Goal: Information Seeking & Learning: Learn about a topic

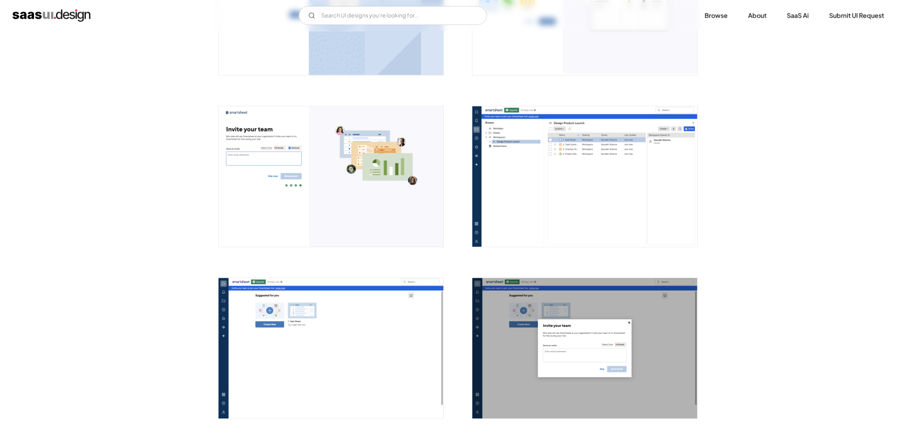
scroll to position [1018, 0]
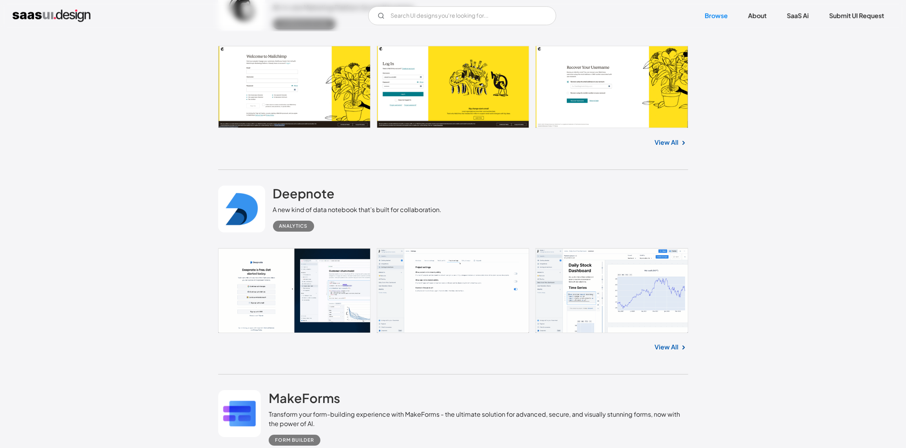
scroll to position [4972, 0]
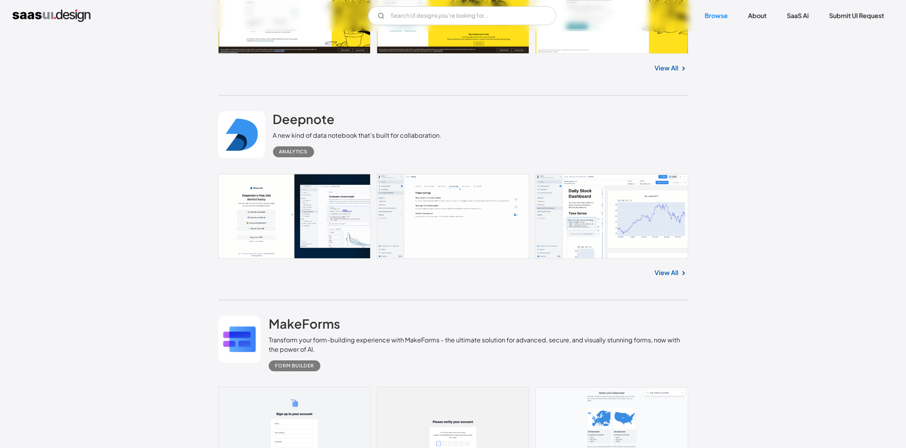
click at [552, 218] on link at bounding box center [453, 216] width 470 height 85
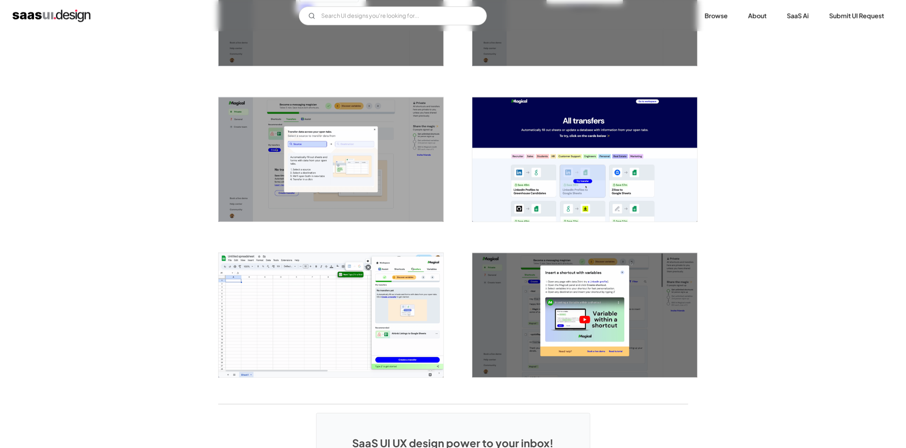
scroll to position [1605, 0]
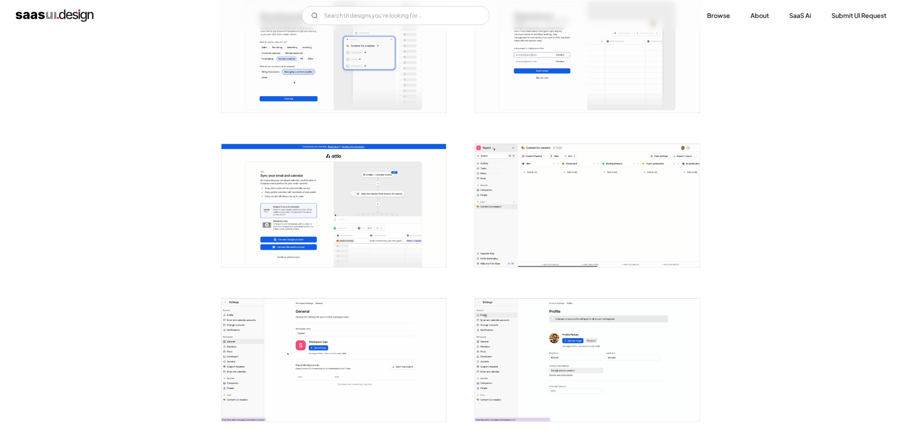
scroll to position [509, 0]
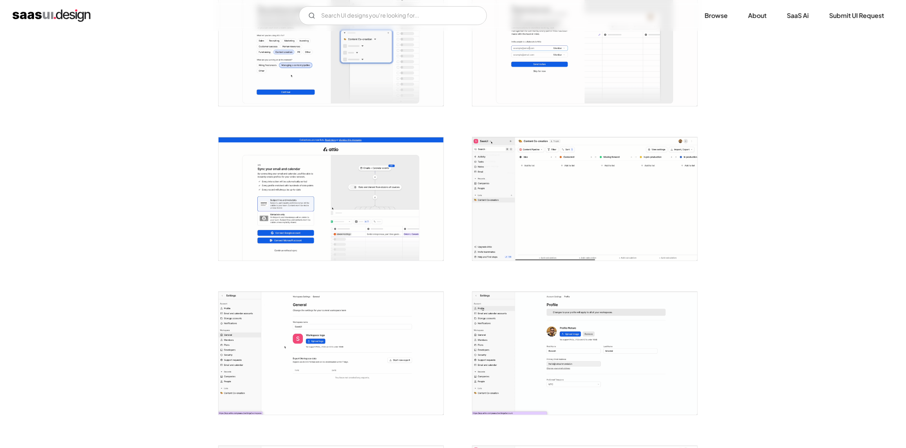
click at [617, 204] on img "open lightbox" at bounding box center [584, 198] width 225 height 123
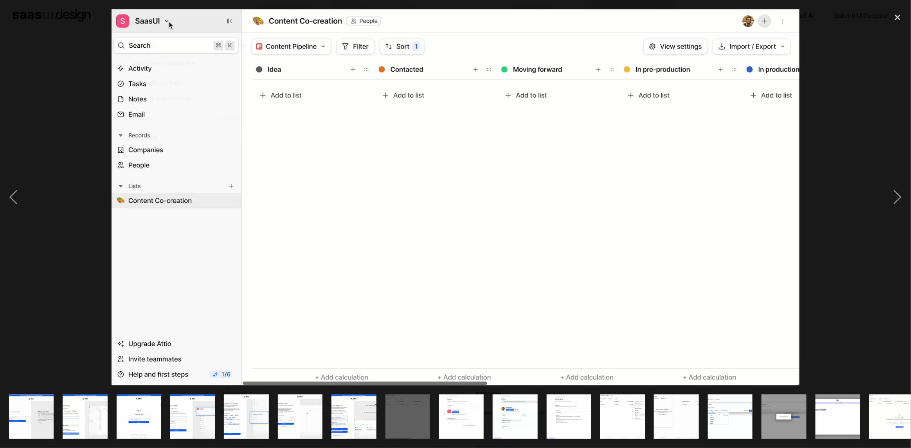
click at [570, 414] on img "show item 11 of 25" at bounding box center [569, 417] width 82 height 45
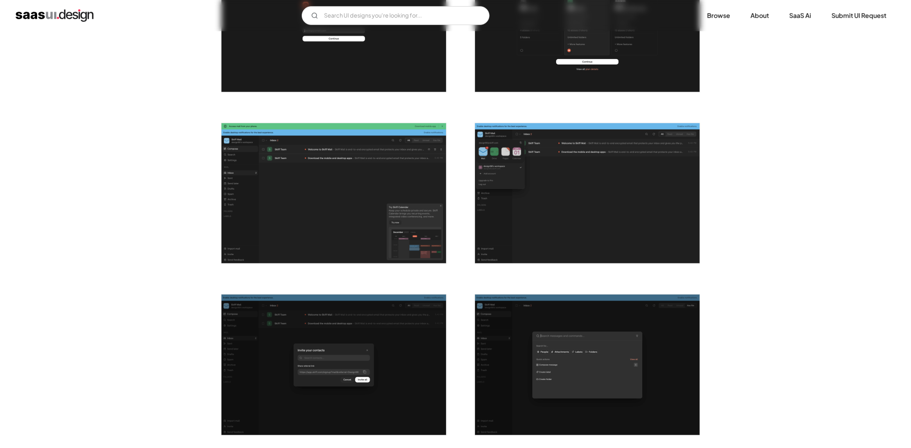
scroll to position [587, 0]
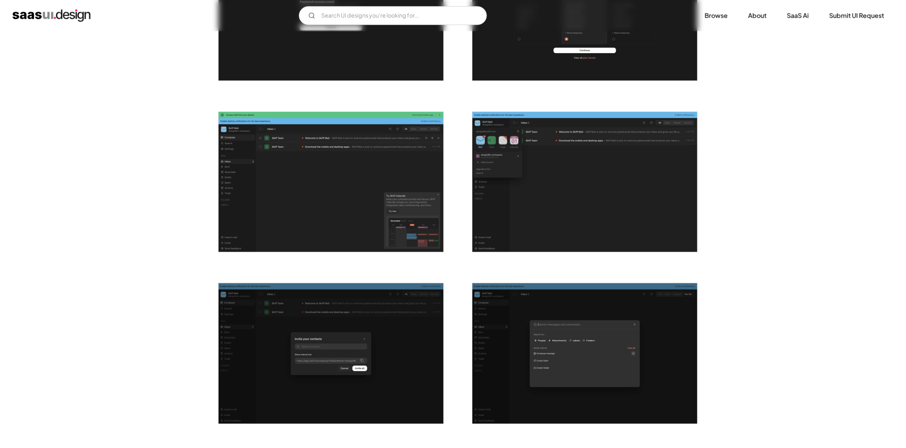
click at [307, 189] on img "open lightbox" at bounding box center [330, 182] width 225 height 141
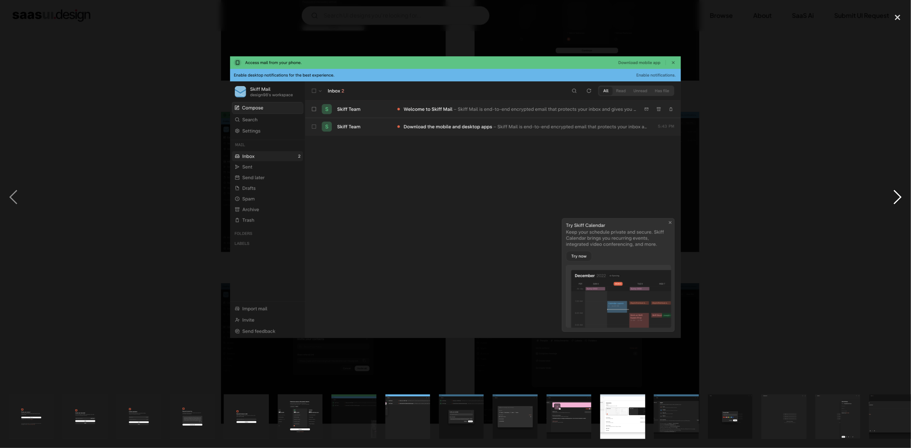
click at [892, 200] on div "next image" at bounding box center [898, 197] width 27 height 377
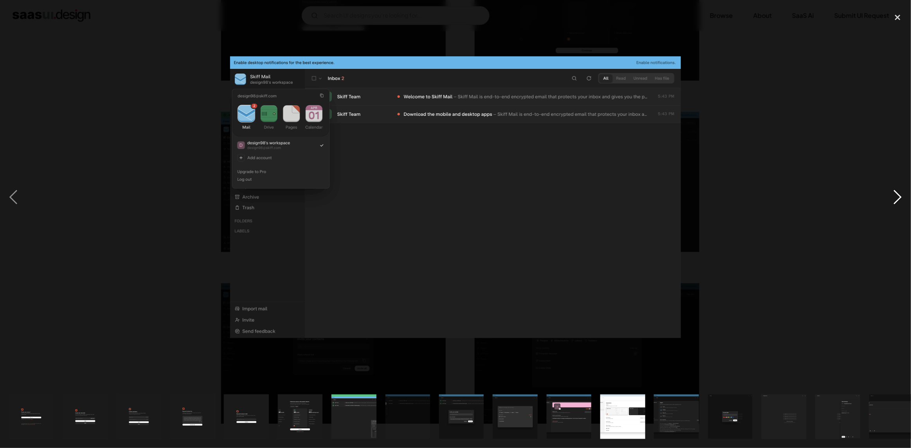
click at [892, 200] on div "next image" at bounding box center [898, 197] width 27 height 377
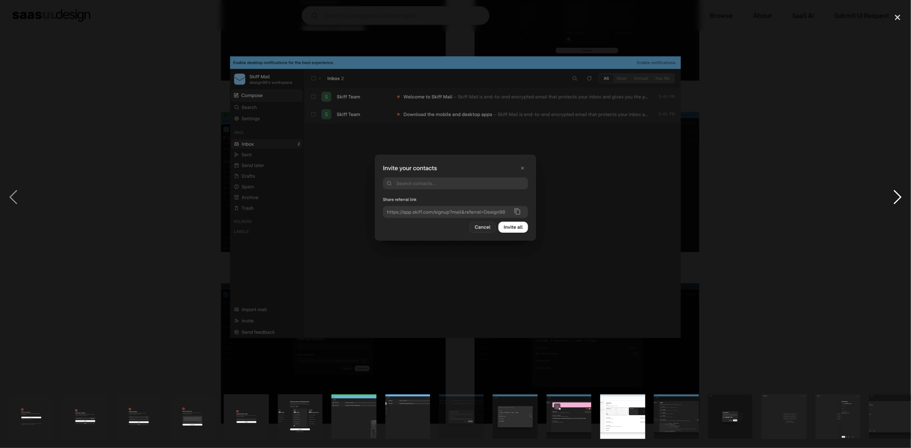
click at [892, 200] on div "next image" at bounding box center [898, 197] width 27 height 377
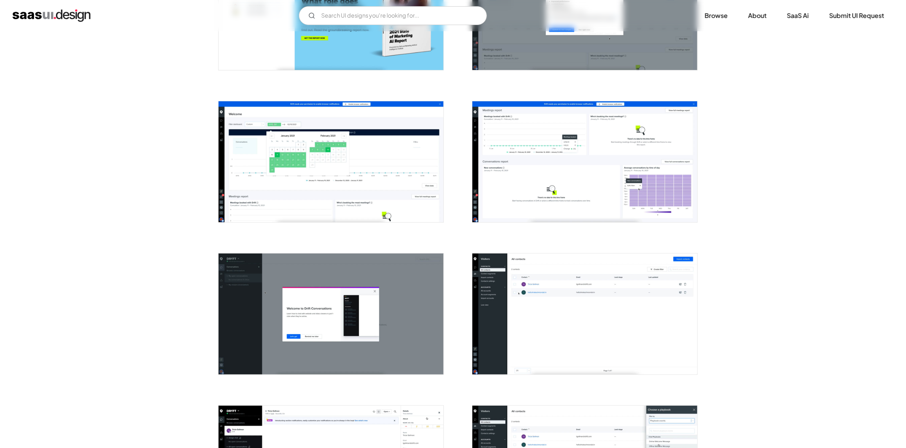
scroll to position [469, 0]
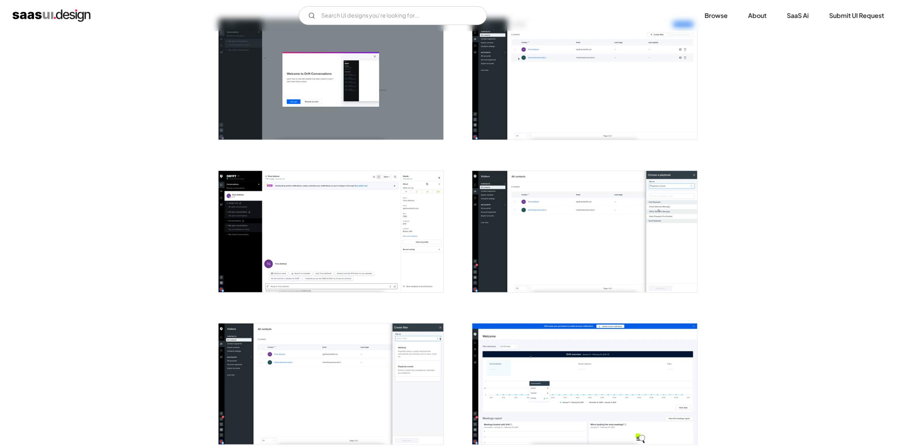
click at [492, 107] on img "open lightbox" at bounding box center [584, 79] width 225 height 121
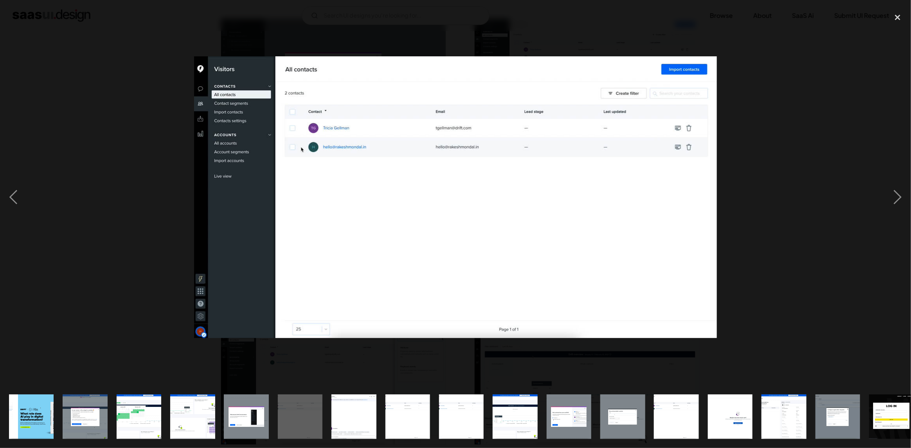
click at [118, 217] on div at bounding box center [455, 197] width 911 height 377
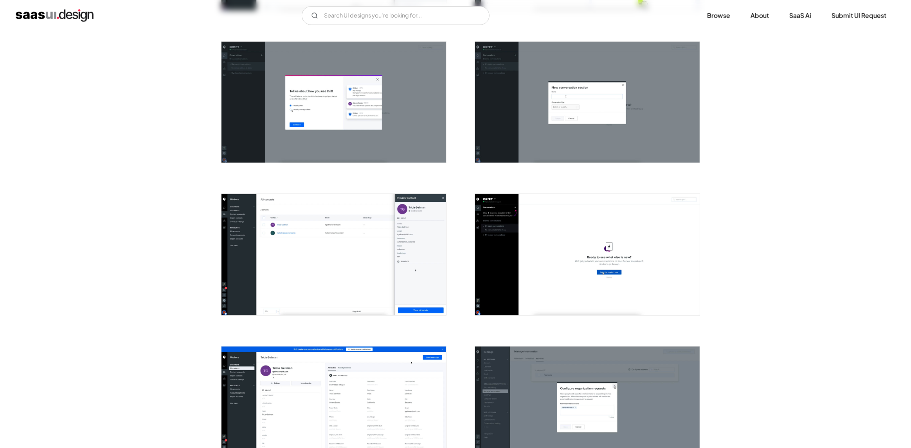
scroll to position [939, 0]
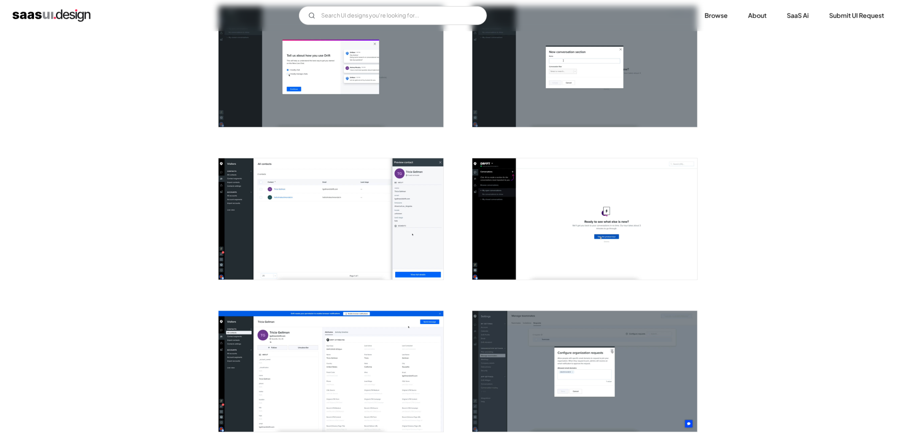
click at [334, 246] on img "open lightbox" at bounding box center [330, 219] width 225 height 121
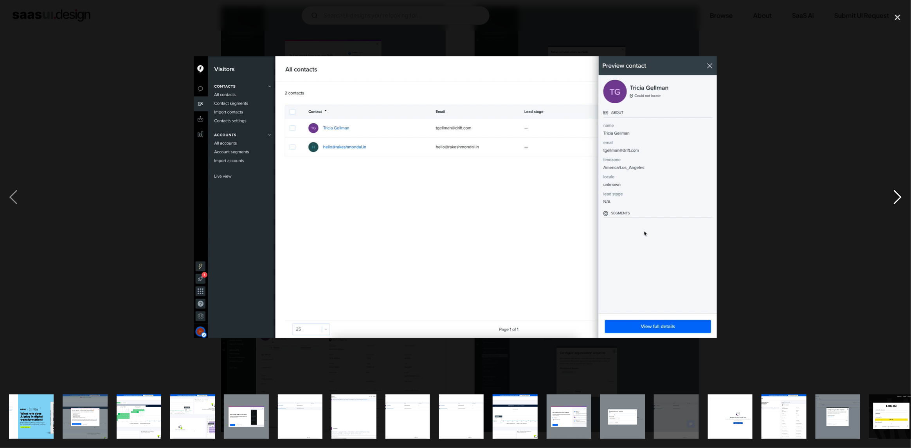
click at [889, 201] on div "next image" at bounding box center [898, 197] width 27 height 377
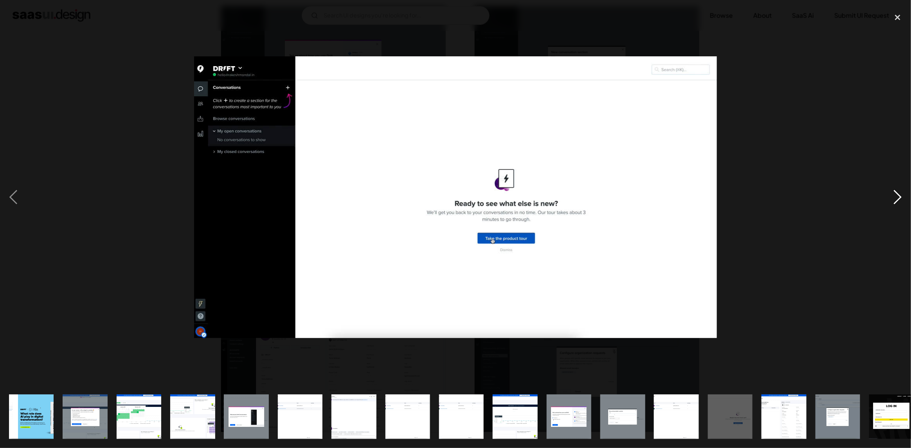
click at [889, 201] on div "next image" at bounding box center [898, 197] width 27 height 377
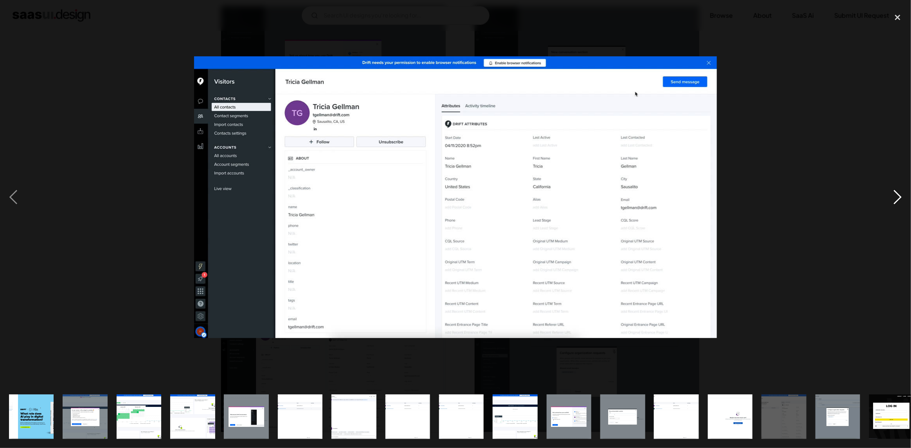
click at [889, 201] on div "next image" at bounding box center [898, 197] width 27 height 377
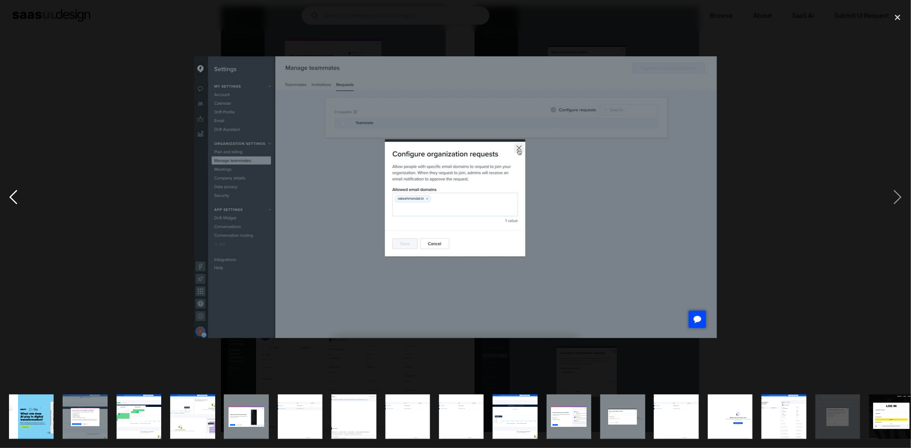
click at [23, 195] on div "previous image" at bounding box center [13, 197] width 27 height 377
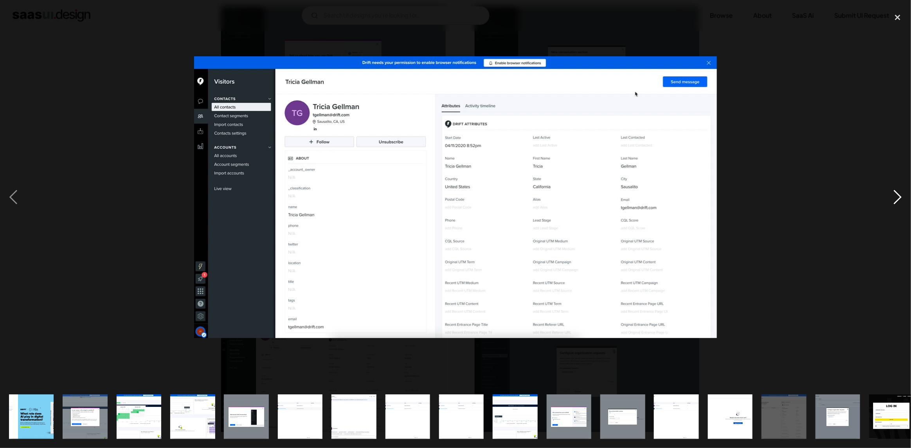
click at [890, 199] on div "next image" at bounding box center [898, 197] width 27 height 377
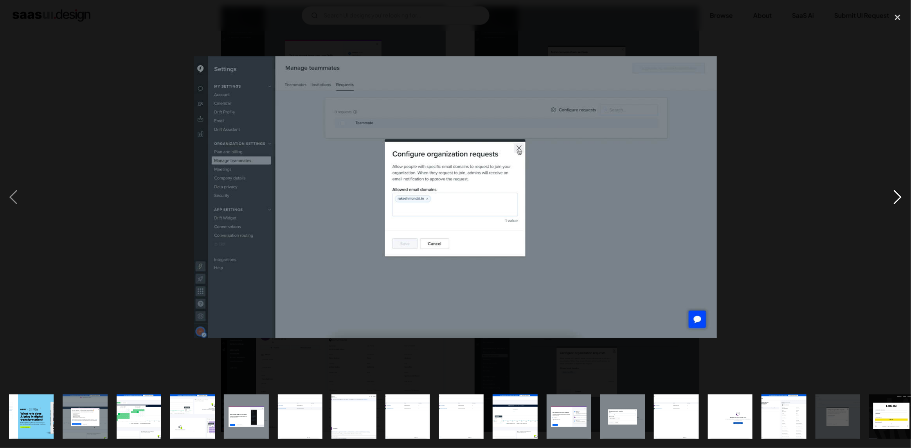
click at [890, 199] on div "next image" at bounding box center [898, 197] width 27 height 377
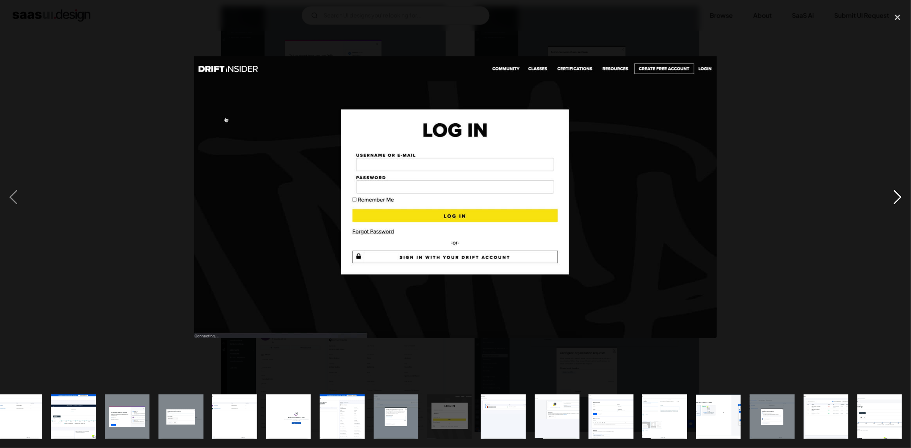
scroll to position [0, 442]
click at [890, 199] on div "next image" at bounding box center [898, 197] width 27 height 377
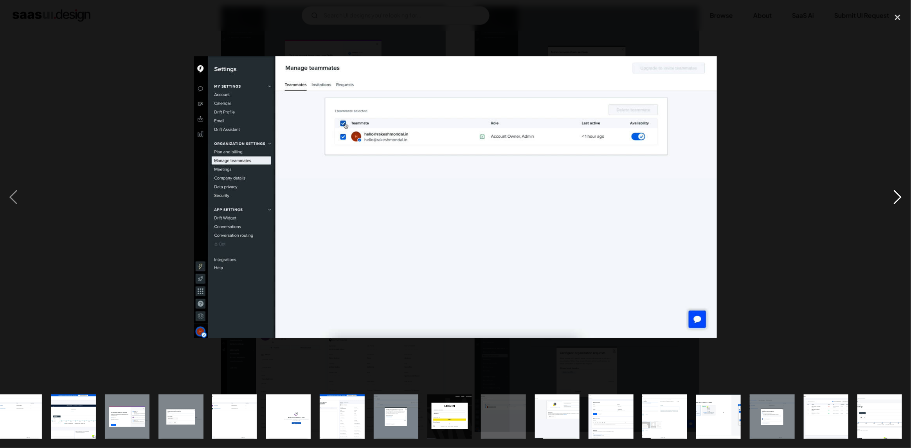
click at [890, 199] on div "next image" at bounding box center [898, 197] width 27 height 377
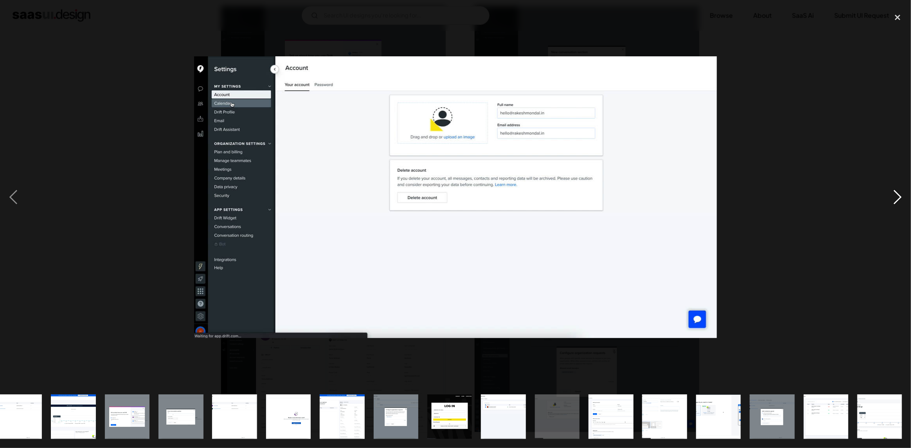
click at [890, 199] on div "next image" at bounding box center [898, 197] width 27 height 377
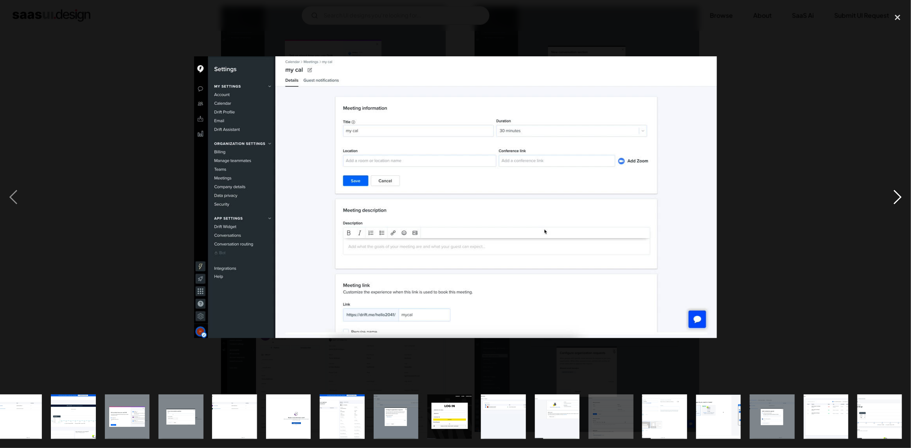
click at [890, 199] on div "next image" at bounding box center [898, 197] width 27 height 377
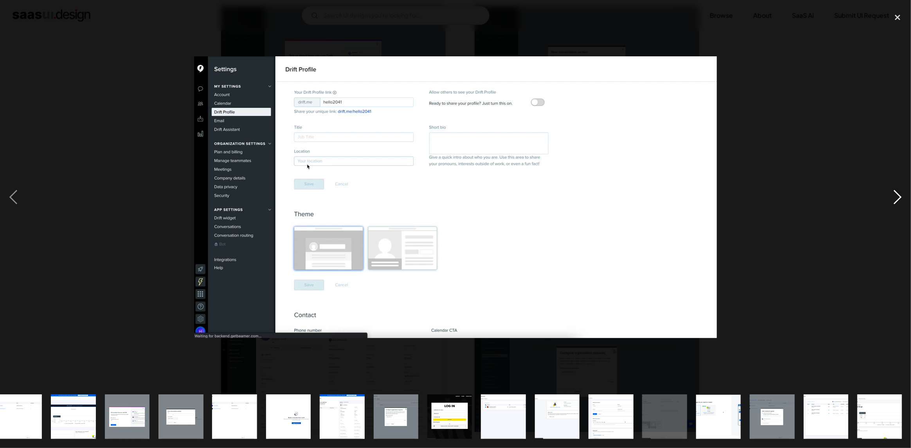
click at [890, 199] on div "next image" at bounding box center [898, 197] width 27 height 377
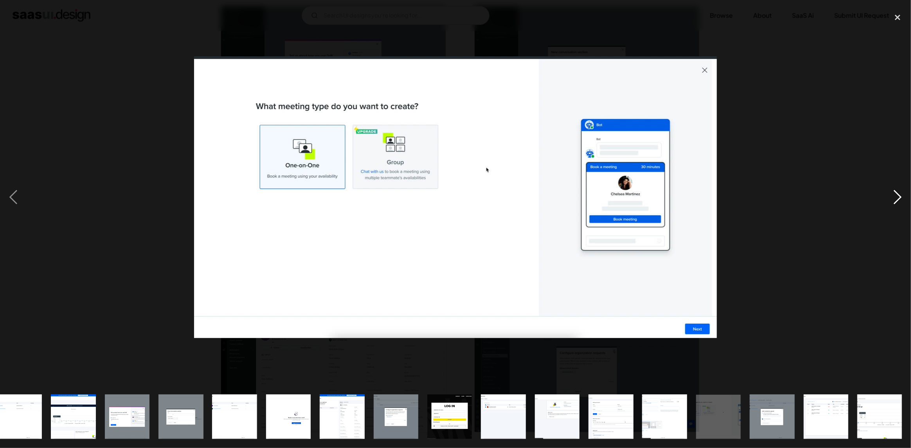
click at [890, 199] on div "next image" at bounding box center [898, 197] width 27 height 377
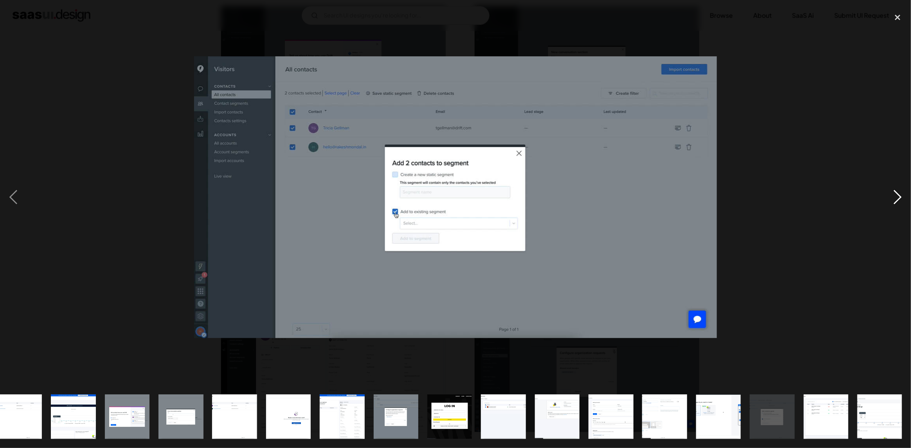
click at [890, 199] on div "next image" at bounding box center [898, 197] width 27 height 377
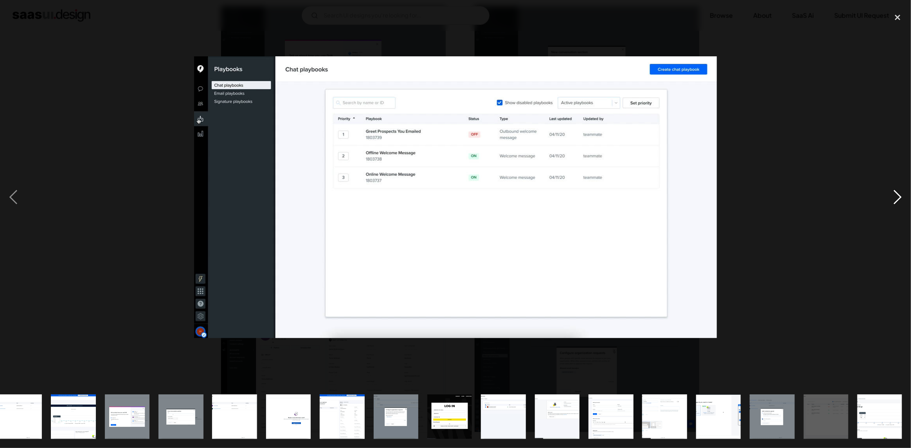
click at [890, 199] on div "next image" at bounding box center [898, 197] width 27 height 377
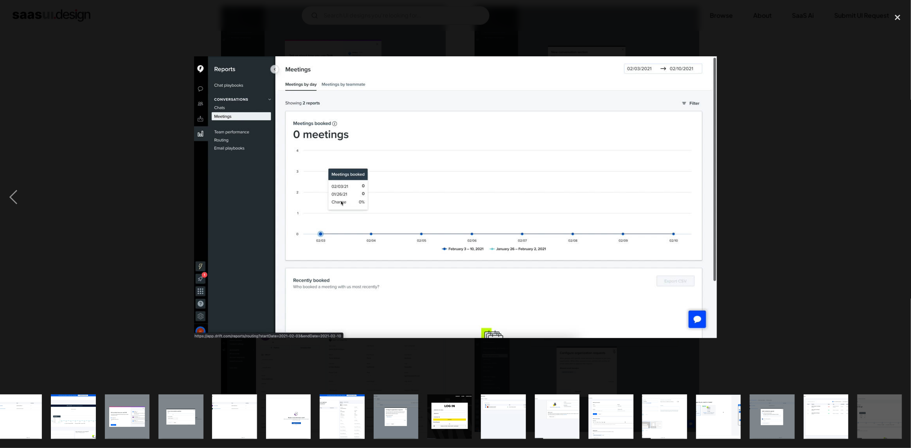
click at [890, 199] on div "next image" at bounding box center [898, 197] width 27 height 377
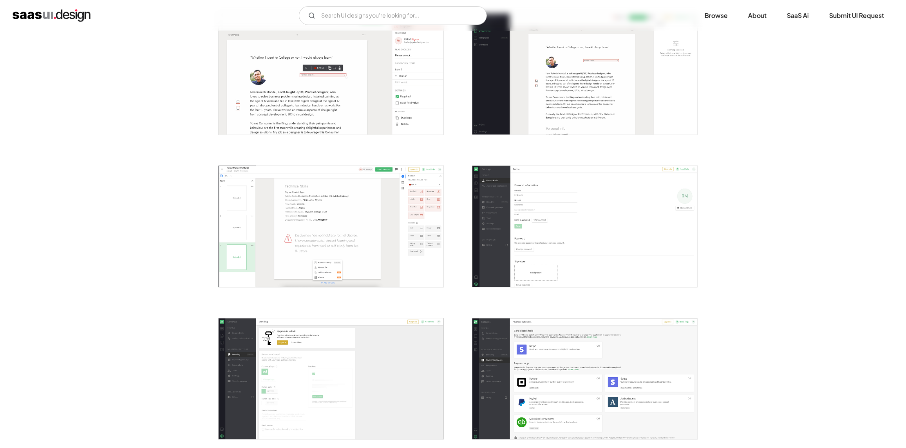
scroll to position [783, 0]
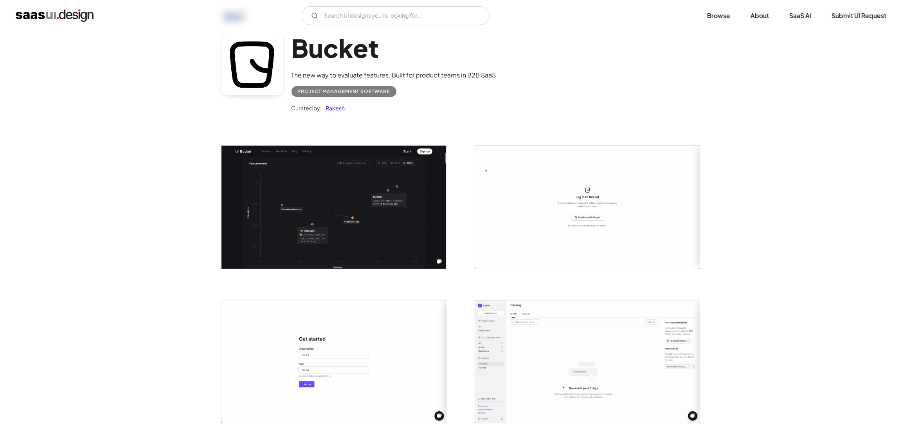
scroll to position [117, 0]
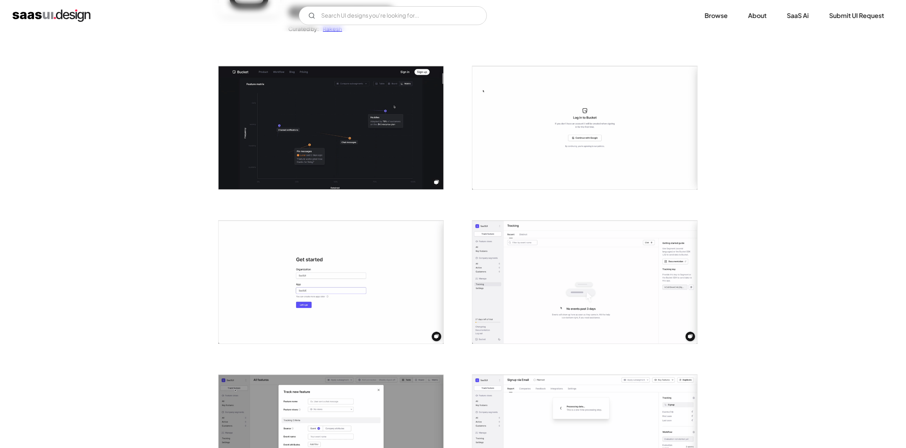
click at [533, 129] on img "open lightbox" at bounding box center [584, 127] width 225 height 123
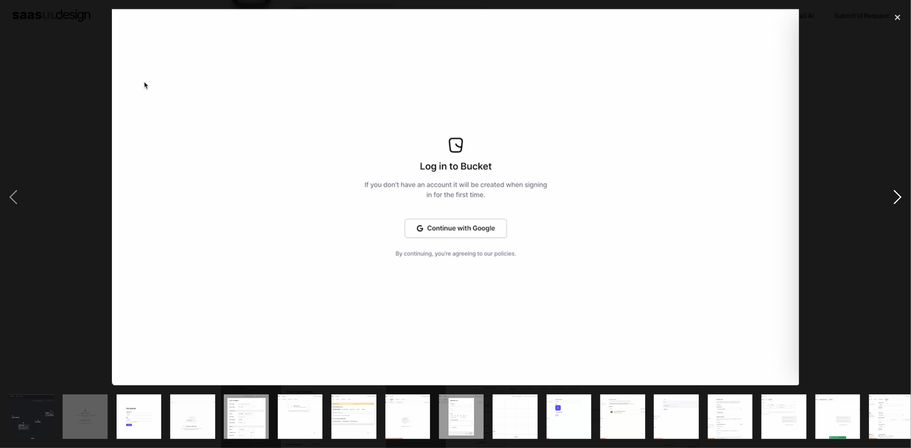
click at [896, 200] on div "next image" at bounding box center [898, 197] width 27 height 377
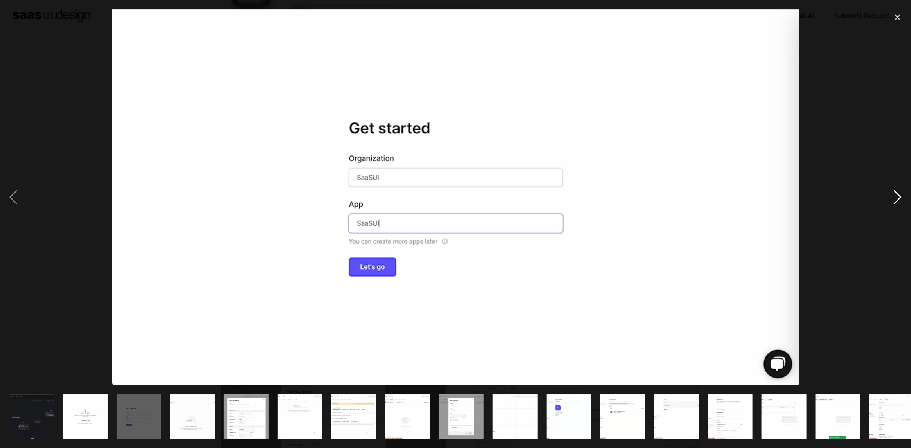
click at [896, 200] on div "next image" at bounding box center [898, 197] width 27 height 377
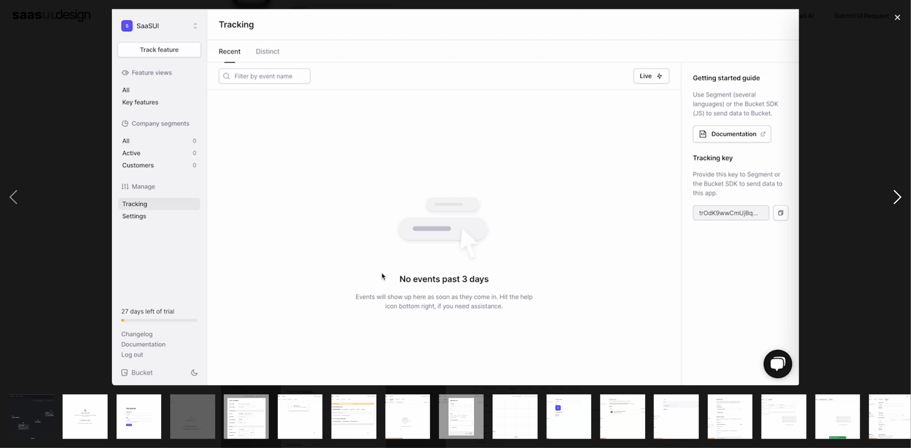
click at [896, 200] on div "next image" at bounding box center [898, 197] width 27 height 377
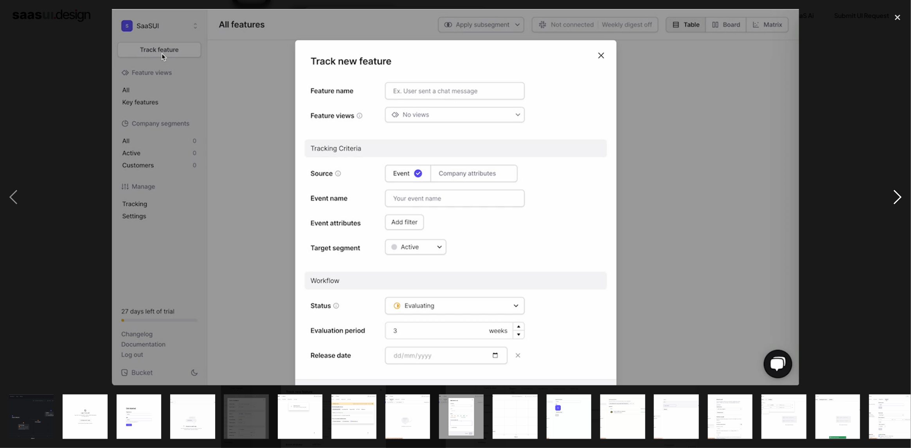
click at [896, 200] on div "next image" at bounding box center [898, 197] width 27 height 377
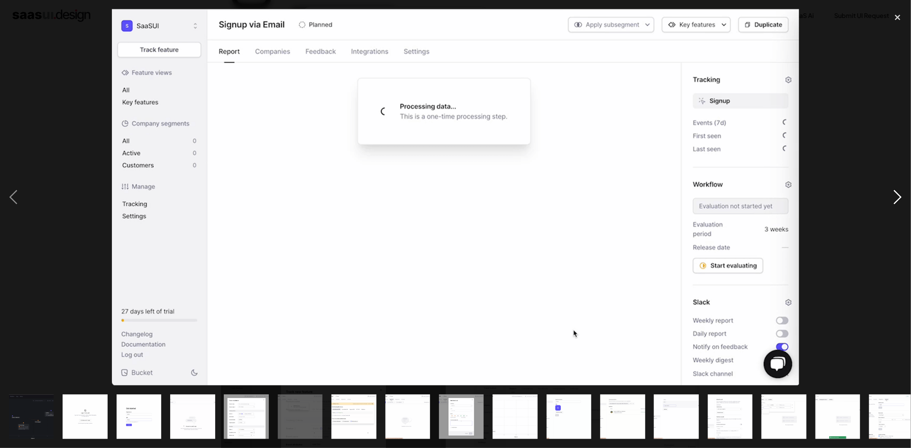
click at [896, 200] on div "next image" at bounding box center [898, 197] width 27 height 377
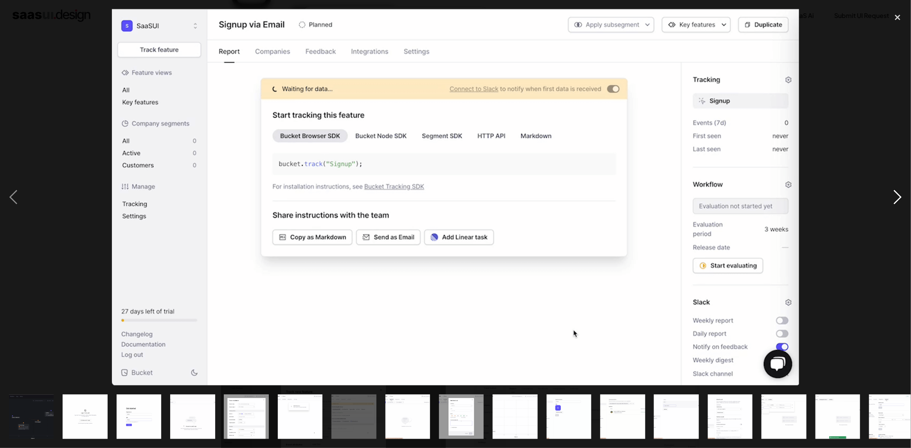
click at [895, 198] on div "next image" at bounding box center [898, 197] width 27 height 377
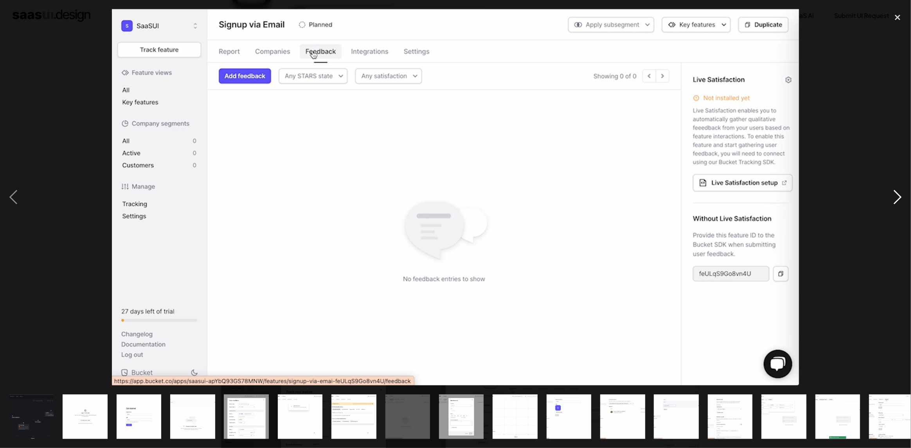
click at [895, 198] on div "next image" at bounding box center [898, 197] width 27 height 377
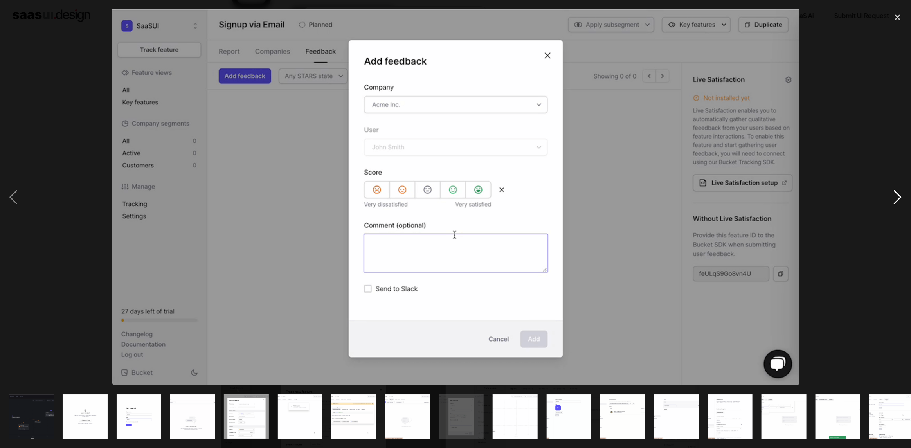
click at [895, 198] on div "next image" at bounding box center [898, 197] width 27 height 377
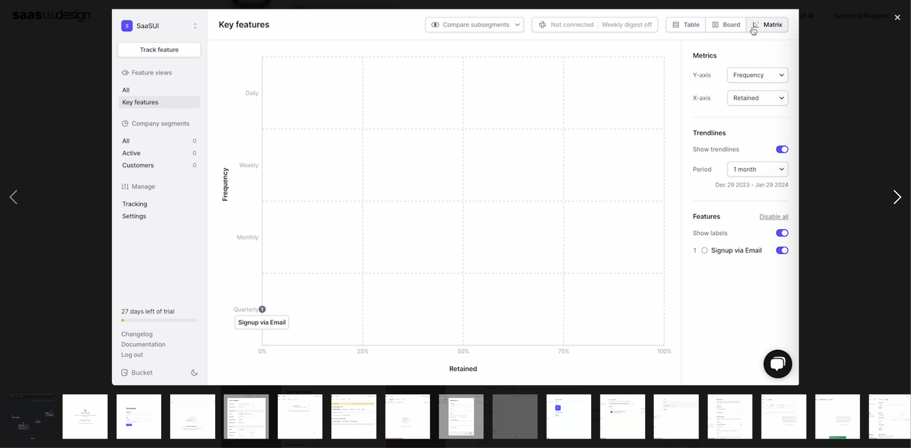
click at [895, 198] on div "next image" at bounding box center [898, 197] width 27 height 377
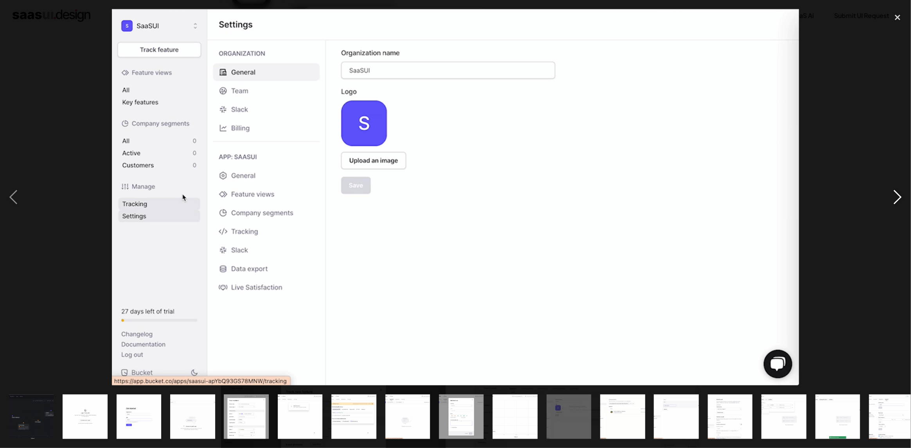
click at [895, 198] on div "next image" at bounding box center [898, 197] width 27 height 377
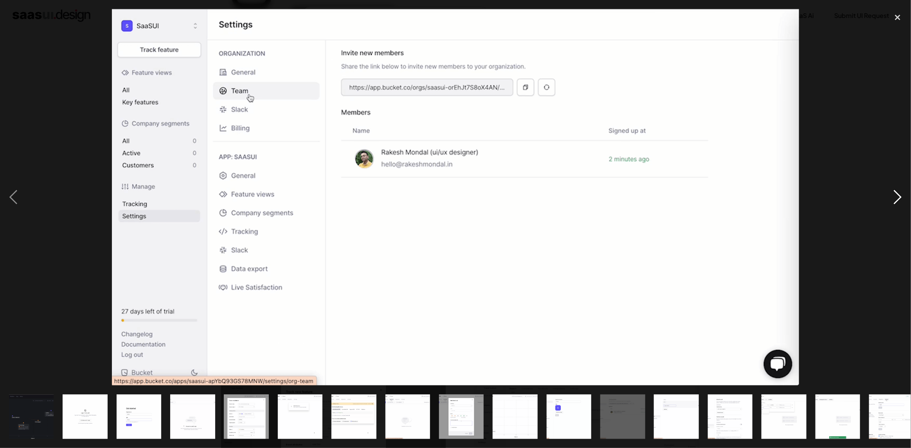
click at [890, 197] on div "next image" at bounding box center [898, 197] width 27 height 377
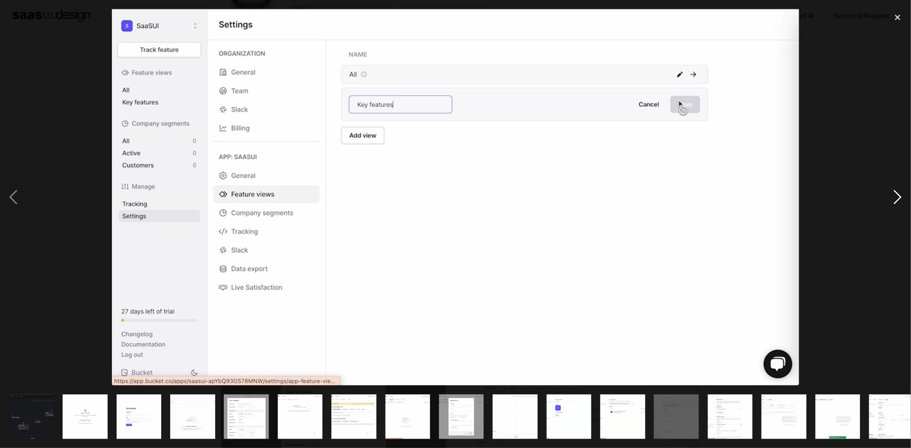
click at [890, 197] on div "next image" at bounding box center [898, 197] width 27 height 377
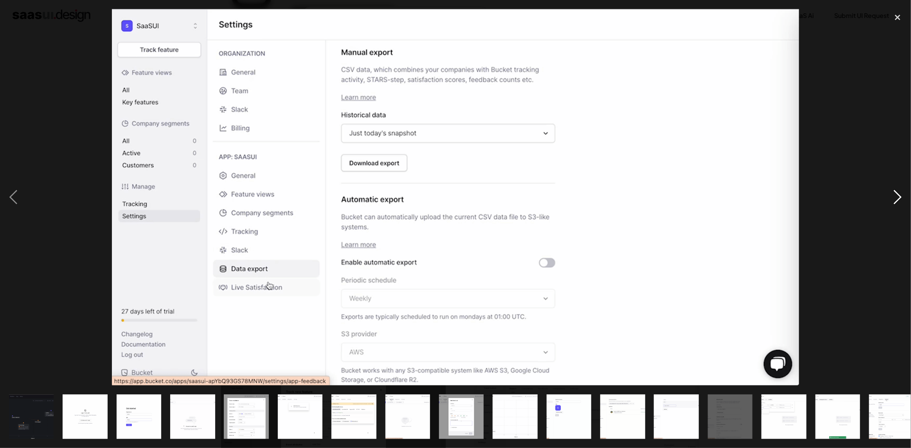
click at [890, 197] on div "next image" at bounding box center [898, 197] width 27 height 377
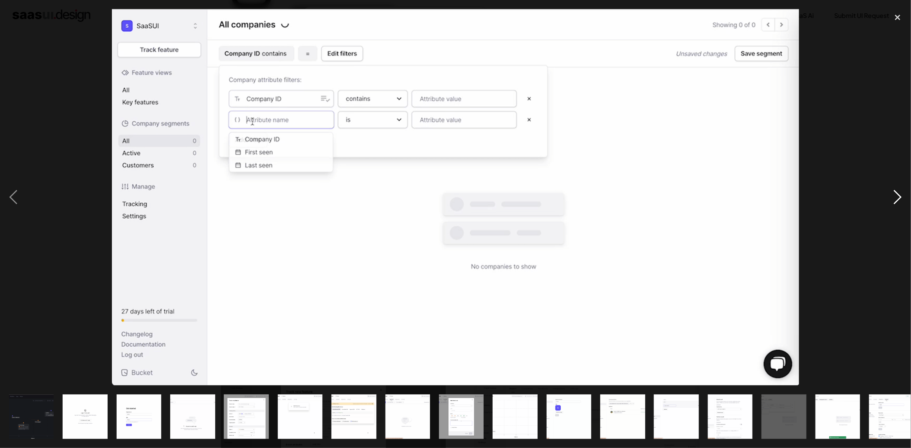
click at [890, 197] on div "next image" at bounding box center [898, 197] width 27 height 377
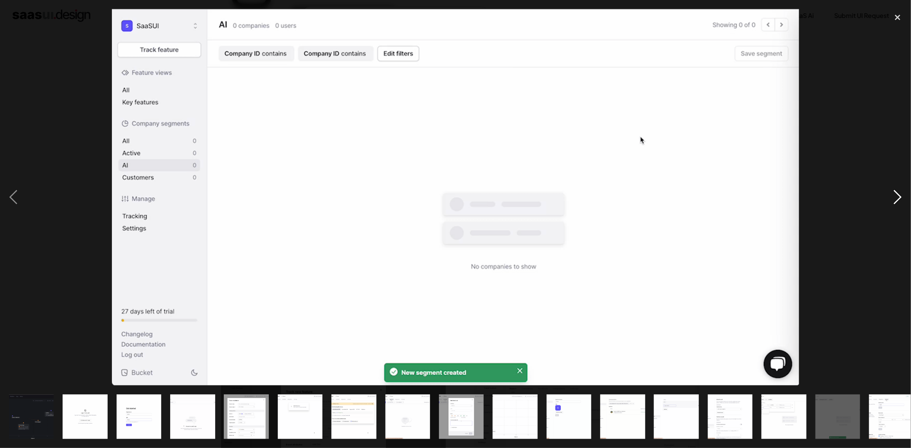
click at [890, 197] on div "next image" at bounding box center [898, 197] width 27 height 377
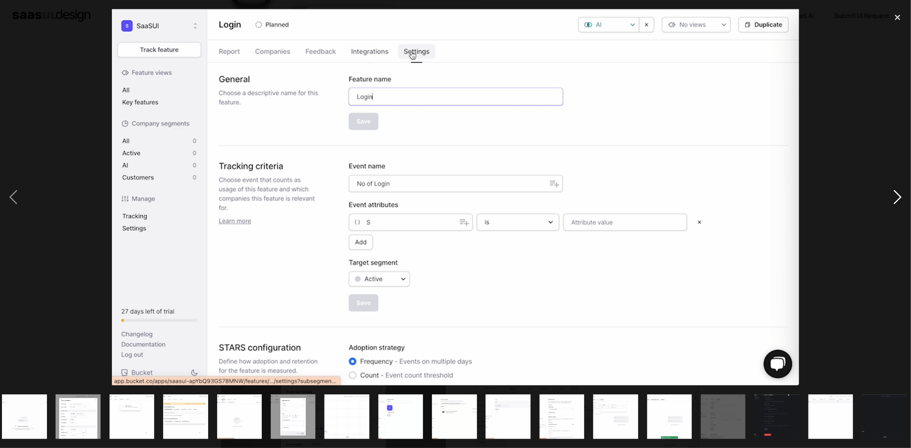
scroll to position [0, 173]
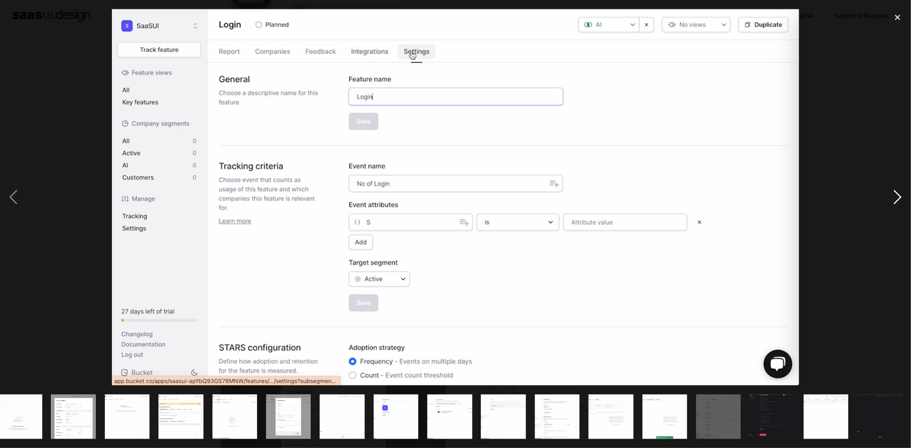
click at [890, 197] on div "next image" at bounding box center [898, 197] width 27 height 377
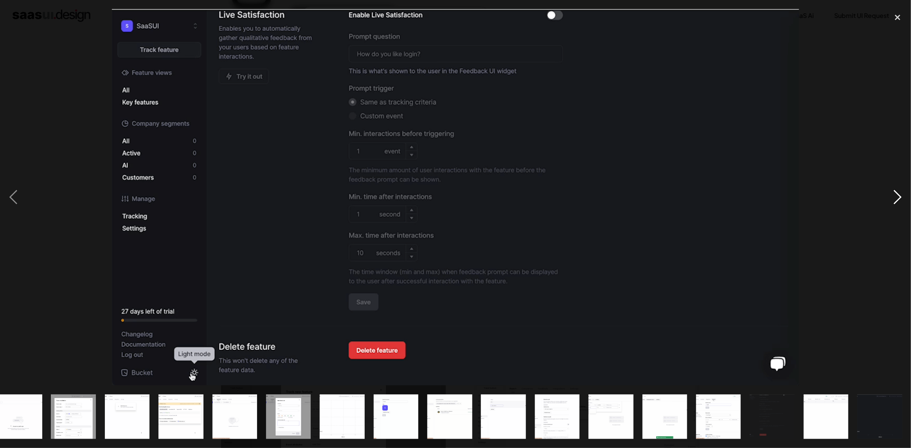
click at [890, 197] on div "next image" at bounding box center [898, 197] width 27 height 377
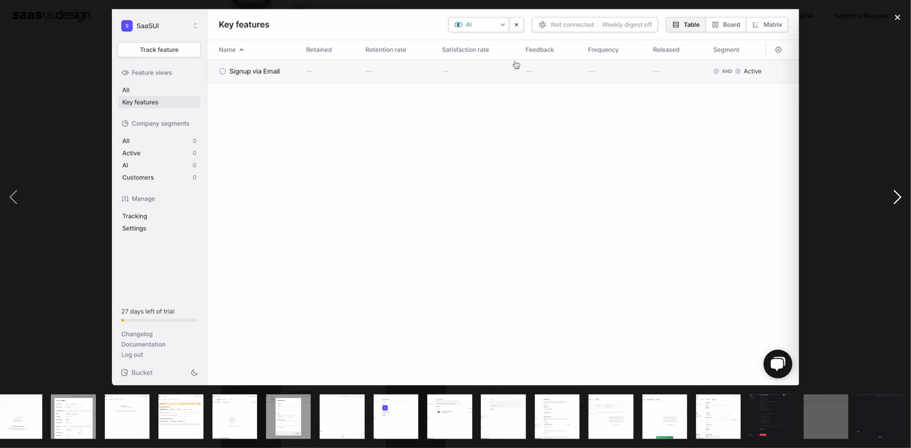
click at [890, 197] on div "next image" at bounding box center [898, 197] width 27 height 377
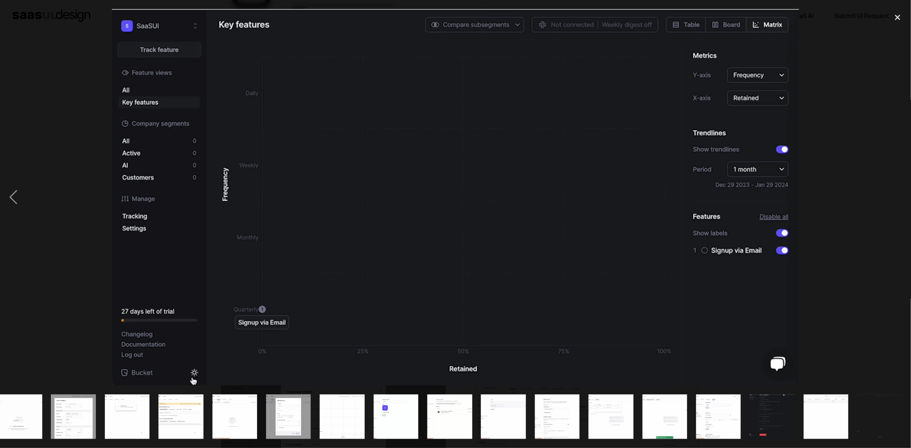
click at [890, 197] on div "next image" at bounding box center [898, 197] width 27 height 377
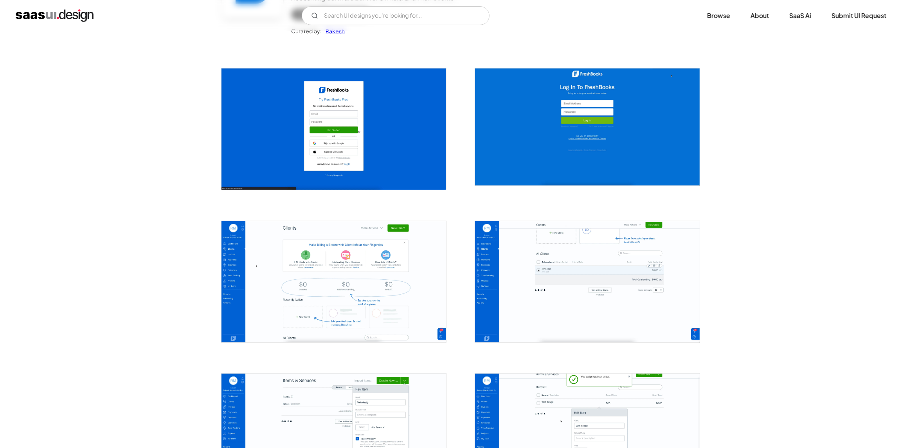
scroll to position [235, 0]
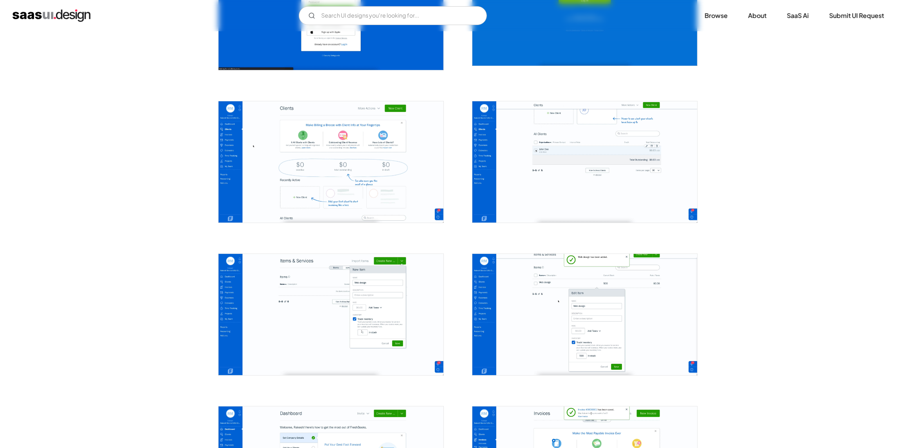
click at [406, 169] on img "open lightbox" at bounding box center [330, 161] width 225 height 121
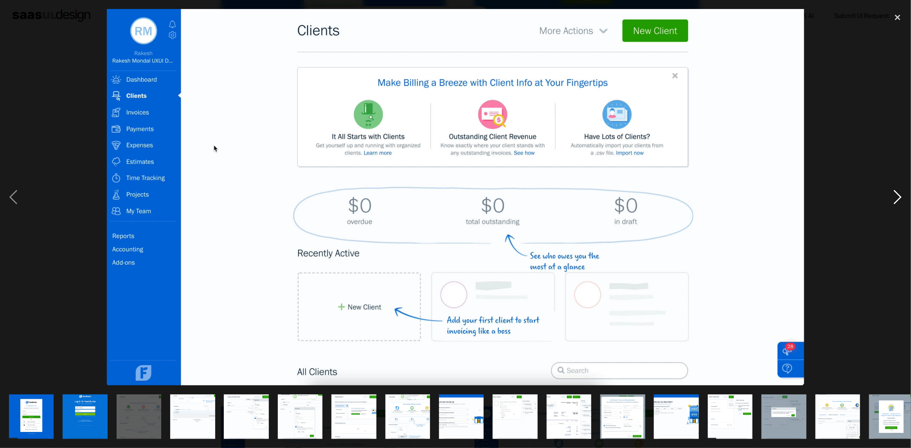
click at [897, 202] on div "next image" at bounding box center [898, 197] width 27 height 377
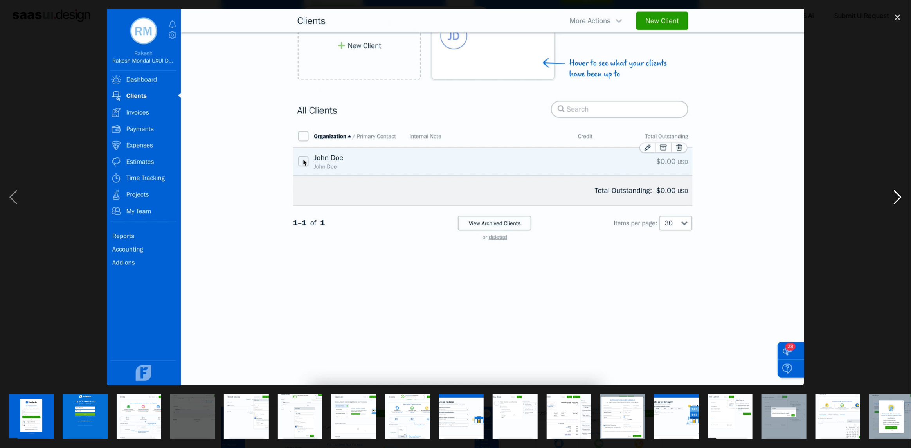
click at [897, 202] on div "next image" at bounding box center [898, 197] width 27 height 377
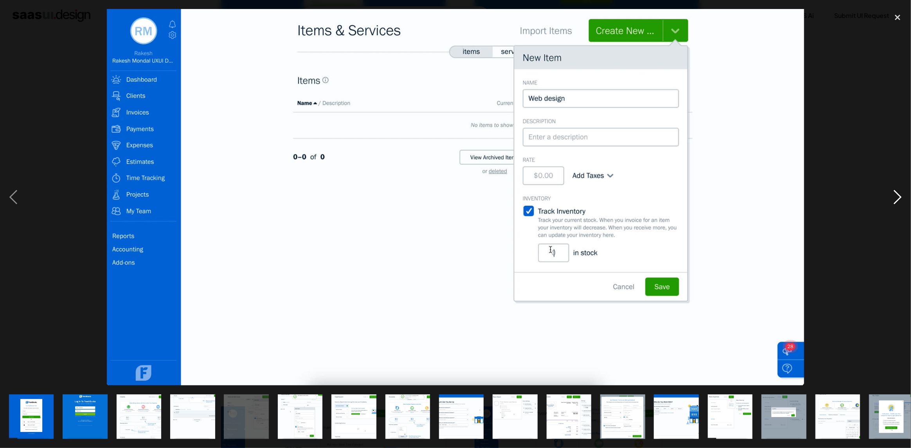
click at [897, 202] on div "next image" at bounding box center [898, 197] width 27 height 377
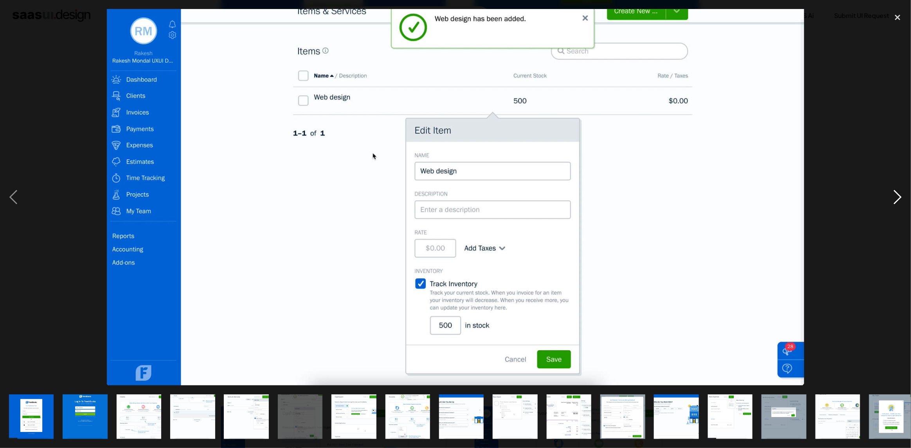
click at [897, 202] on div "next image" at bounding box center [898, 197] width 27 height 377
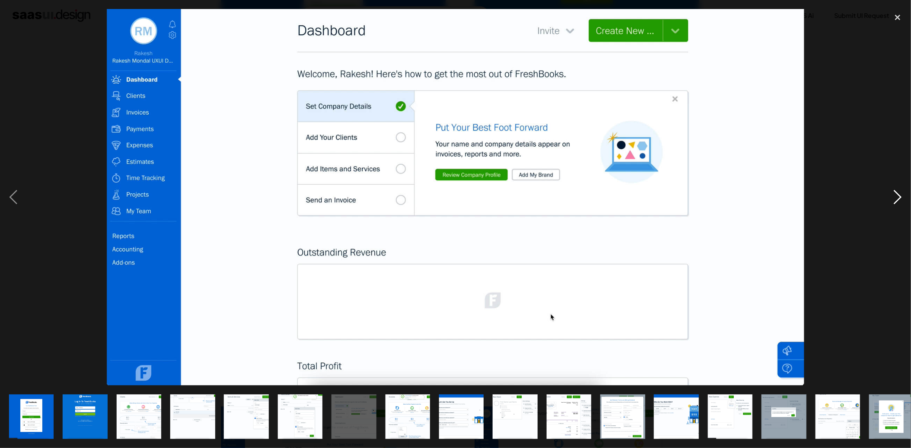
click at [897, 202] on div "next image" at bounding box center [898, 197] width 27 height 377
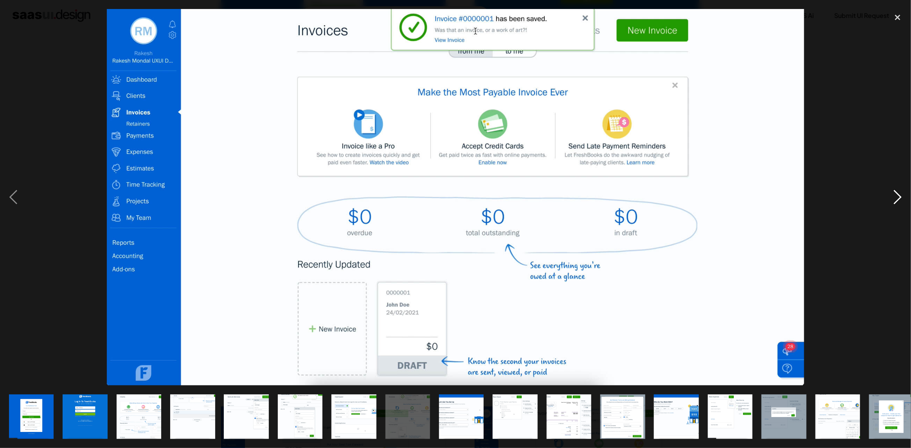
click at [897, 202] on div "next image" at bounding box center [898, 197] width 27 height 377
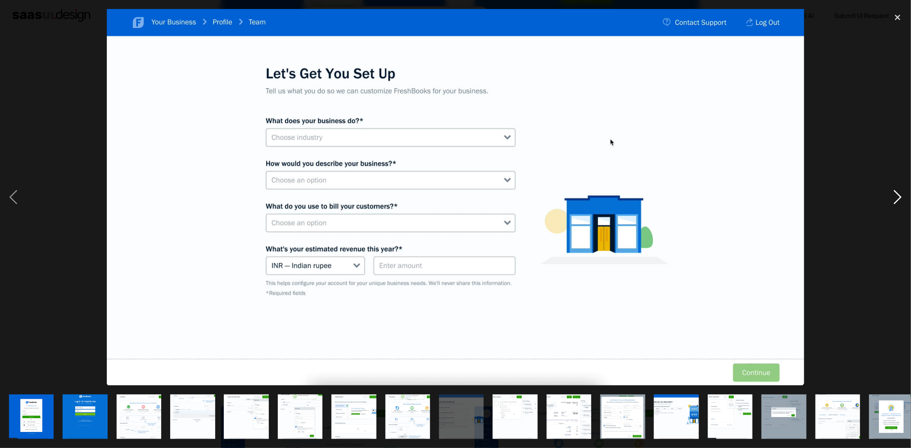
click at [897, 202] on div "next image" at bounding box center [898, 197] width 27 height 377
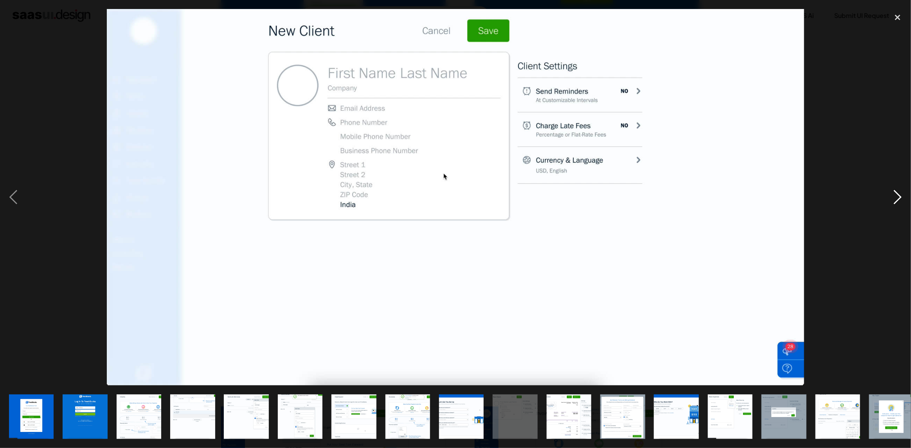
click at [897, 202] on div "next image" at bounding box center [898, 197] width 27 height 377
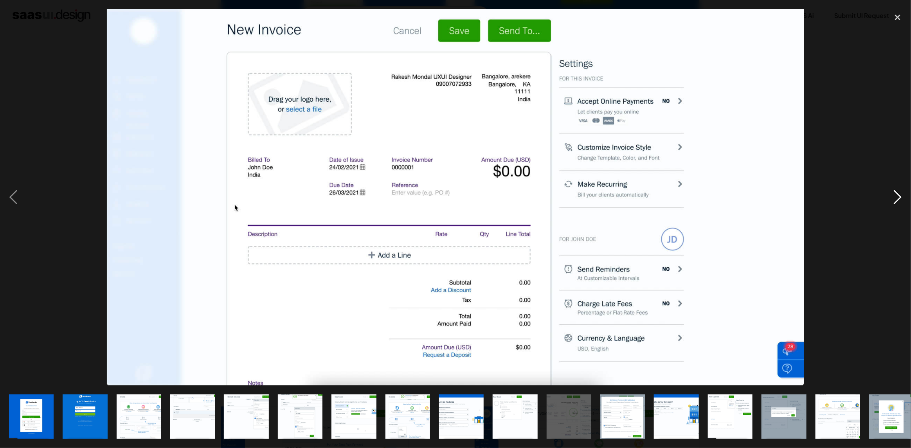
click at [897, 202] on div "next image" at bounding box center [898, 197] width 27 height 377
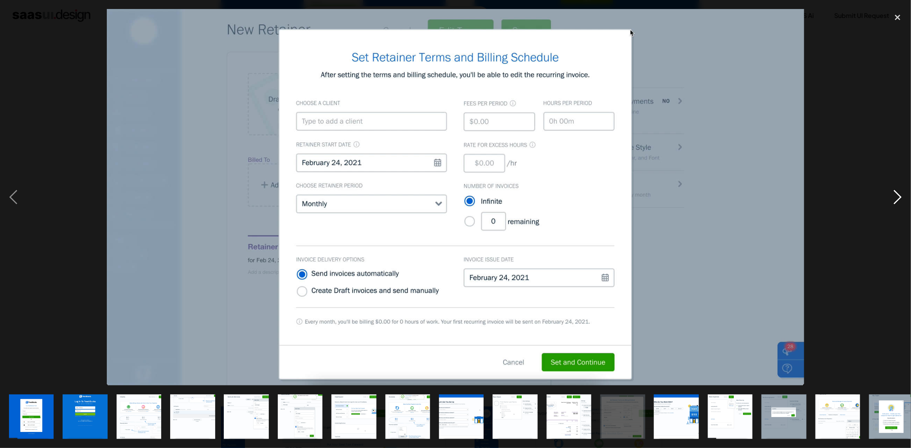
click at [897, 202] on div "next image" at bounding box center [898, 197] width 27 height 377
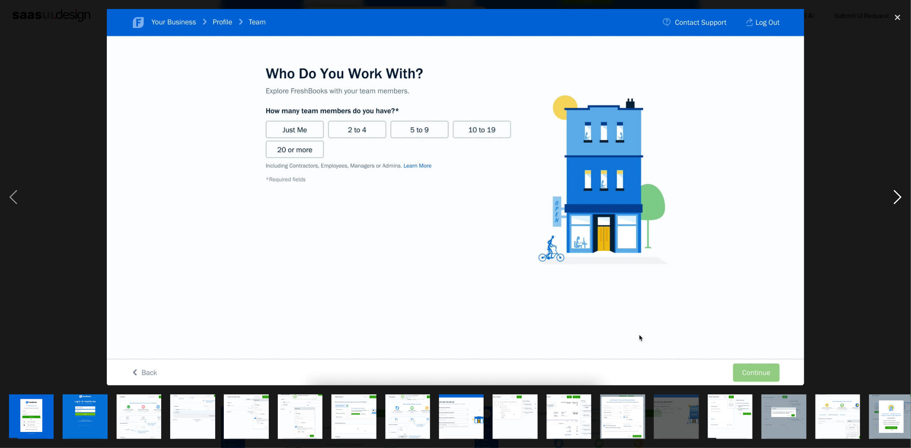
click at [897, 202] on div "next image" at bounding box center [898, 197] width 27 height 377
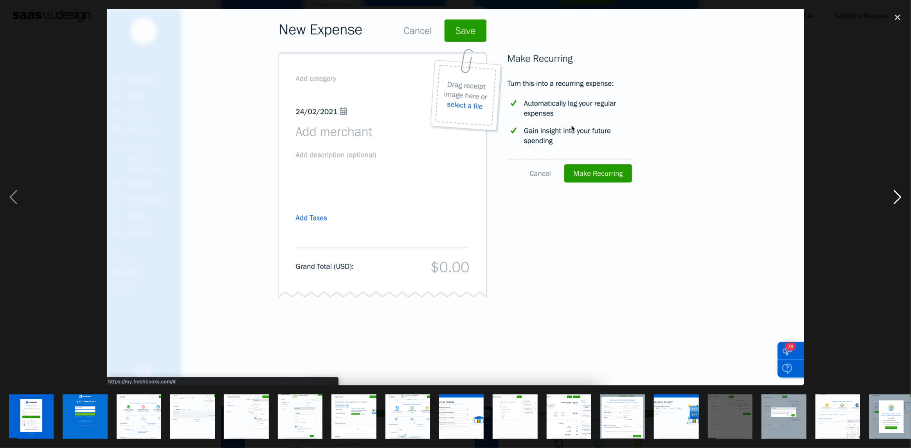
click at [897, 202] on div "next image" at bounding box center [898, 197] width 27 height 377
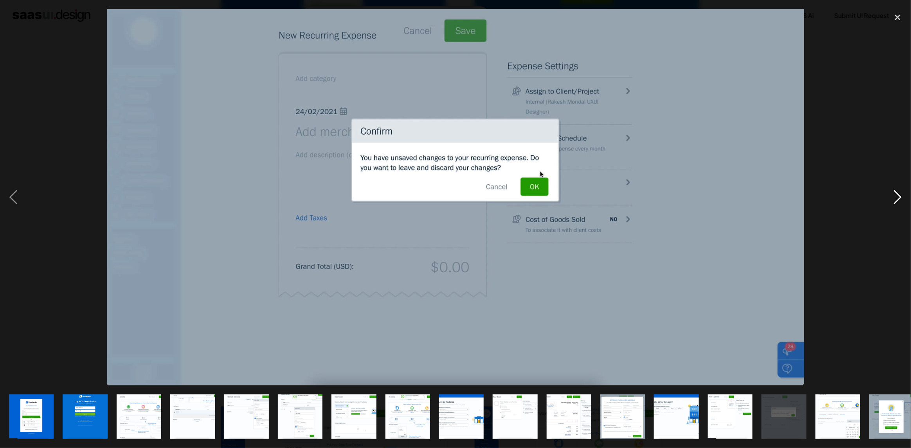
click at [897, 202] on div "next image" at bounding box center [898, 197] width 27 height 377
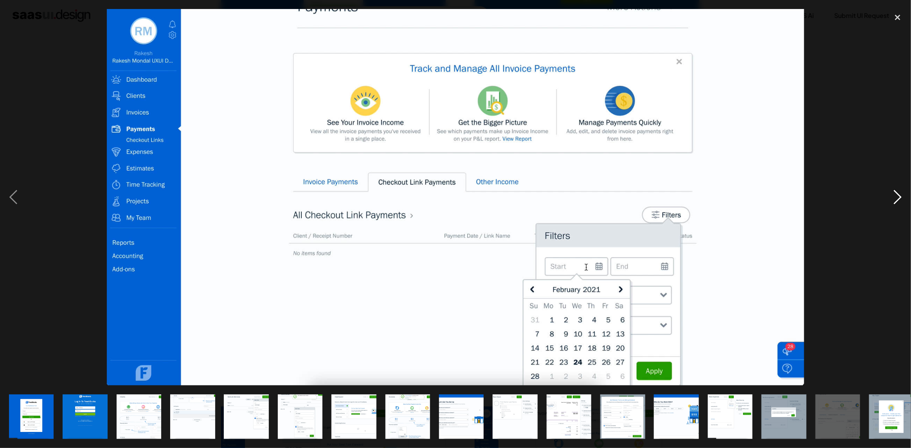
click at [897, 202] on div "next image" at bounding box center [898, 197] width 27 height 377
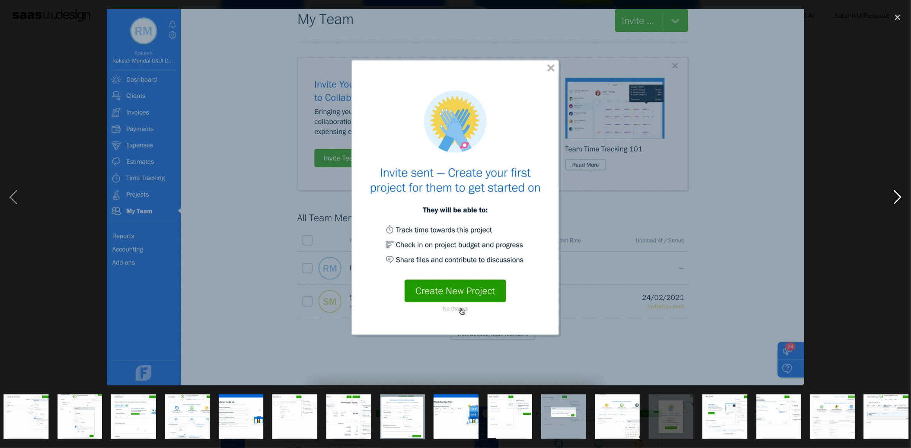
scroll to position [0, 281]
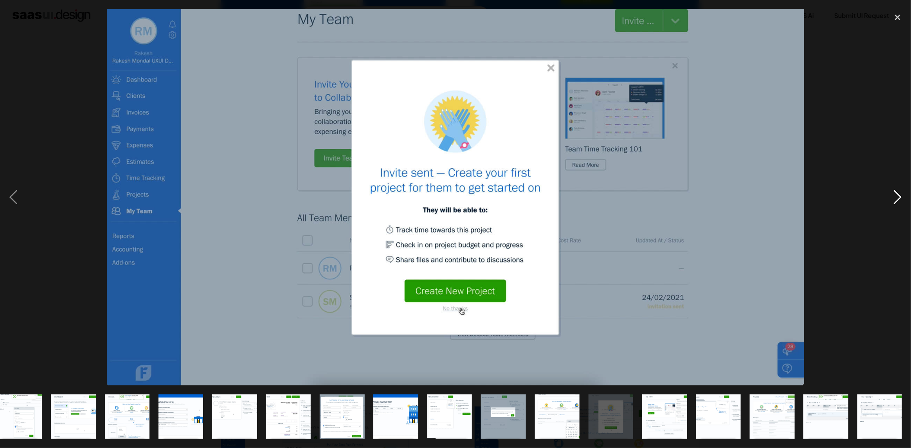
click at [897, 202] on div "next image" at bounding box center [898, 197] width 27 height 377
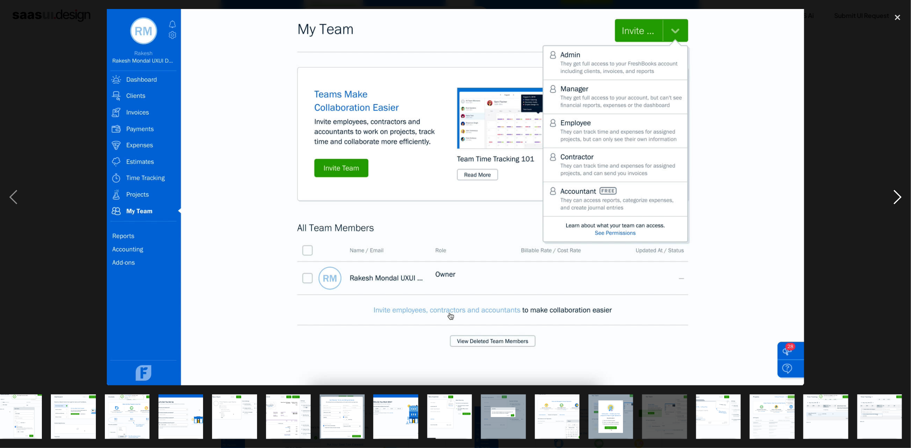
click at [897, 202] on div "next image" at bounding box center [898, 197] width 27 height 377
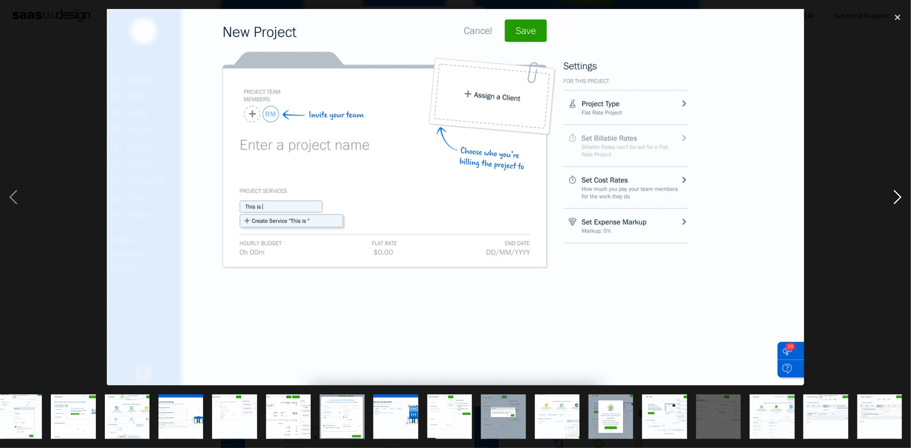
click at [897, 202] on div "next image" at bounding box center [898, 197] width 27 height 377
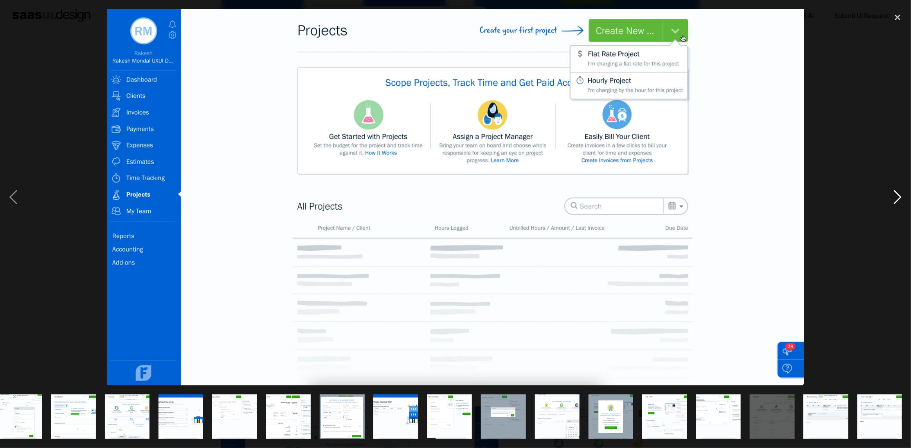
click at [897, 202] on div "next image" at bounding box center [898, 197] width 27 height 377
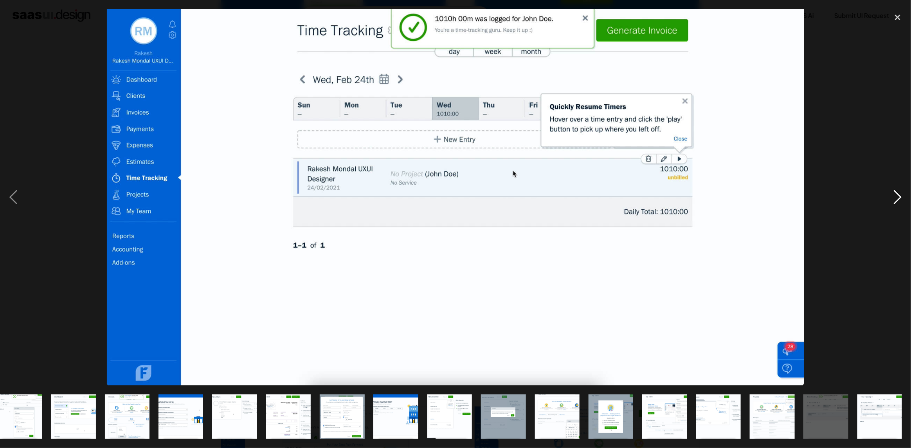
click at [897, 202] on div "next image" at bounding box center [898, 197] width 27 height 377
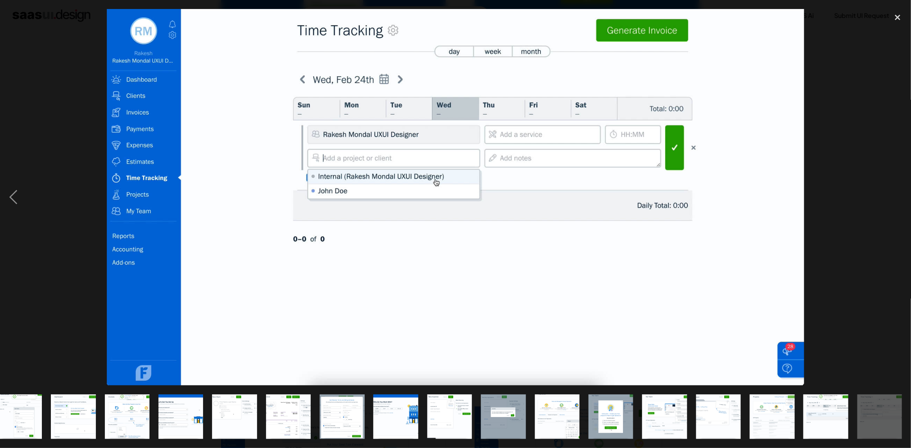
click at [897, 202] on div "next image" at bounding box center [898, 197] width 27 height 377
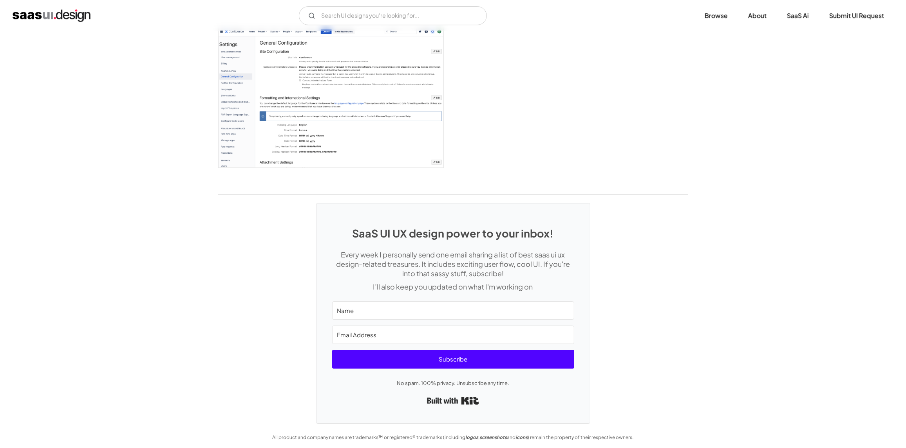
scroll to position [1983, 0]
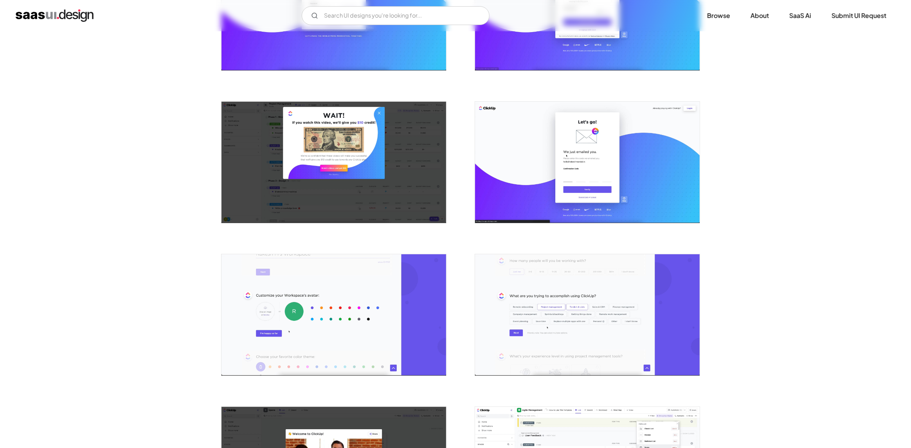
scroll to position [430, 0]
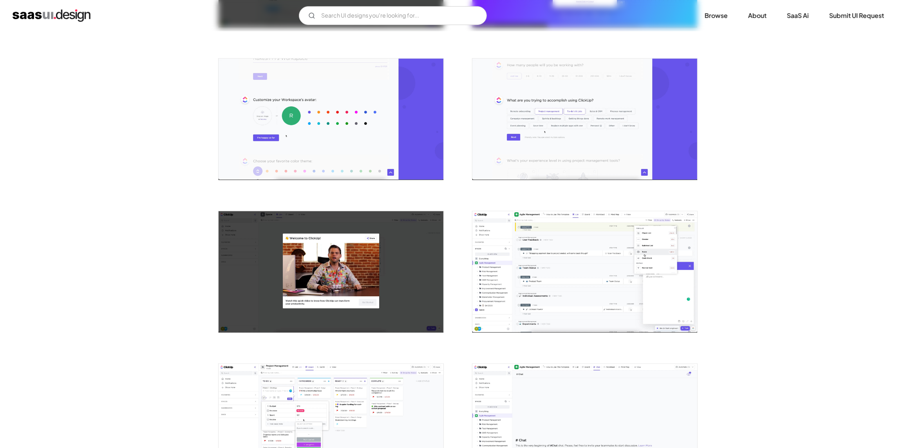
click at [554, 242] on img "open lightbox" at bounding box center [584, 271] width 225 height 121
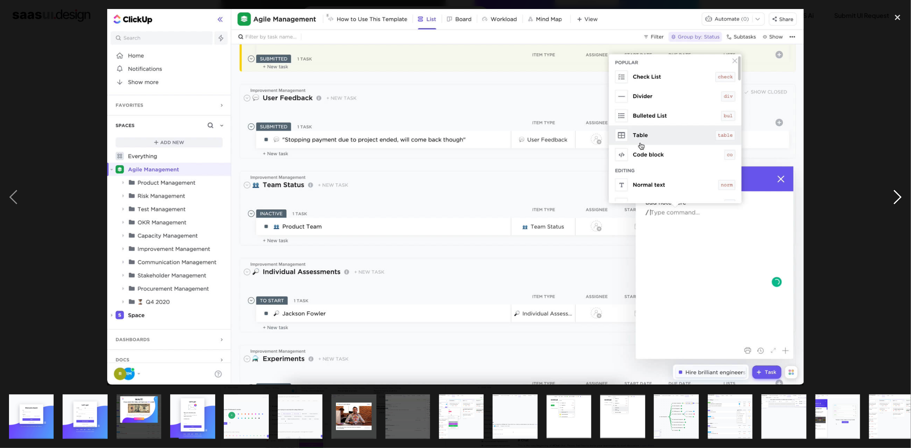
click at [895, 199] on div "next image" at bounding box center [898, 197] width 27 height 377
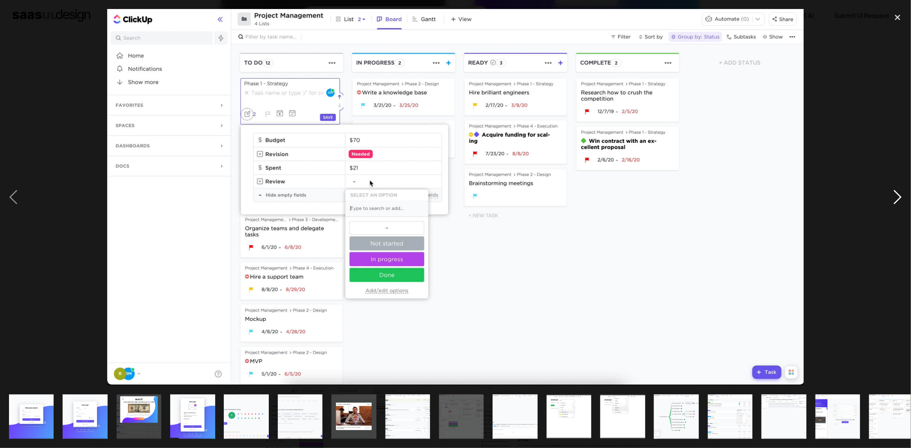
click at [895, 199] on div "next image" at bounding box center [898, 197] width 27 height 377
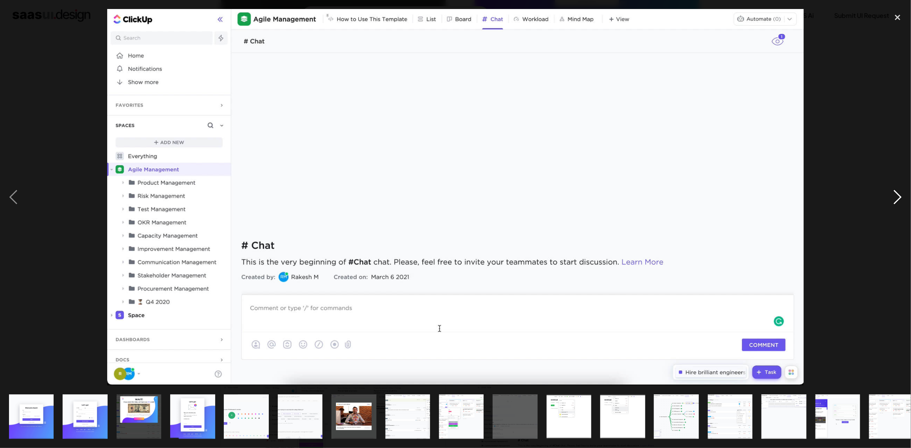
click at [895, 199] on div "next image" at bounding box center [898, 197] width 27 height 377
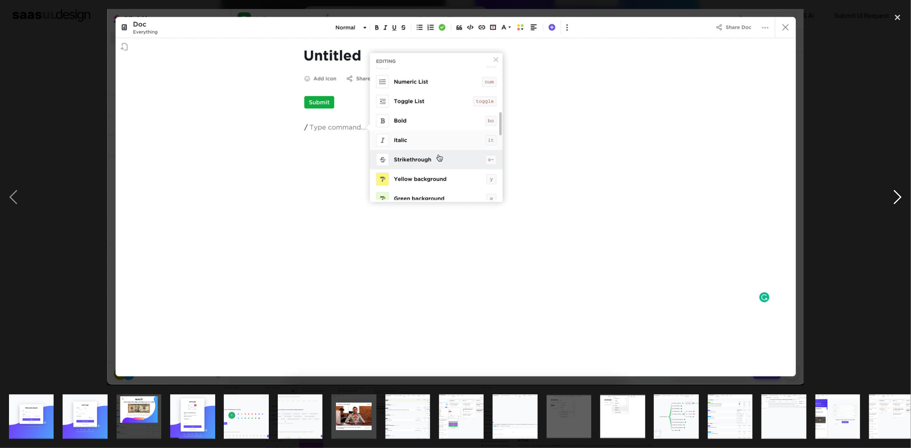
click at [895, 199] on div "next image" at bounding box center [898, 197] width 27 height 377
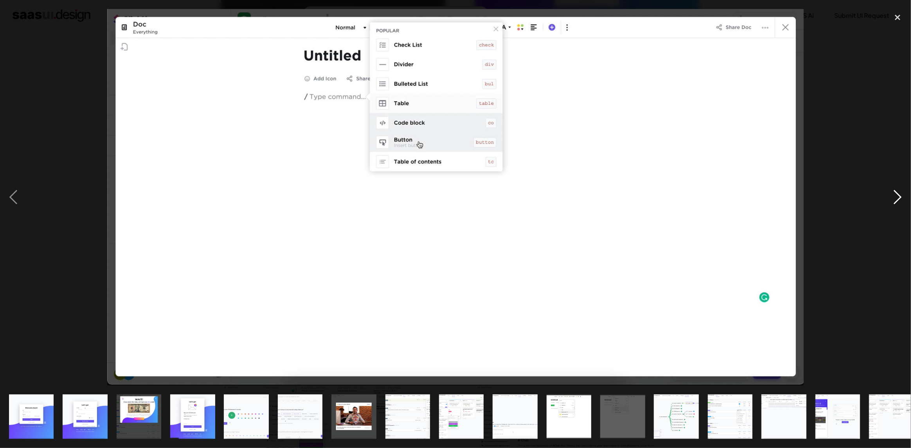
click at [895, 199] on div "next image" at bounding box center [898, 197] width 27 height 377
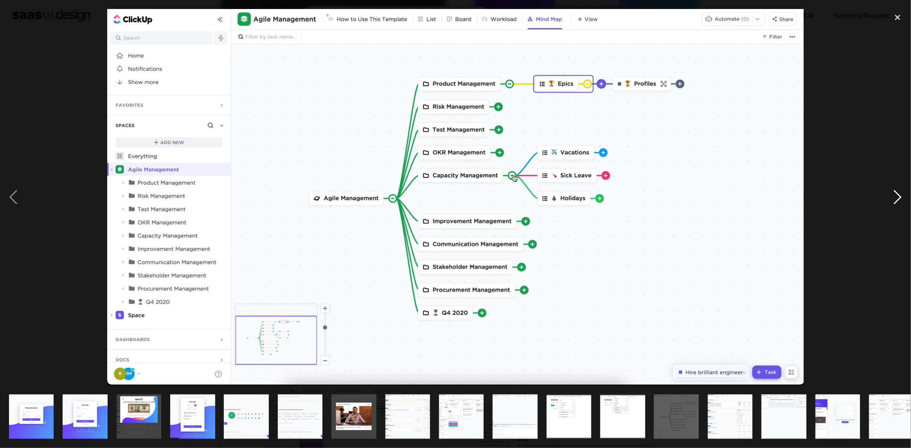
click at [895, 199] on div "next image" at bounding box center [898, 197] width 27 height 377
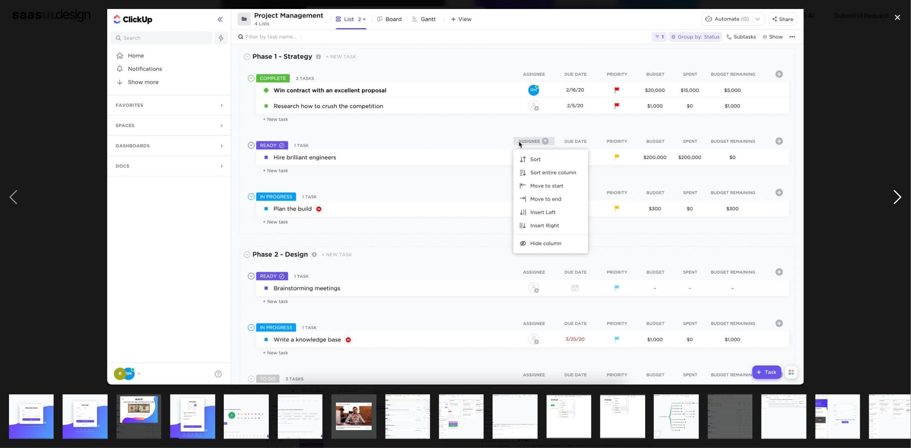
click at [895, 199] on div "next image" at bounding box center [898, 197] width 27 height 377
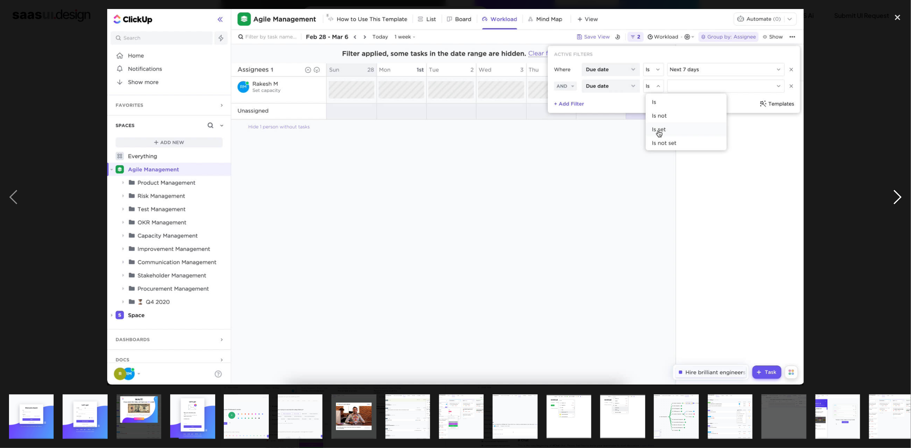
click at [895, 199] on div "next image" at bounding box center [898, 197] width 27 height 377
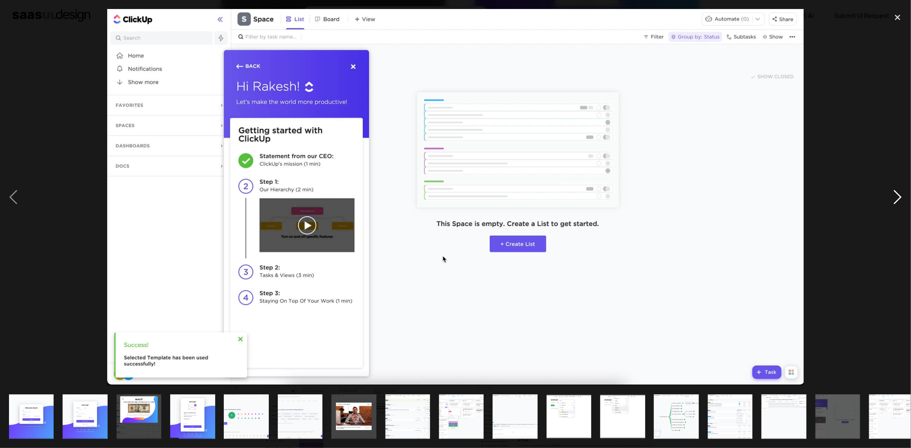
click at [895, 199] on div "next image" at bounding box center [898, 197] width 27 height 377
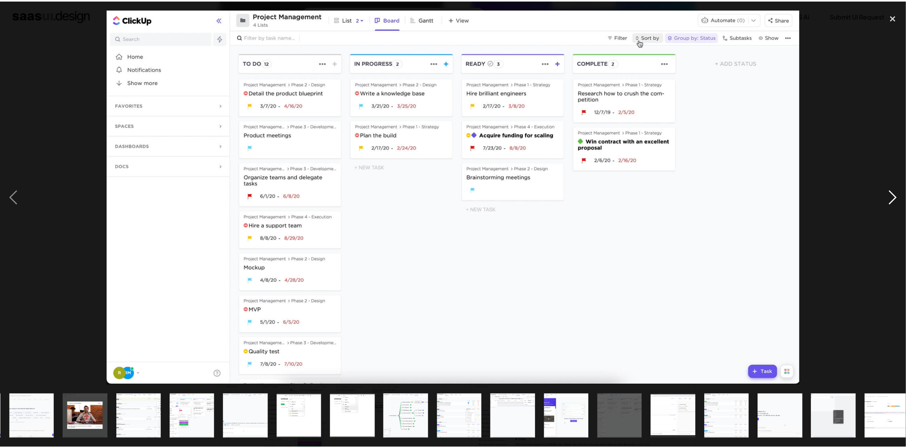
scroll to position [0, 281]
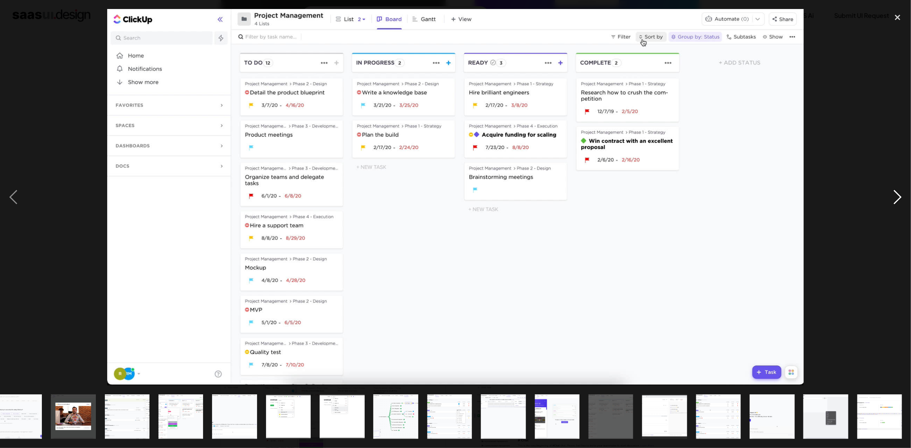
click at [895, 199] on div "next image" at bounding box center [898, 197] width 27 height 377
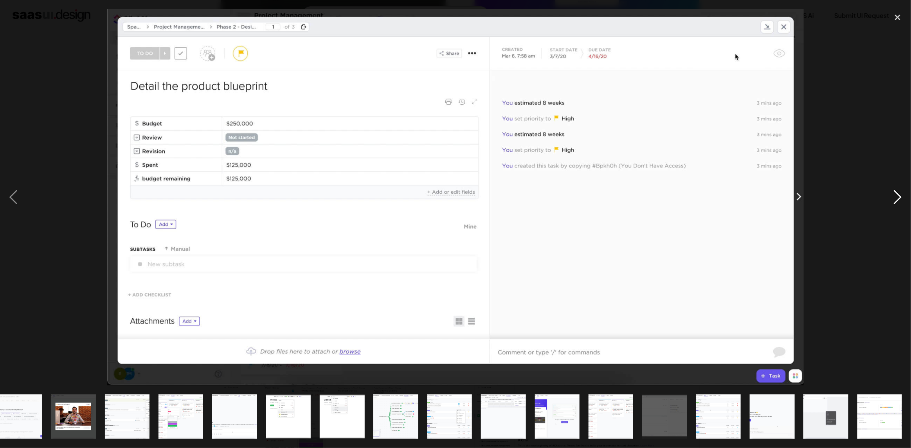
click at [895, 199] on div "next image" at bounding box center [898, 197] width 27 height 377
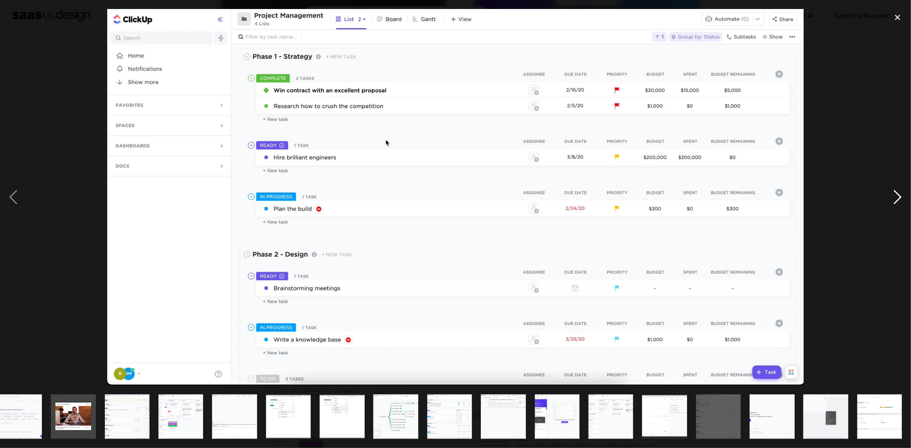
click at [895, 199] on div "next image" at bounding box center [898, 197] width 27 height 377
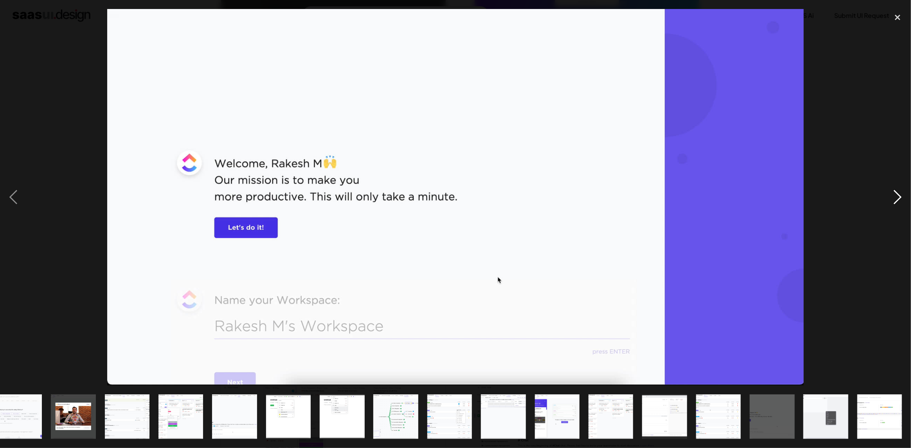
click at [895, 199] on div "next image" at bounding box center [898, 197] width 27 height 377
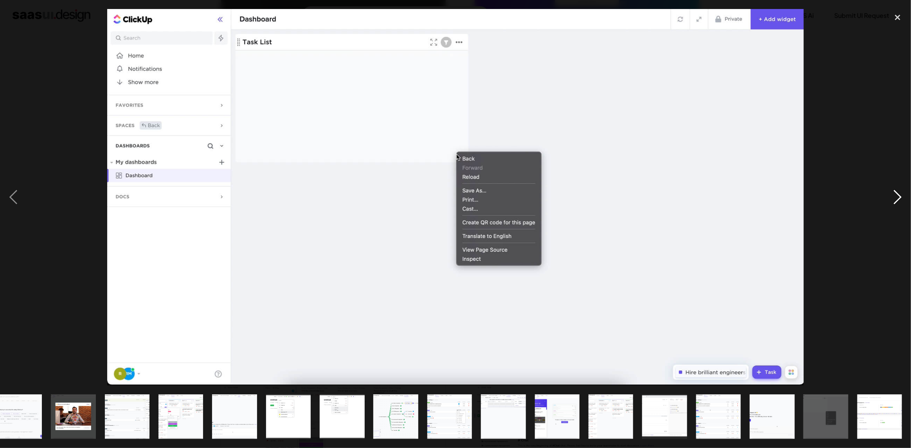
click at [898, 193] on div "next image" at bounding box center [898, 197] width 27 height 377
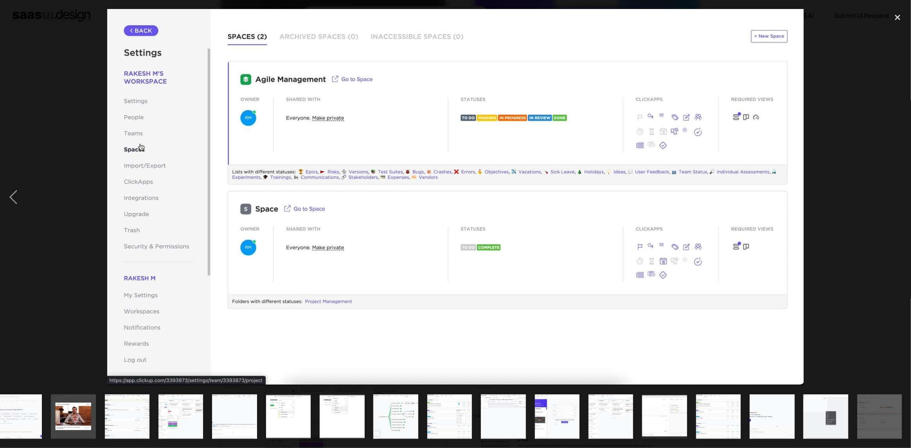
click at [898, 193] on div "next image" at bounding box center [898, 197] width 27 height 377
click at [899, 18] on div "close lightbox" at bounding box center [898, 17] width 27 height 17
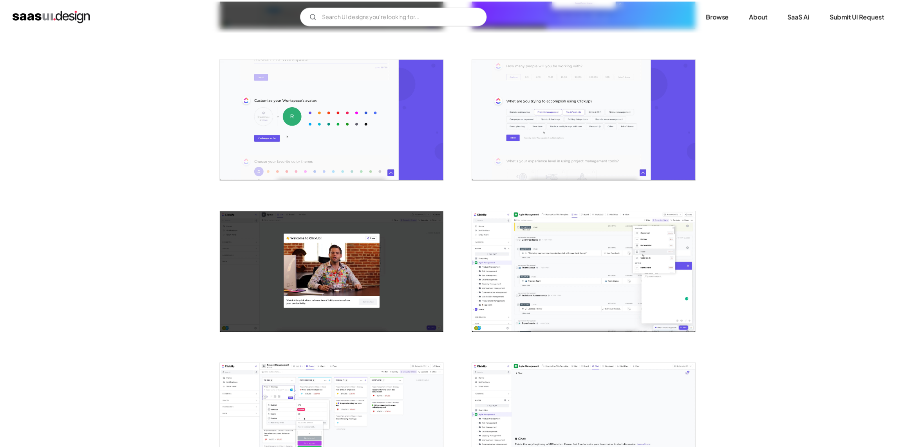
scroll to position [0, 0]
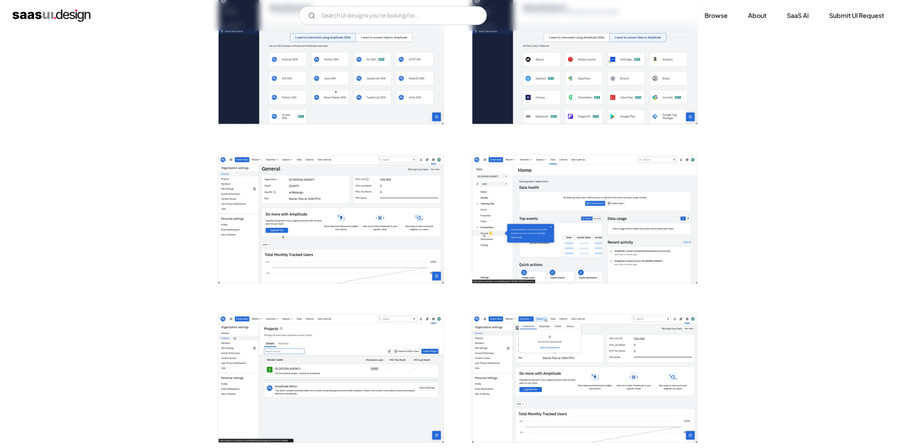
scroll to position [704, 0]
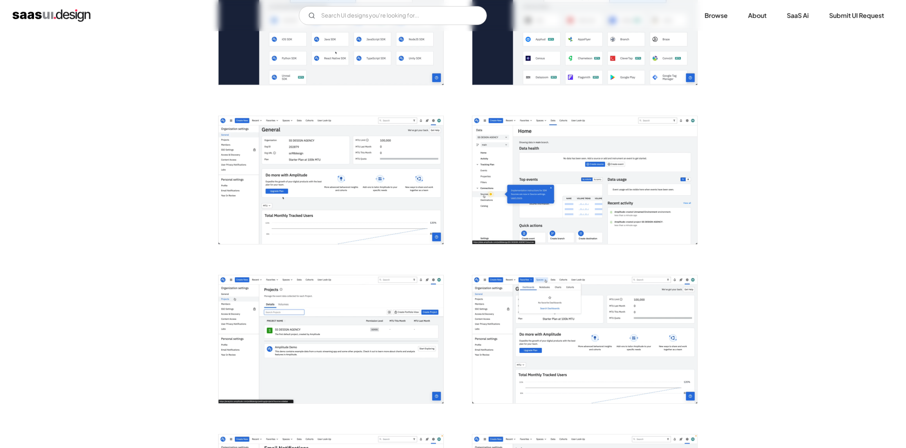
click at [494, 222] on img "open lightbox" at bounding box center [584, 180] width 225 height 128
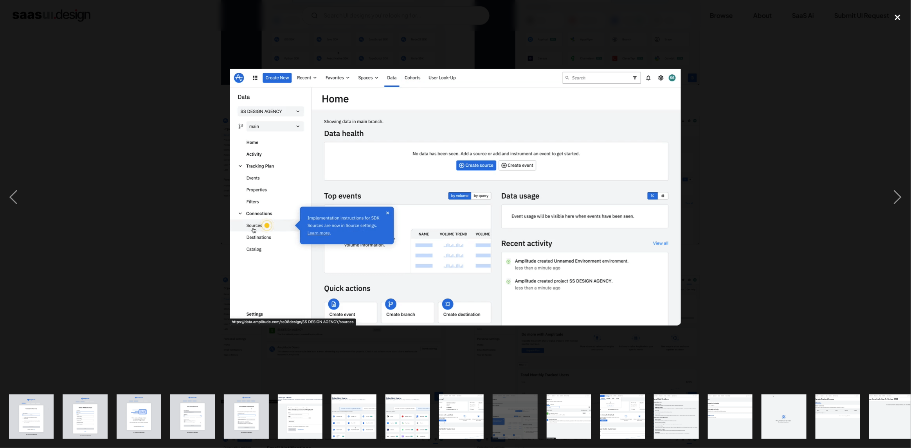
click at [900, 16] on div "close lightbox" at bounding box center [898, 17] width 27 height 17
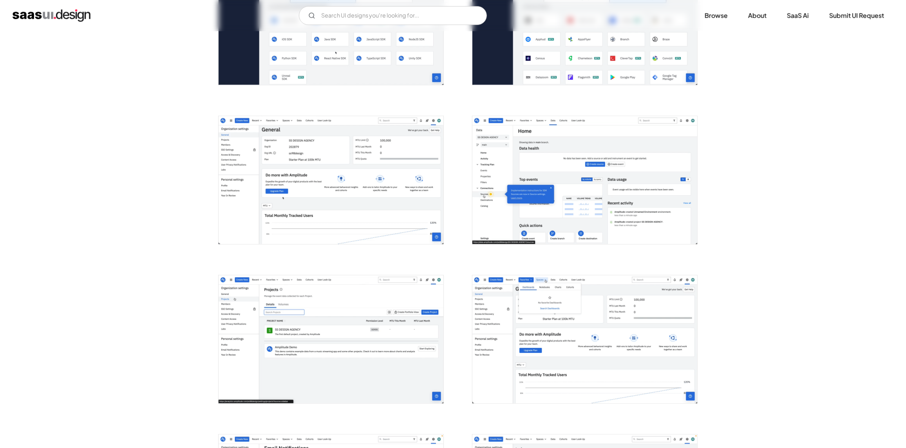
scroll to position [822, 0]
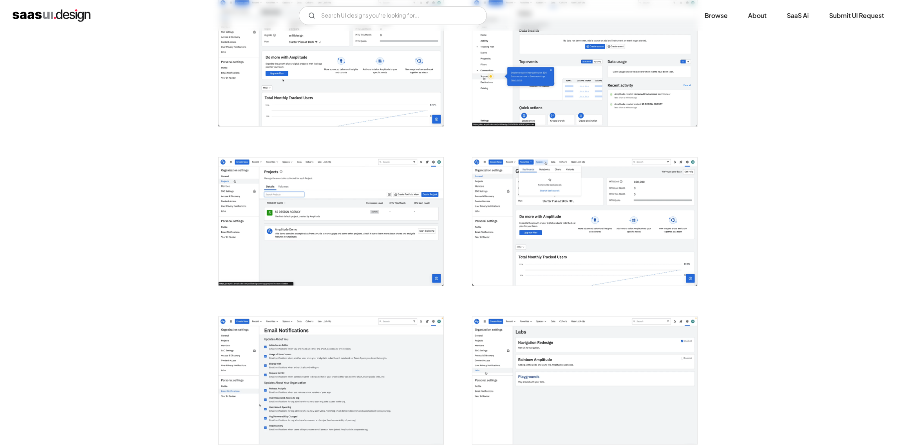
click at [350, 258] on img "open lightbox" at bounding box center [330, 222] width 225 height 128
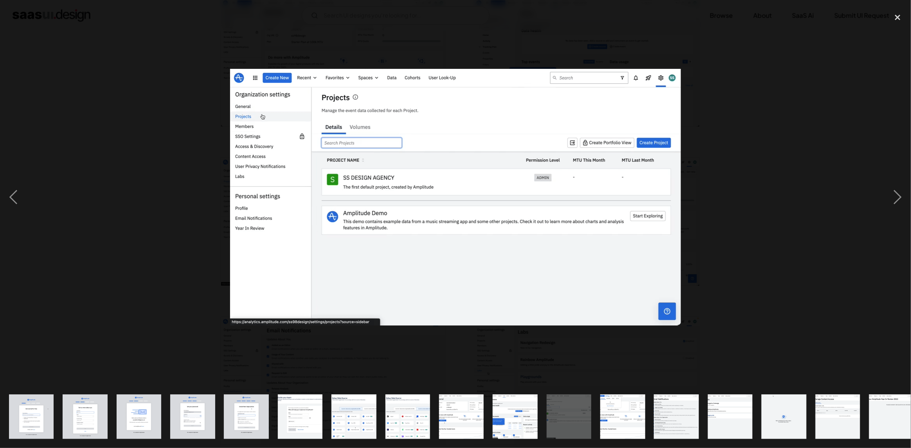
click at [166, 252] on div at bounding box center [455, 197] width 911 height 377
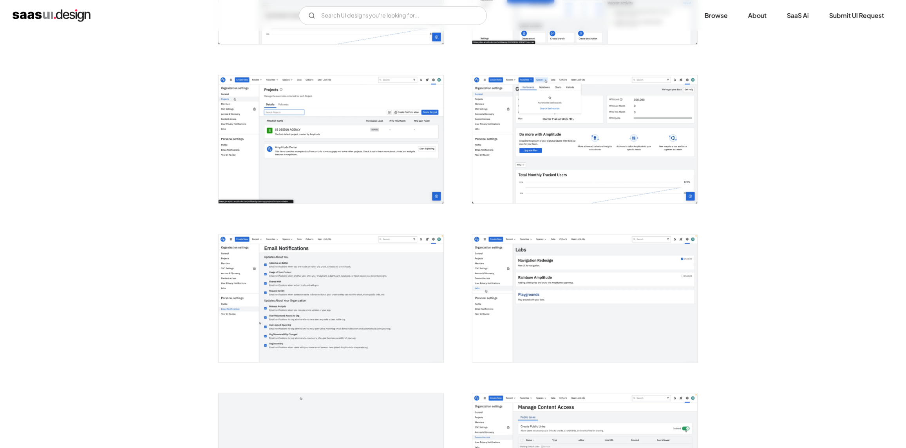
scroll to position [861, 0]
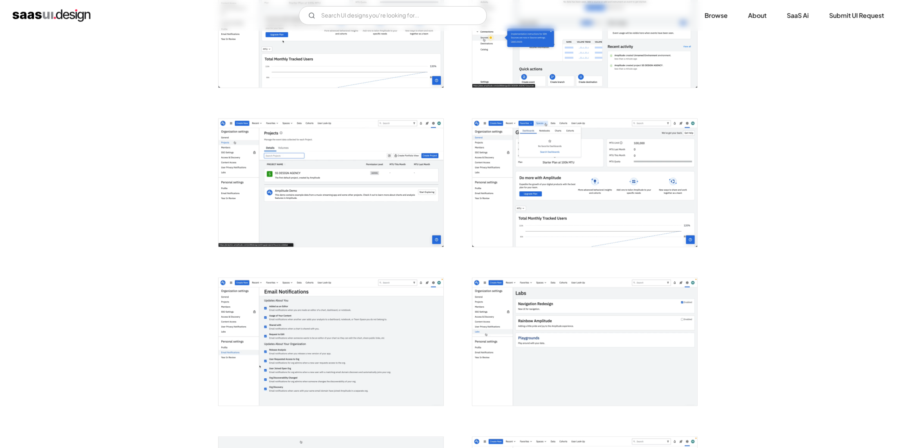
click at [595, 178] on img "open lightbox" at bounding box center [584, 183] width 225 height 128
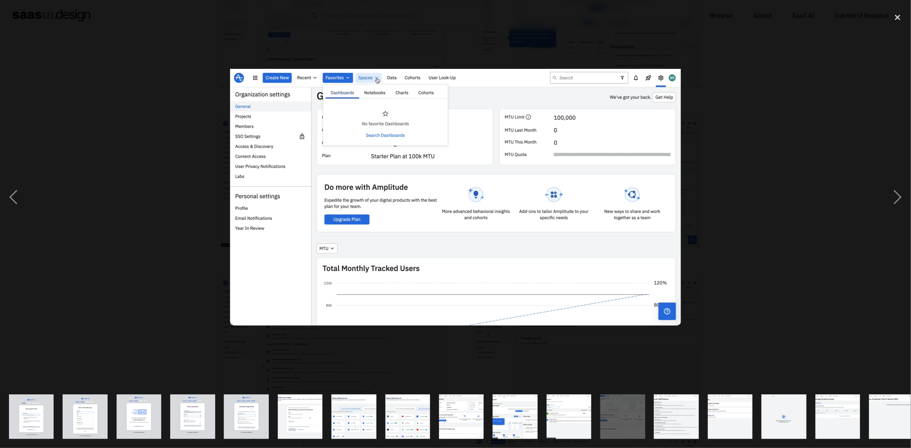
click at [794, 216] on div at bounding box center [455, 197] width 911 height 377
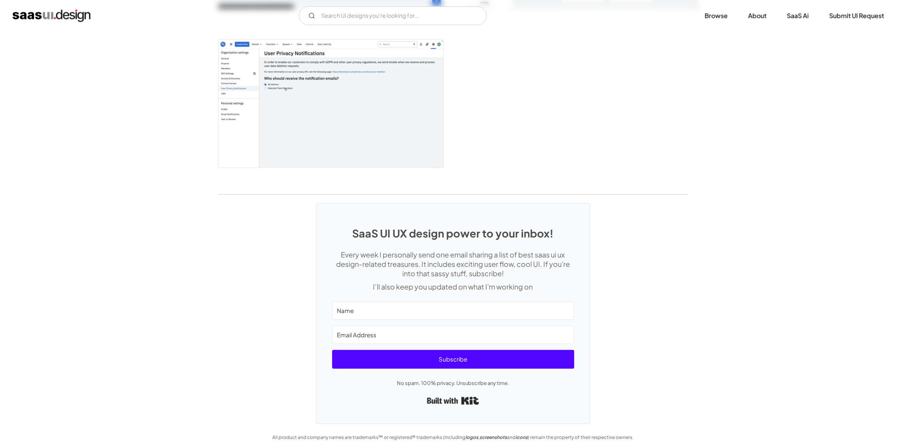
scroll to position [1700, 0]
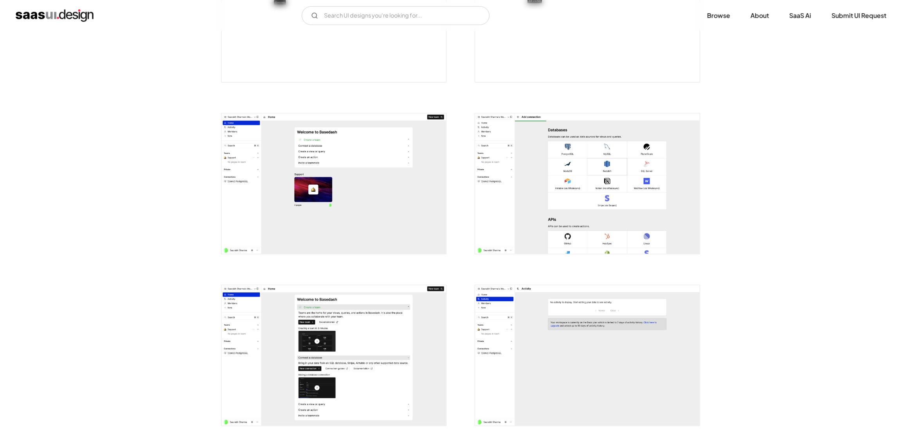
scroll to position [587, 0]
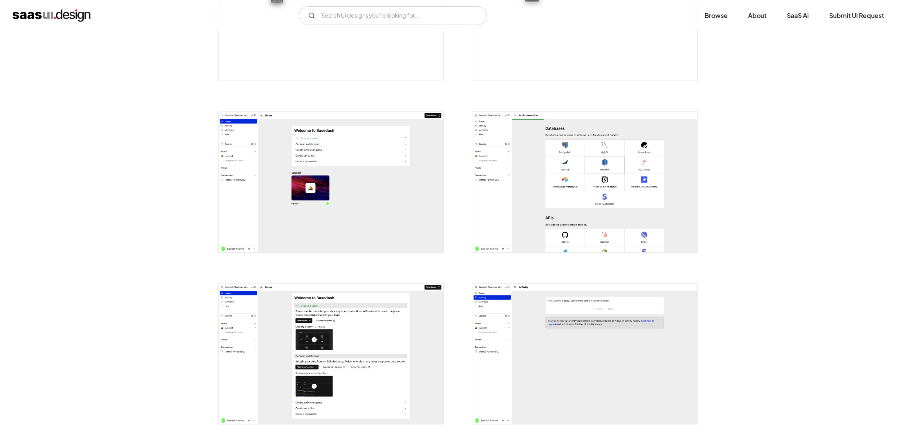
click at [516, 200] on img "open lightbox" at bounding box center [584, 182] width 225 height 141
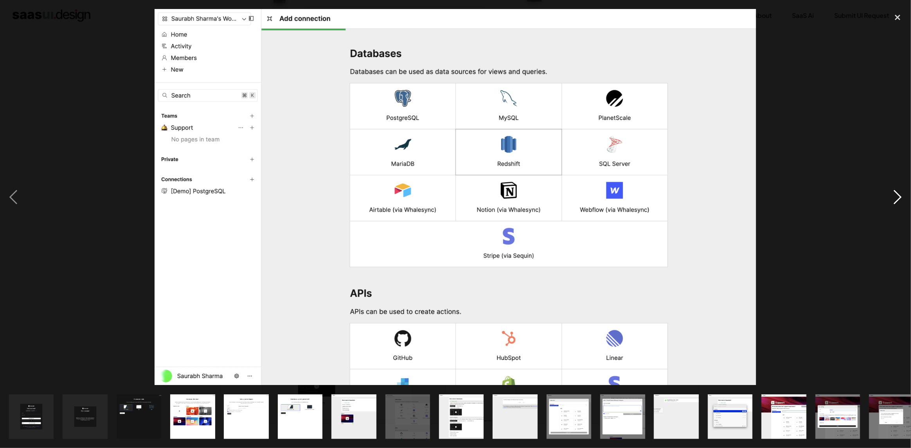
click at [901, 196] on div "next image" at bounding box center [898, 197] width 27 height 377
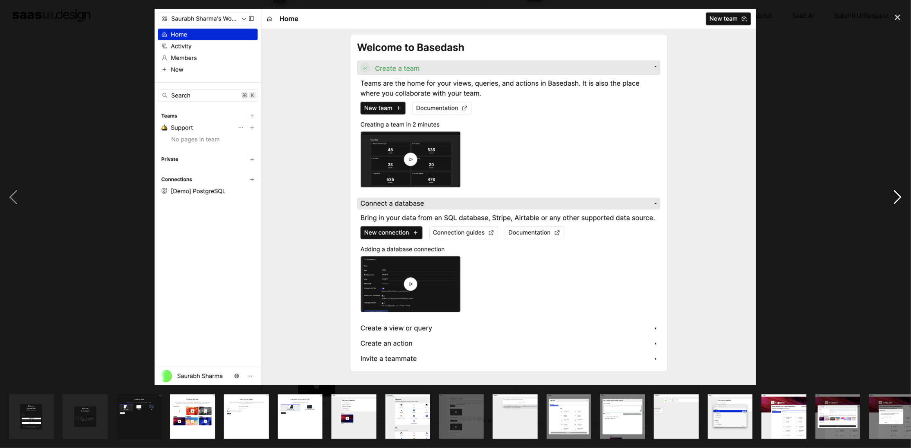
click at [901, 196] on div "next image" at bounding box center [898, 197] width 27 height 377
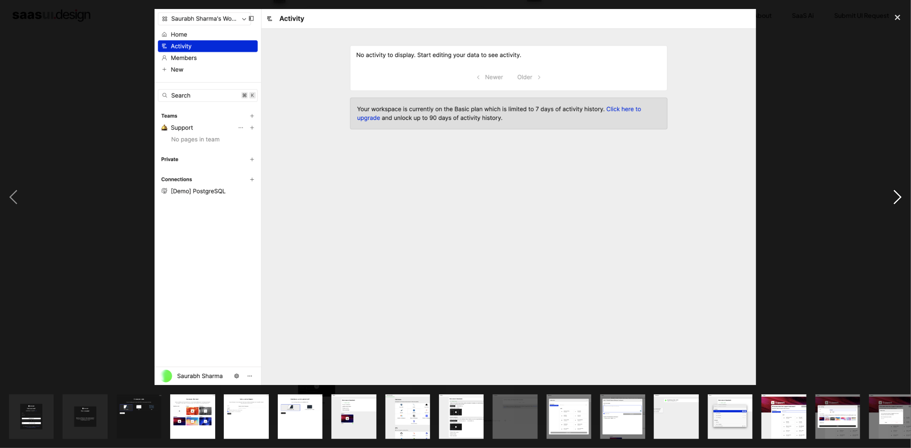
click at [901, 196] on div "next image" at bounding box center [898, 197] width 27 height 377
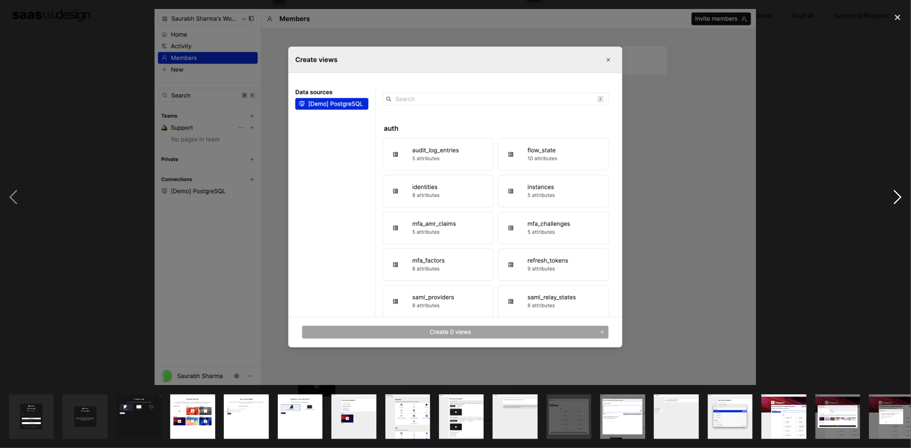
click at [899, 197] on div "next image" at bounding box center [898, 197] width 27 height 377
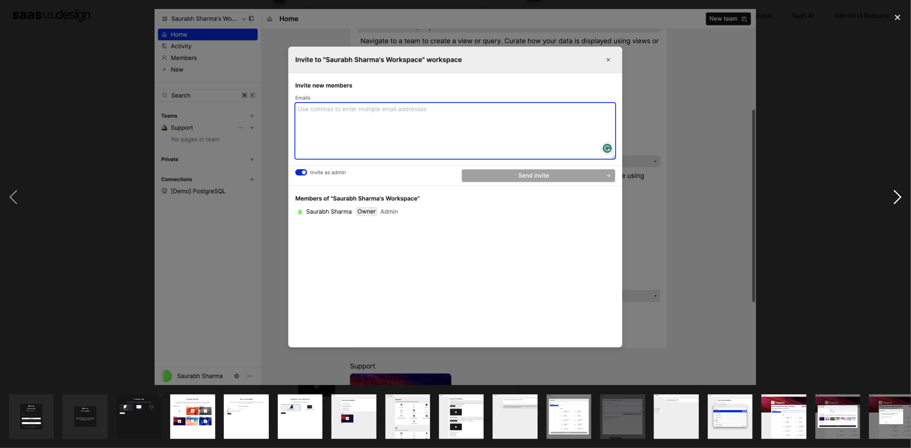
click at [899, 197] on div "next image" at bounding box center [898, 197] width 27 height 377
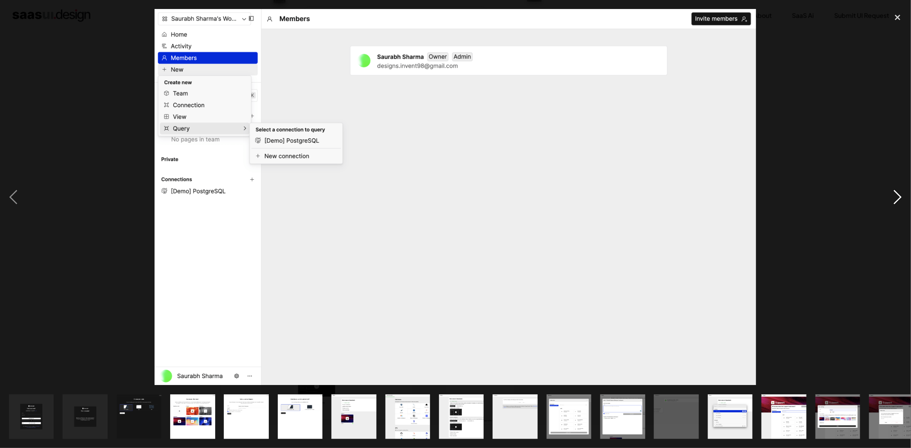
click at [899, 197] on div "next image" at bounding box center [898, 197] width 27 height 377
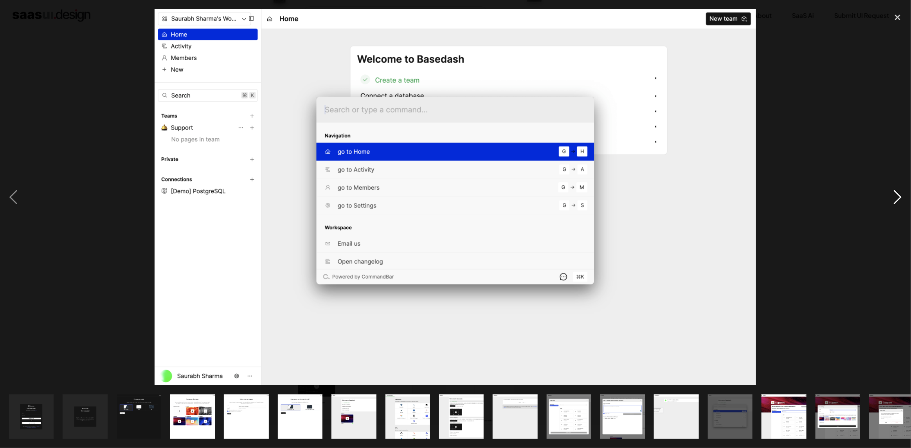
click at [899, 197] on div "next image" at bounding box center [898, 197] width 27 height 377
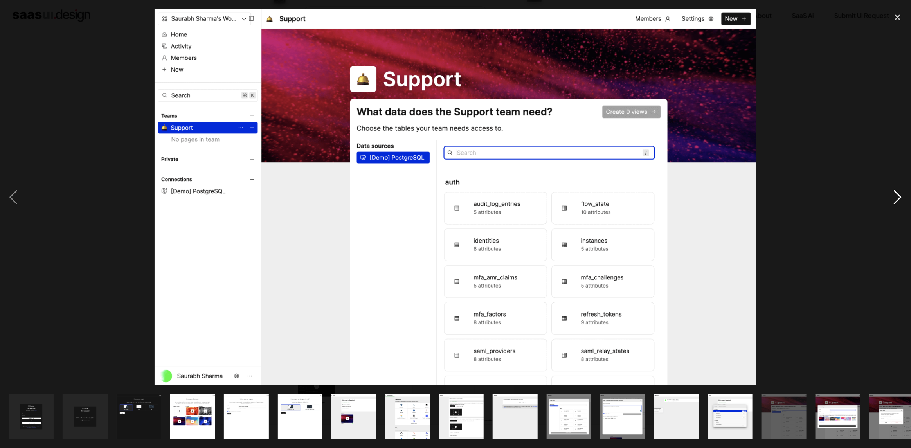
click at [899, 197] on div "next image" at bounding box center [898, 197] width 27 height 377
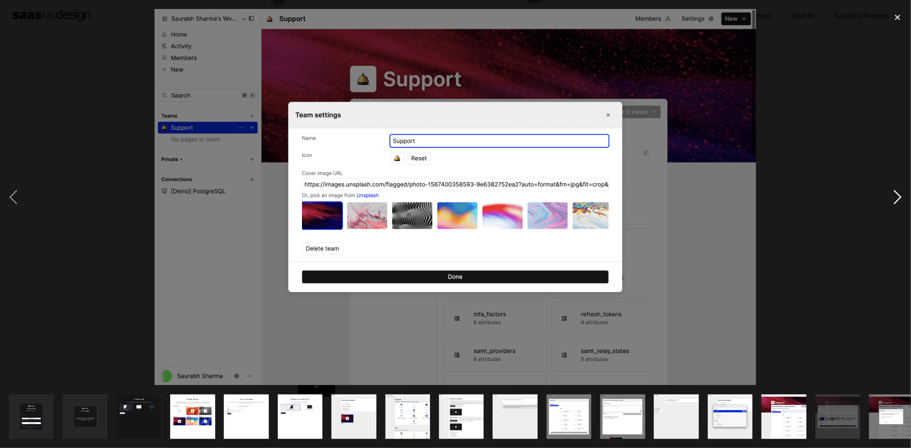
click at [899, 197] on div "next image" at bounding box center [898, 197] width 27 height 377
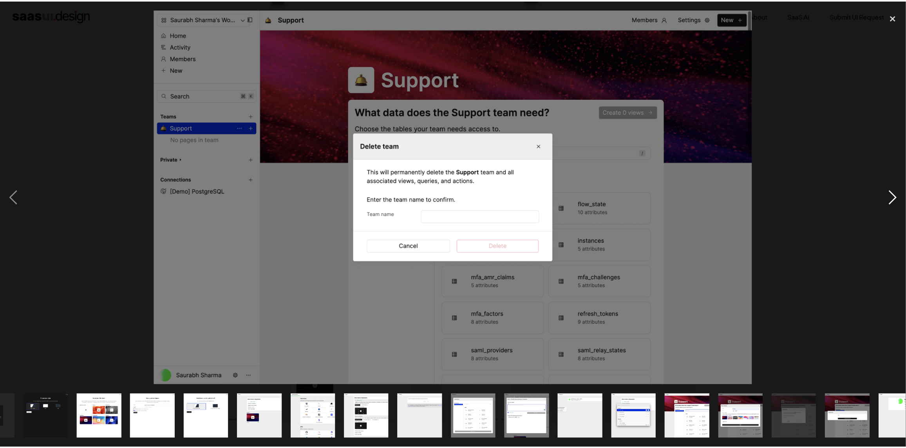
scroll to position [0, 120]
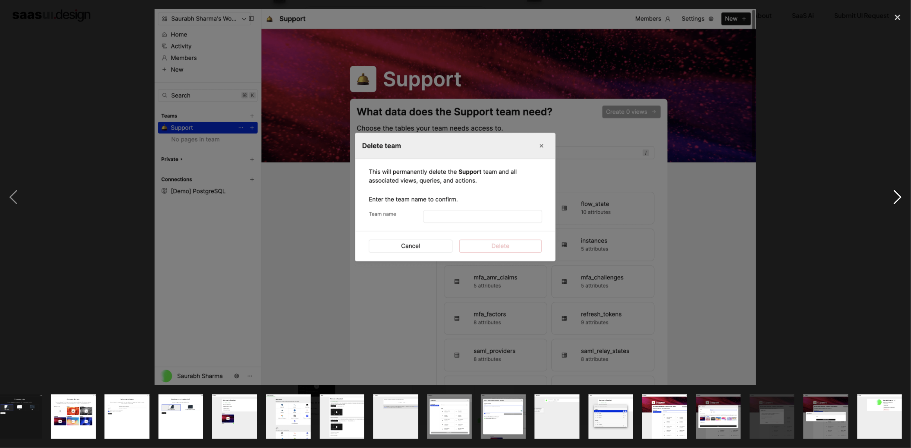
click at [899, 197] on div "next image" at bounding box center [898, 197] width 27 height 377
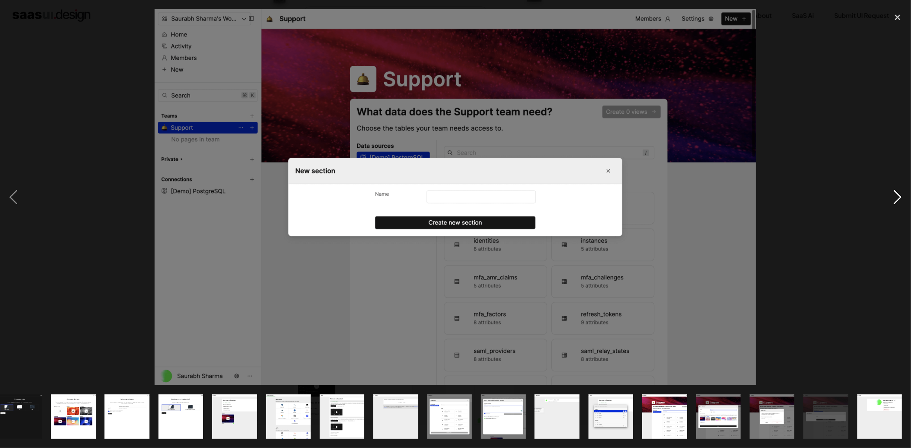
click at [899, 197] on div "next image" at bounding box center [898, 197] width 27 height 377
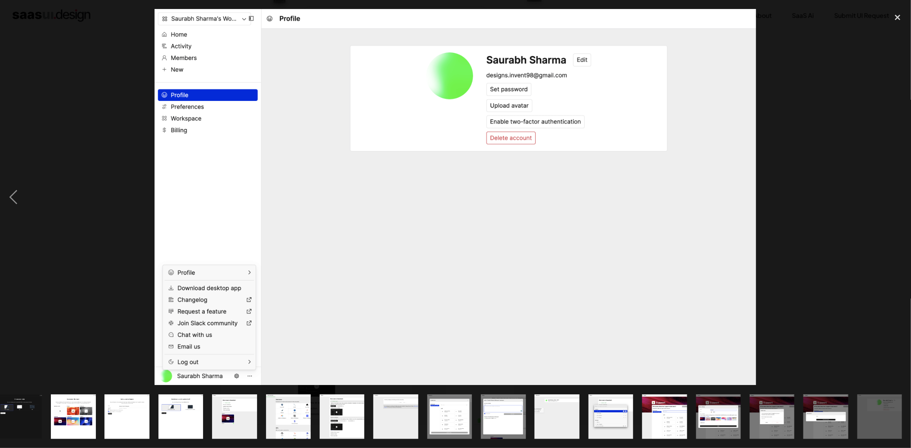
click at [899, 197] on div "next image" at bounding box center [898, 197] width 27 height 377
click at [895, 19] on div "close lightbox" at bounding box center [898, 17] width 27 height 17
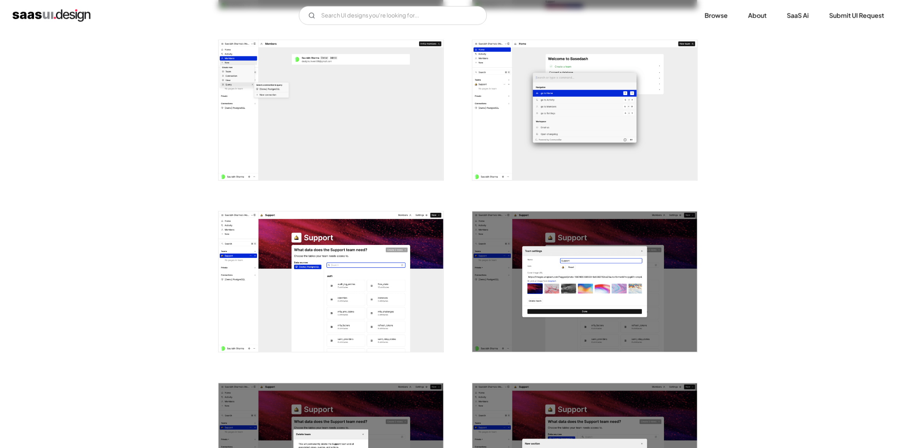
scroll to position [1174, 0]
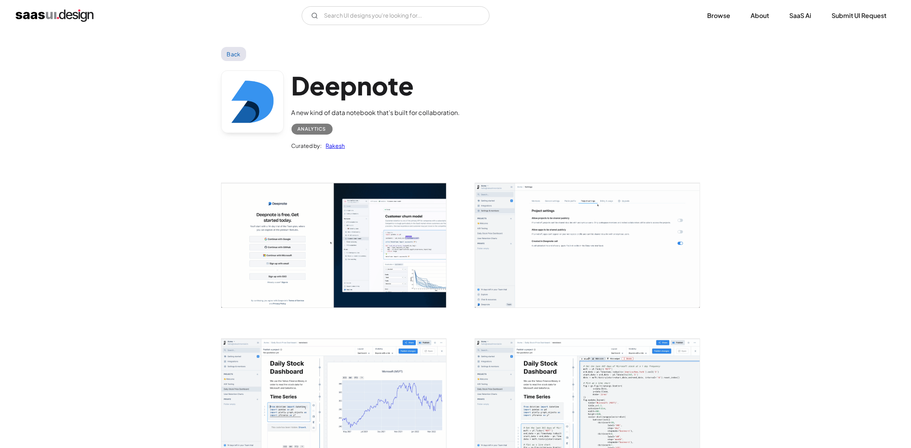
scroll to position [117, 0]
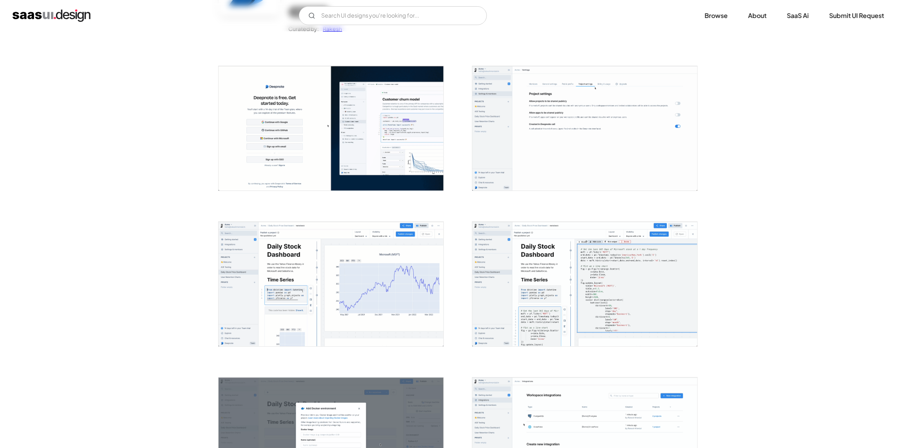
click at [494, 296] on img "open lightbox" at bounding box center [584, 284] width 225 height 125
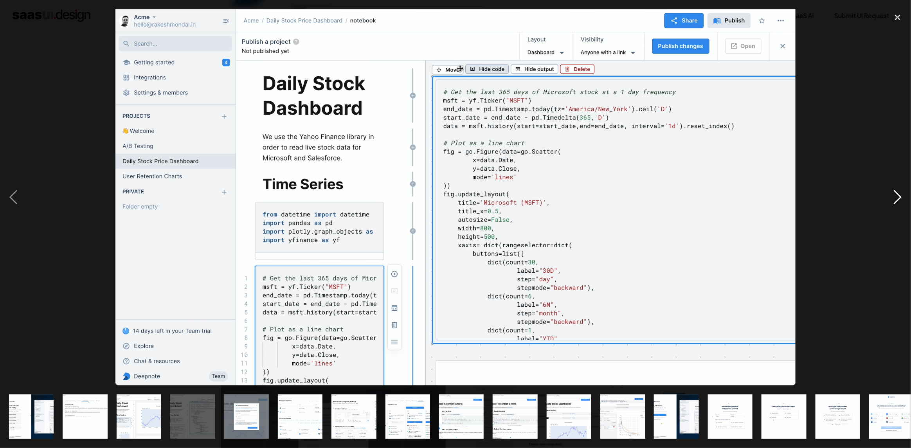
click at [895, 199] on div "next image" at bounding box center [898, 197] width 27 height 377
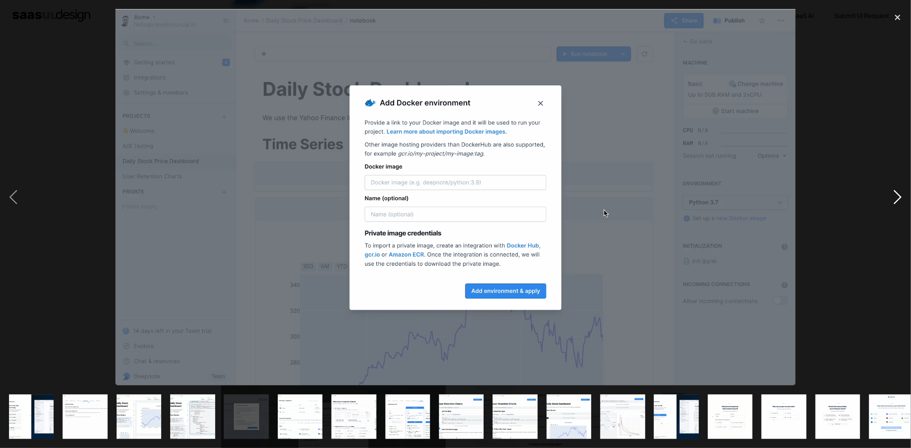
click at [895, 199] on div "next image" at bounding box center [898, 197] width 27 height 377
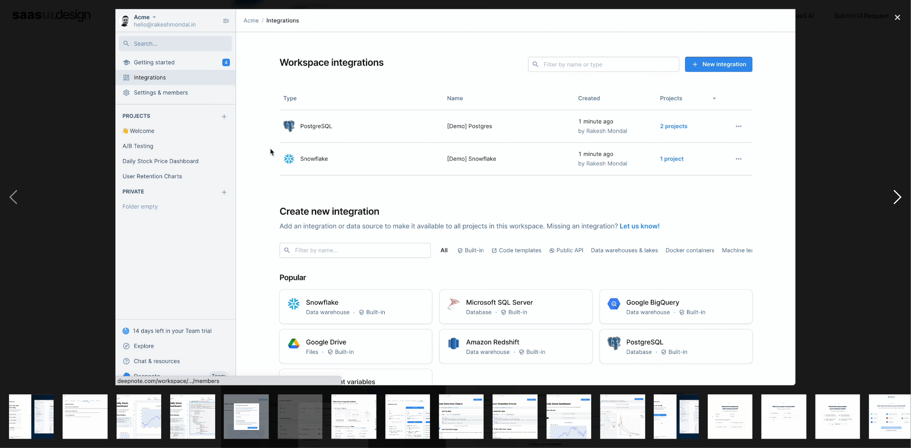
click at [895, 199] on div "next image" at bounding box center [898, 197] width 27 height 377
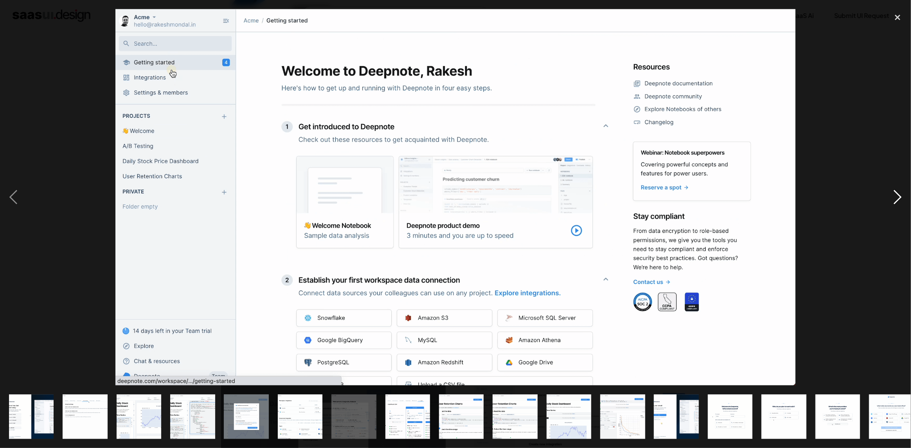
click at [895, 199] on div "next image" at bounding box center [898, 197] width 27 height 377
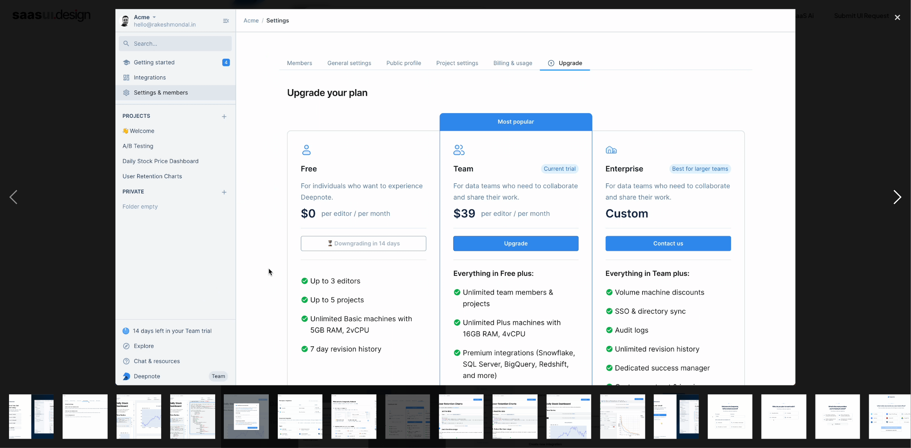
click at [895, 199] on div "next image" at bounding box center [898, 197] width 27 height 377
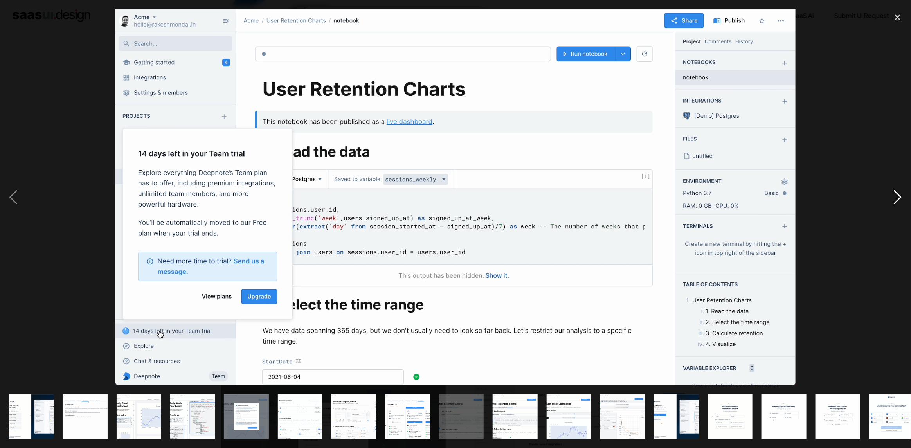
click at [895, 199] on div "next image" at bounding box center [898, 197] width 27 height 377
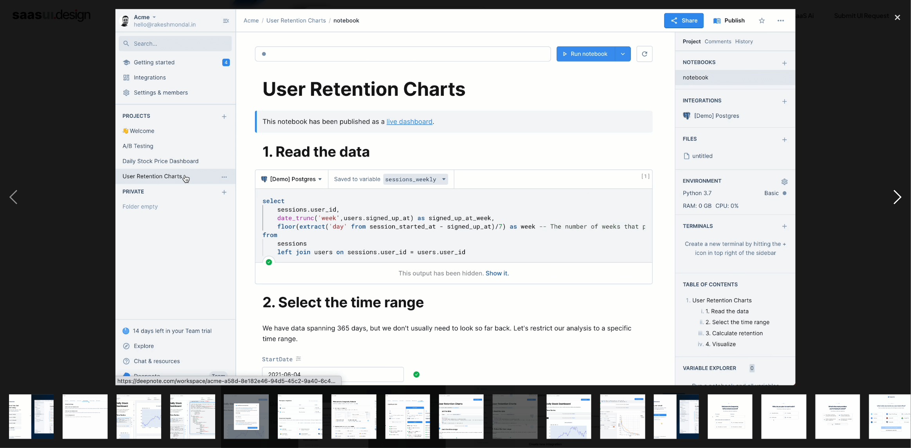
click at [895, 199] on div "next image" at bounding box center [898, 197] width 27 height 377
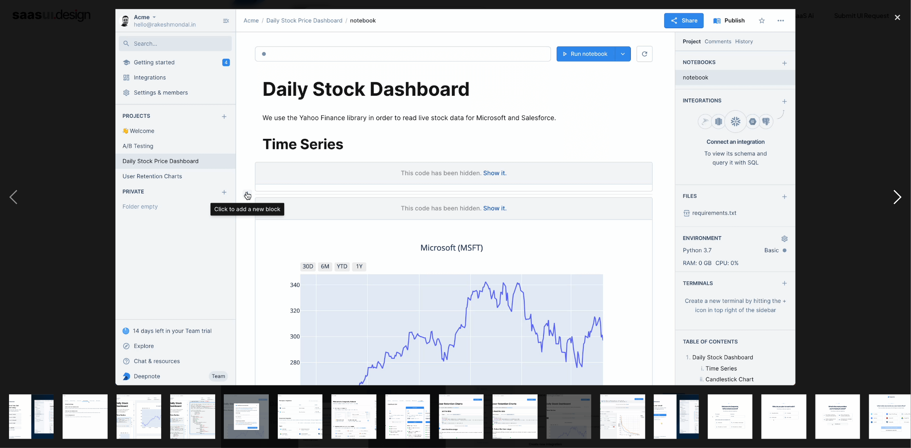
click at [895, 199] on div "next image" at bounding box center [898, 197] width 27 height 377
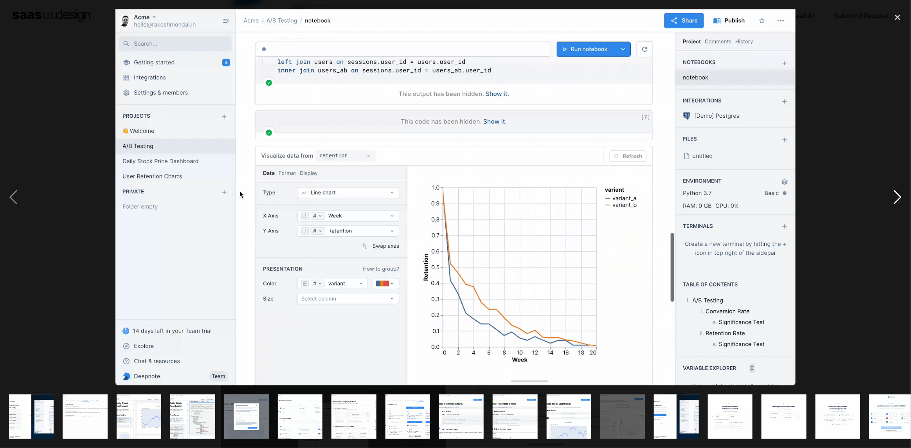
click at [895, 199] on div "next image" at bounding box center [898, 197] width 27 height 377
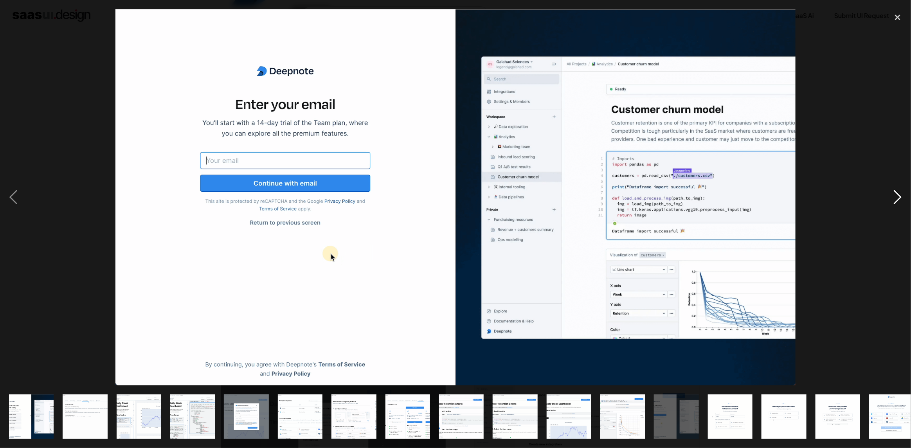
click at [895, 199] on div "next image" at bounding box center [898, 197] width 27 height 377
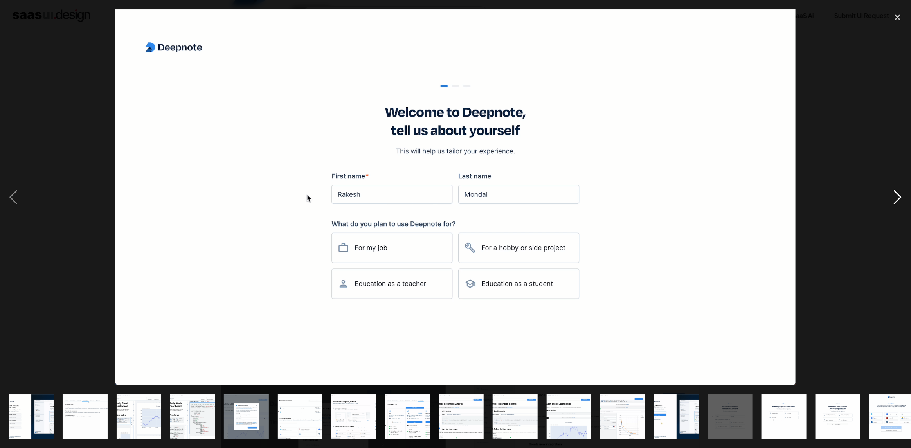
click at [895, 199] on div "next image" at bounding box center [898, 197] width 27 height 377
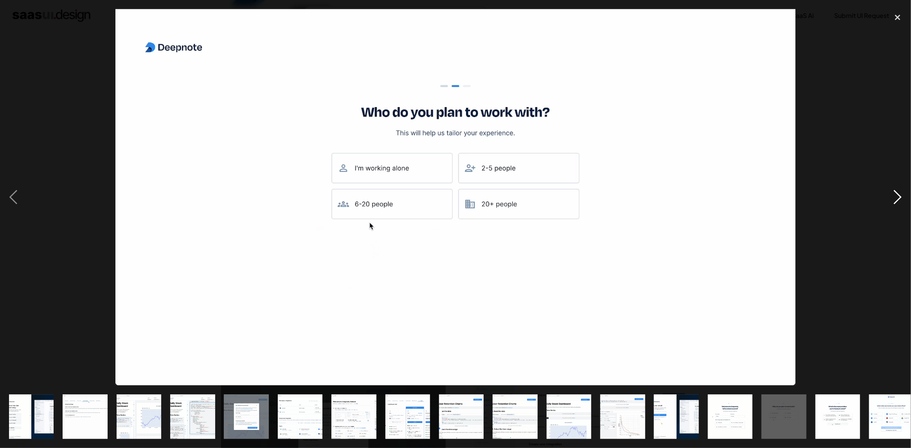
click at [895, 199] on div "next image" at bounding box center [898, 197] width 27 height 377
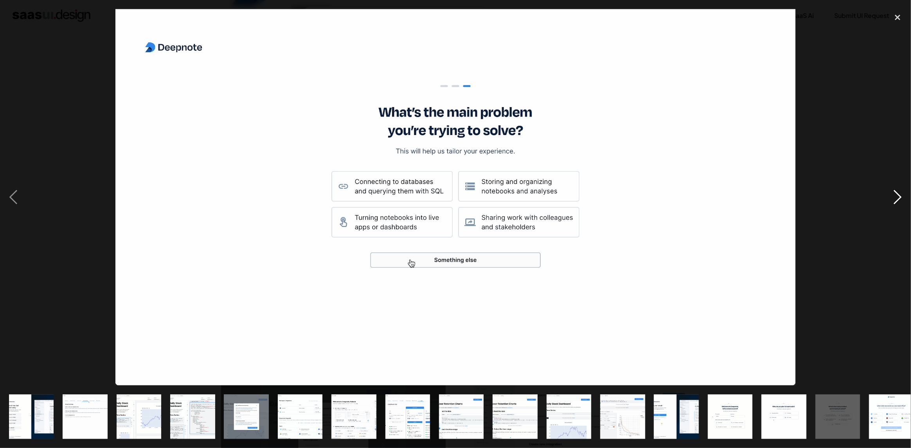
click at [895, 199] on div "next image" at bounding box center [898, 197] width 27 height 377
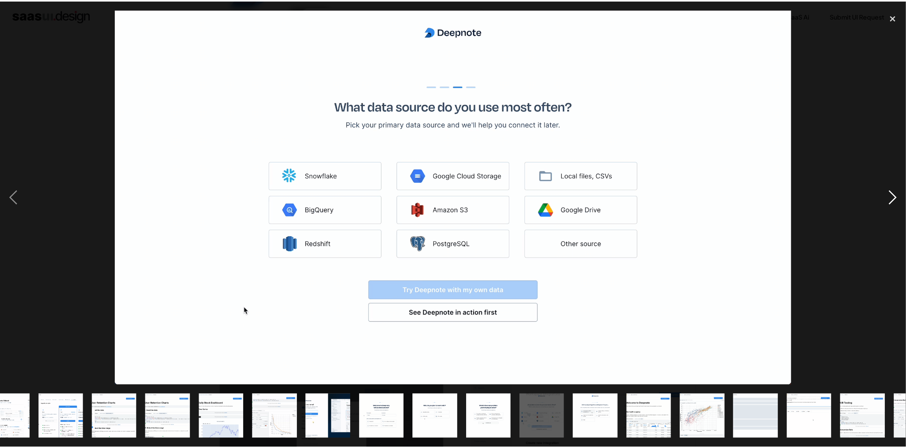
scroll to position [0, 442]
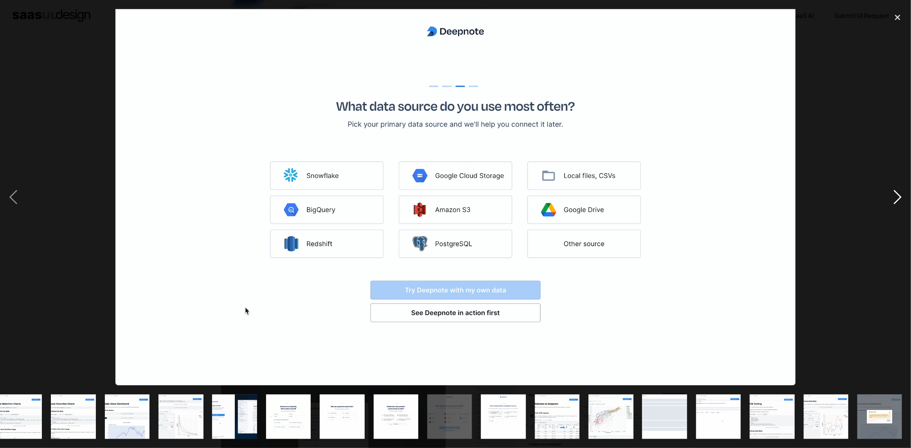
click at [895, 199] on div "next image" at bounding box center [898, 197] width 27 height 377
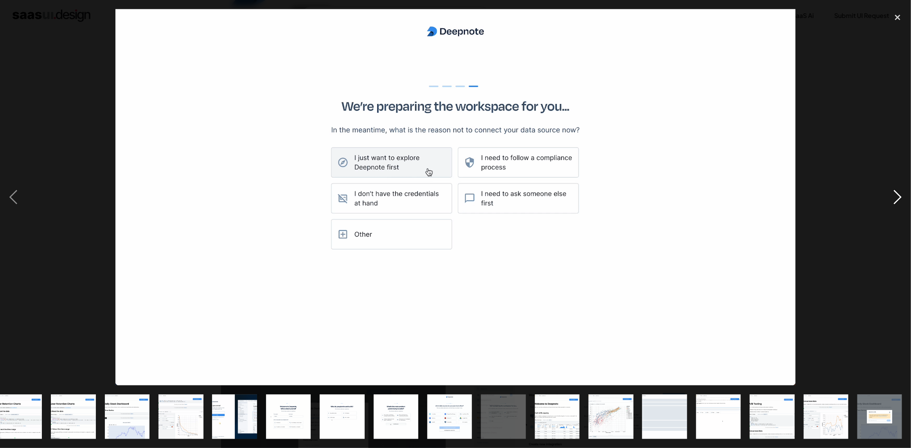
click at [895, 199] on div "next image" at bounding box center [898, 197] width 27 height 377
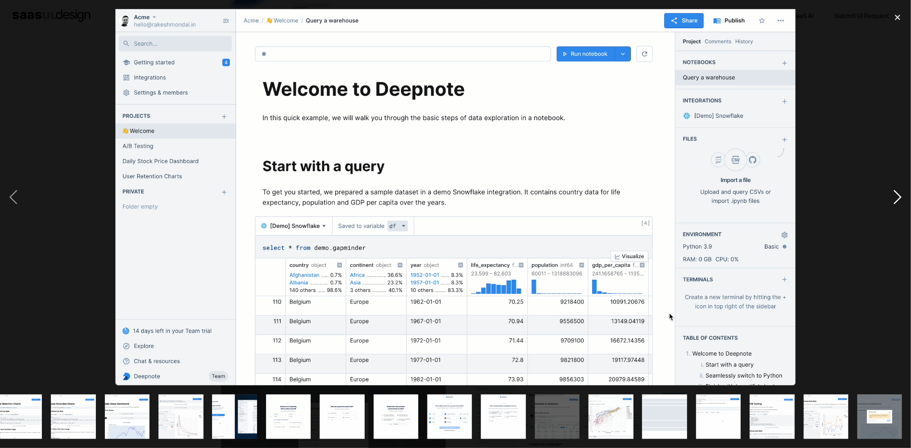
click at [895, 199] on div "next image" at bounding box center [898, 197] width 27 height 377
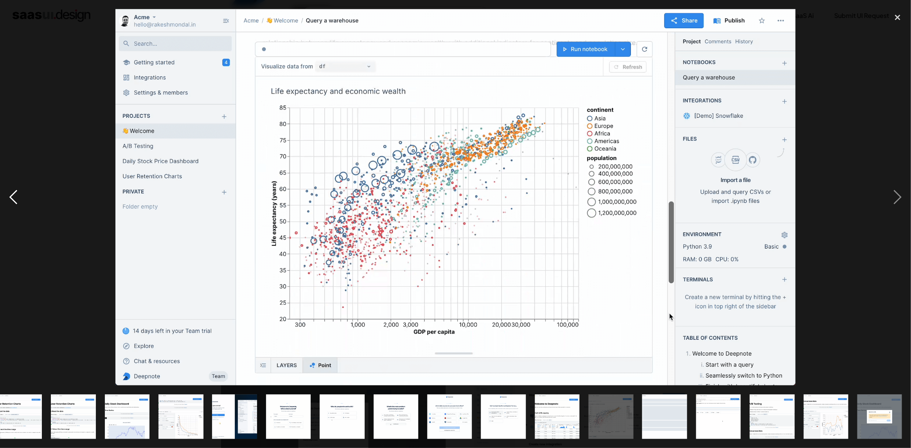
click at [0, 191] on div "previous image" at bounding box center [13, 197] width 27 height 377
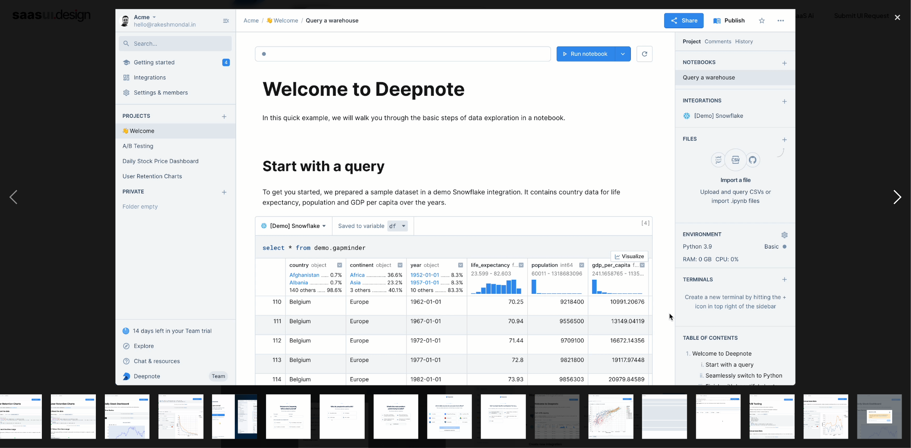
click at [890, 197] on div "next image" at bounding box center [898, 197] width 27 height 377
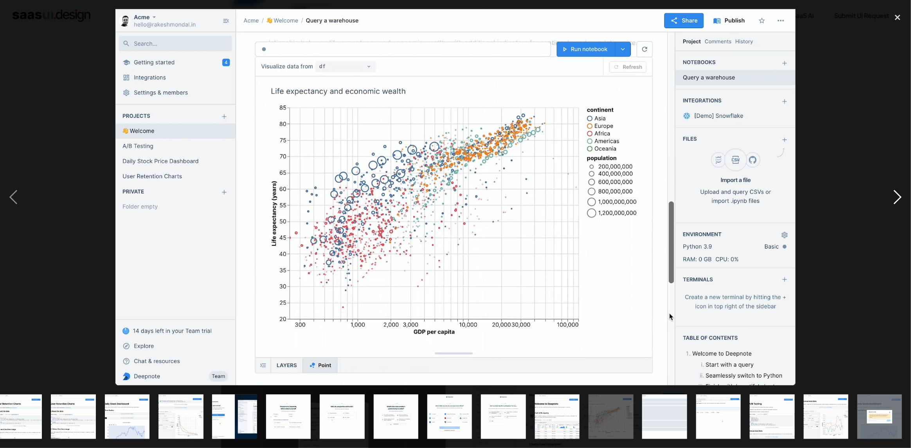
click at [890, 197] on div "next image" at bounding box center [898, 197] width 27 height 377
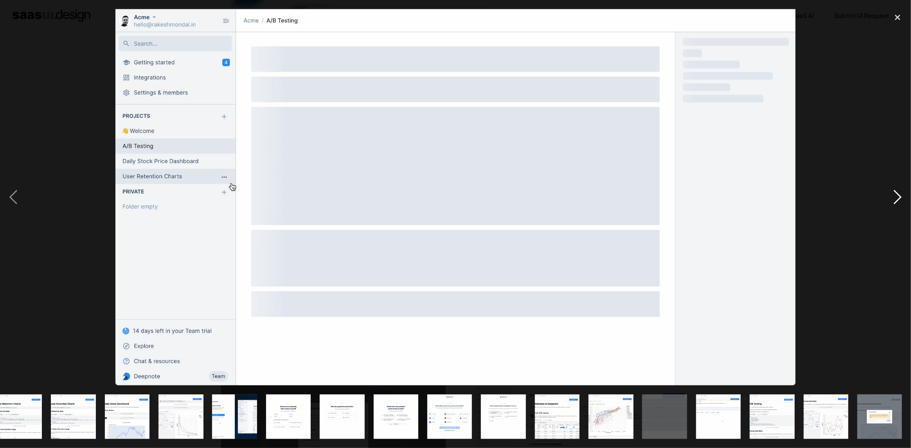
click at [890, 197] on div "next image" at bounding box center [898, 197] width 27 height 377
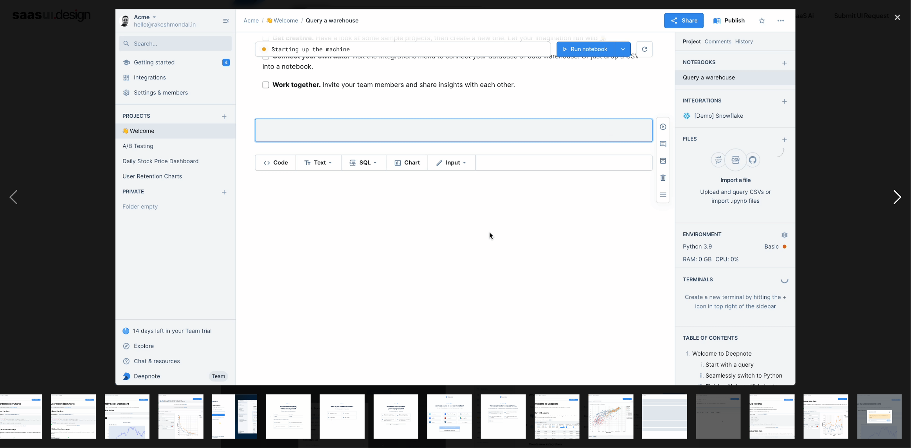
click at [890, 197] on div "next image" at bounding box center [898, 197] width 27 height 377
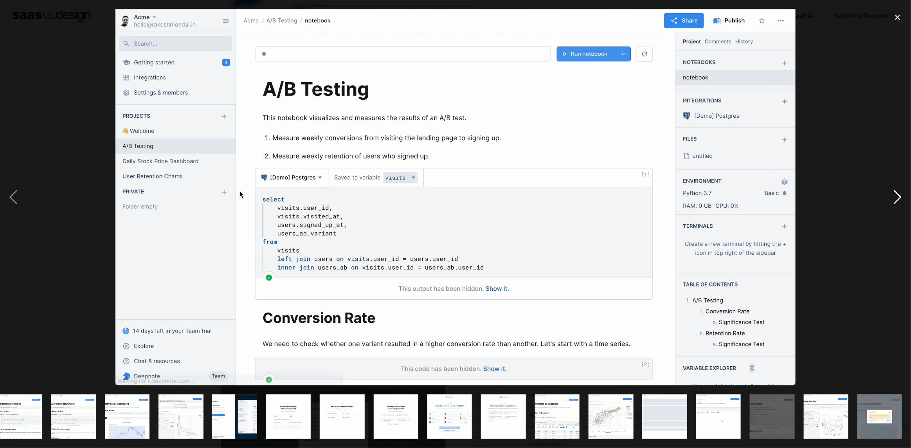
click at [890, 197] on div "next image" at bounding box center [898, 197] width 27 height 377
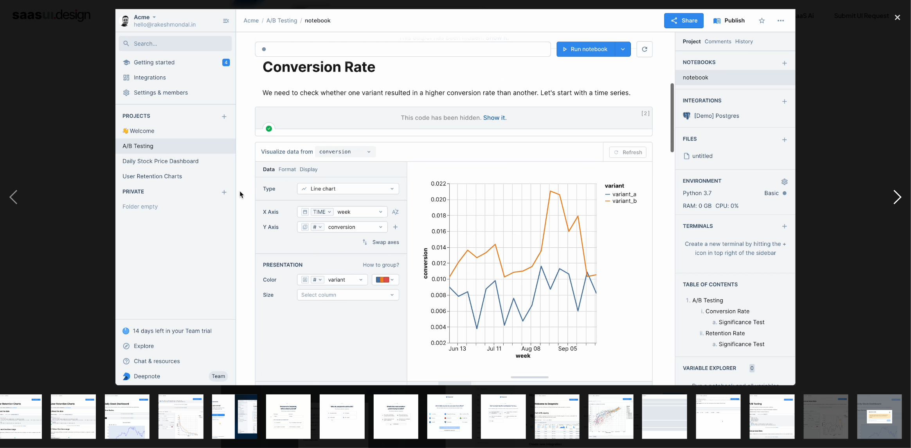
click at [890, 197] on div "next image" at bounding box center [898, 197] width 27 height 377
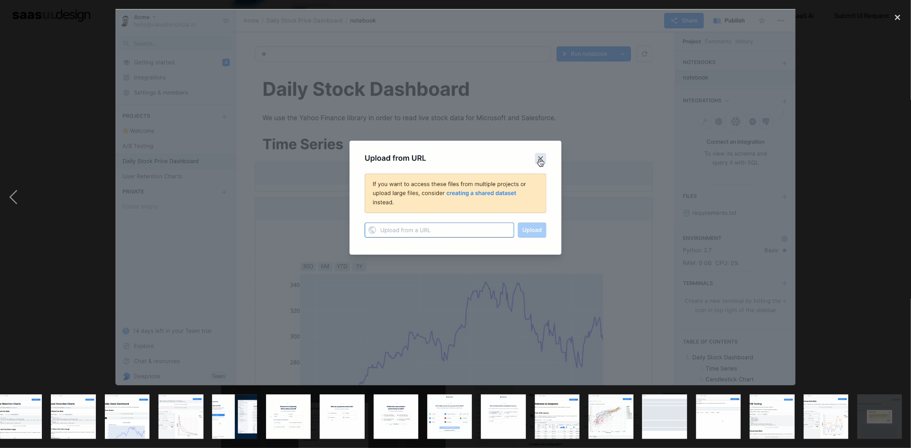
click at [890, 197] on div "next image" at bounding box center [898, 197] width 27 height 377
click at [902, 16] on div "close lightbox" at bounding box center [898, 17] width 27 height 17
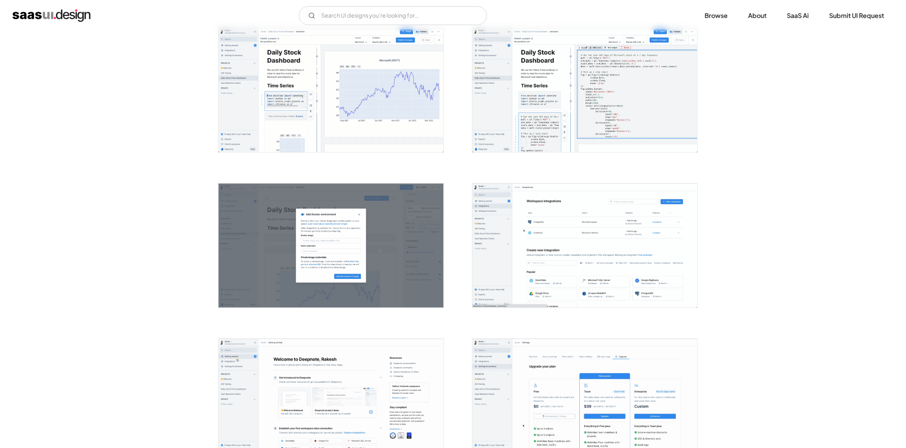
scroll to position [313, 0]
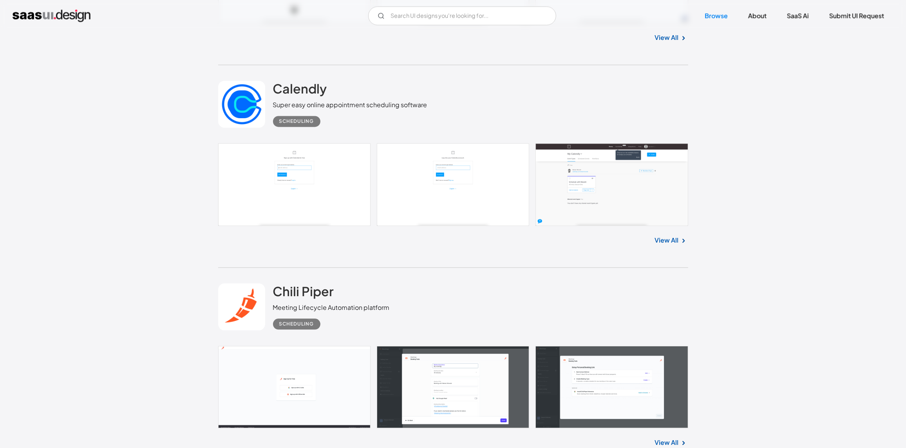
scroll to position [6929, 0]
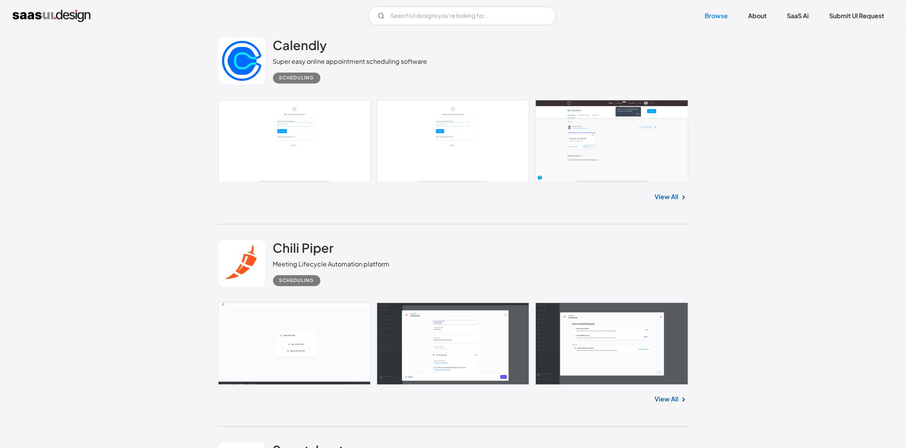
click at [614, 133] on link at bounding box center [453, 141] width 470 height 83
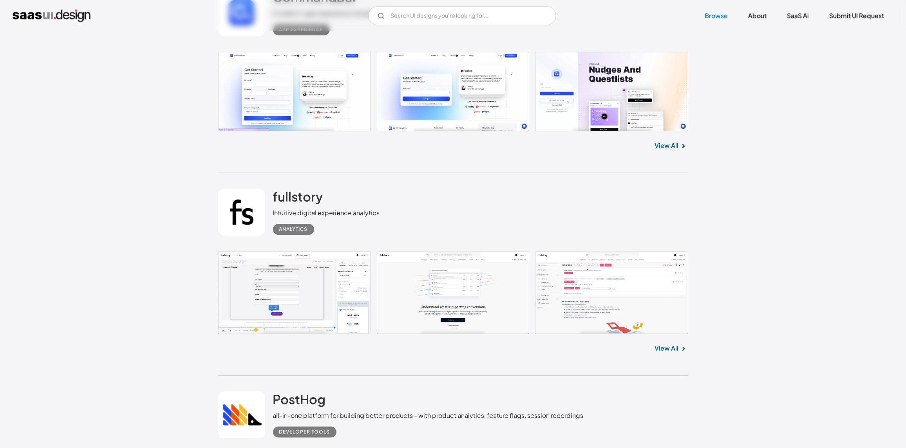
scroll to position [9944, 0]
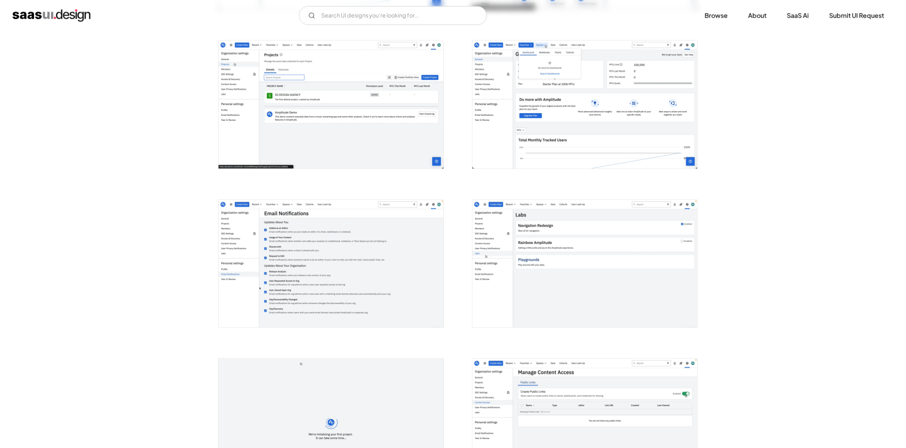
scroll to position [900, 0]
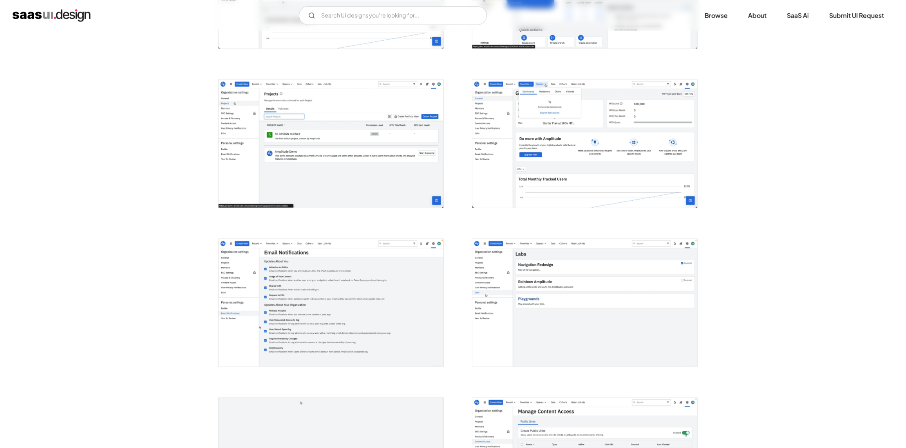
click at [405, 289] on img "open lightbox" at bounding box center [330, 303] width 225 height 128
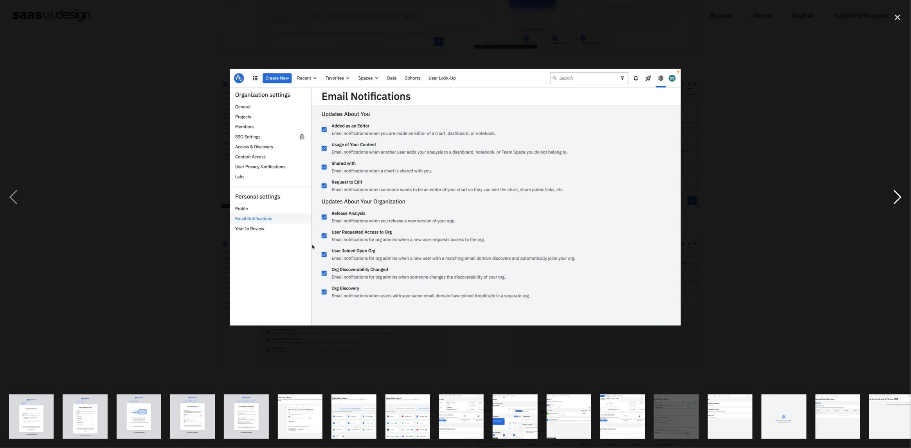
click at [903, 193] on div "next image" at bounding box center [898, 197] width 27 height 377
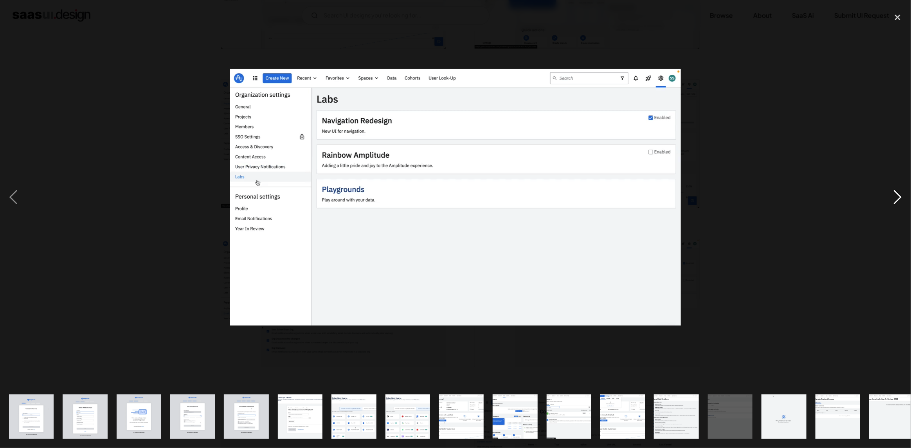
click at [903, 193] on div "next image" at bounding box center [898, 197] width 27 height 377
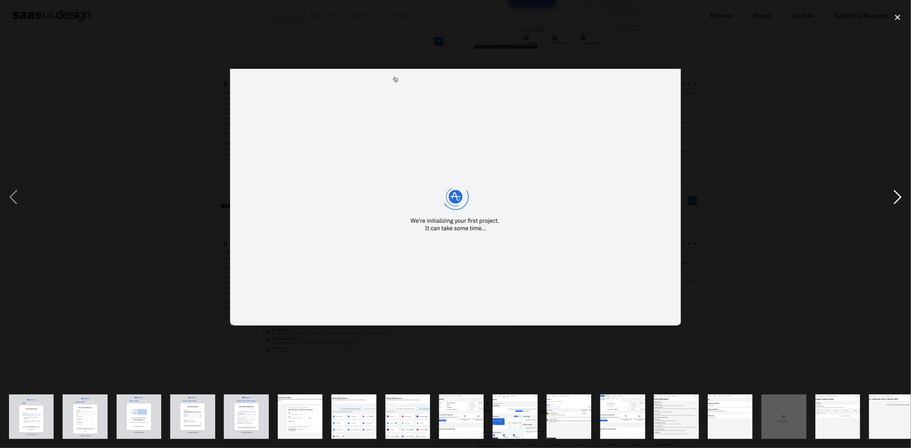
click at [903, 193] on div "next image" at bounding box center [898, 197] width 27 height 377
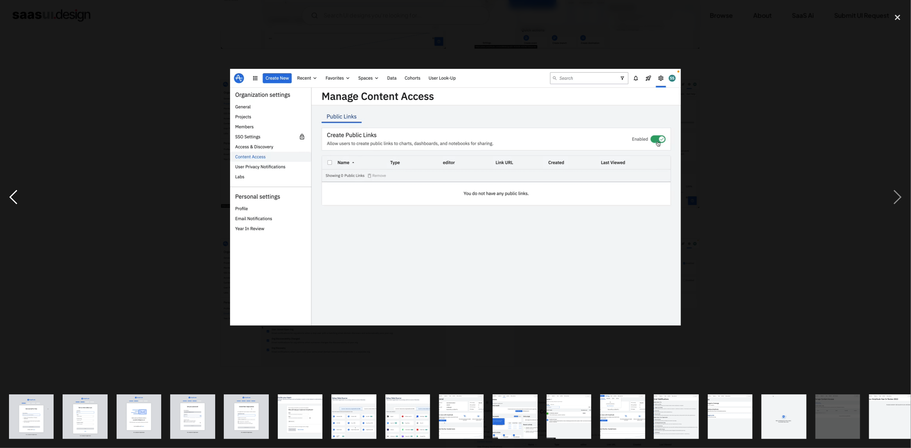
click at [21, 192] on div "previous image" at bounding box center [13, 197] width 27 height 377
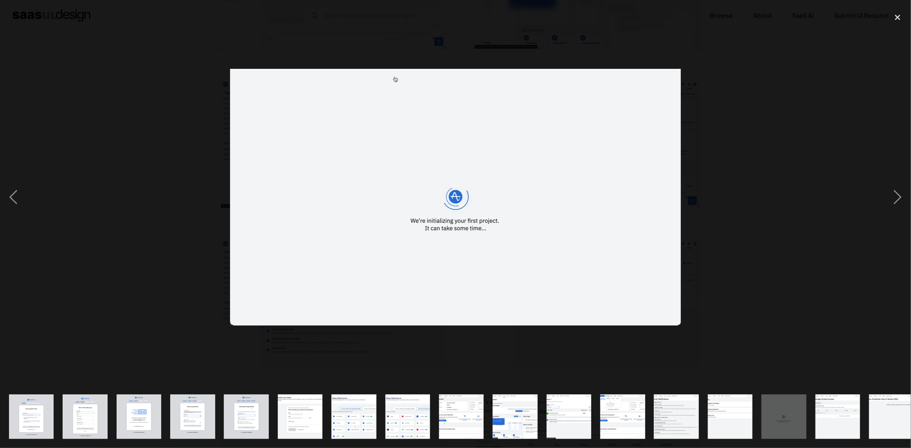
click at [873, 189] on div at bounding box center [455, 197] width 911 height 377
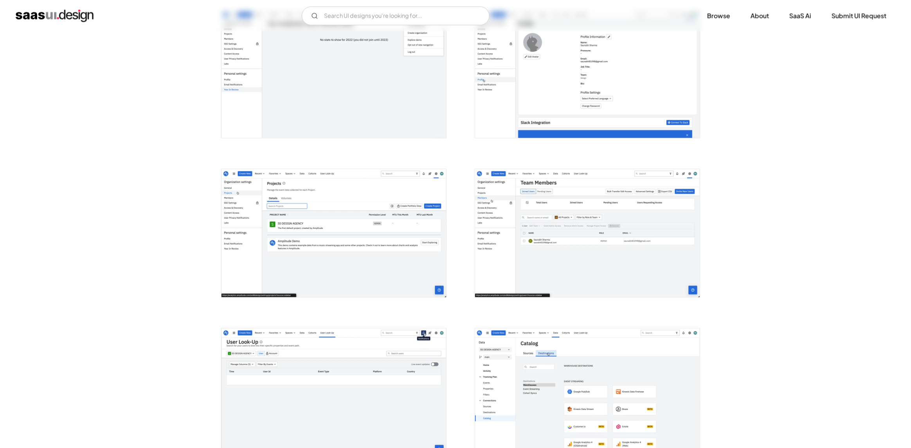
scroll to position [1448, 0]
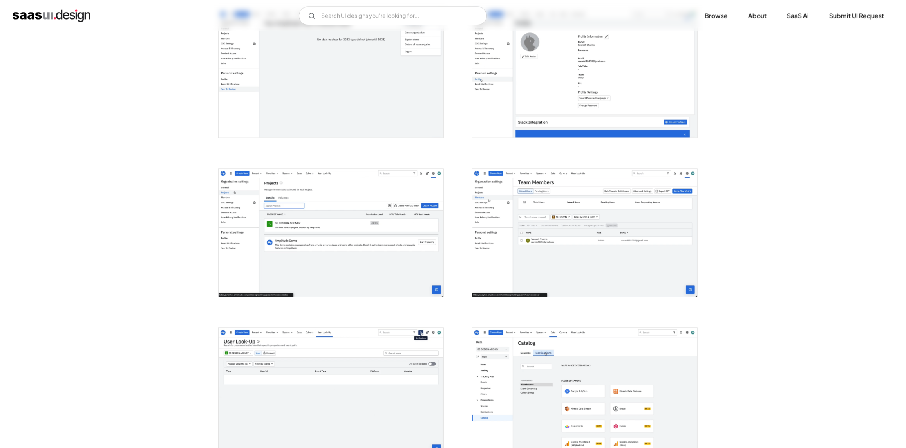
click at [623, 260] on img "open lightbox" at bounding box center [584, 233] width 225 height 128
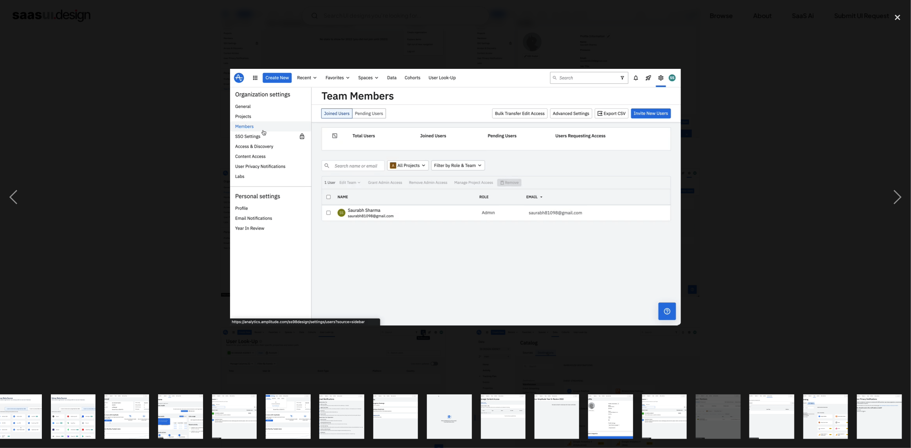
scroll to position [0, 335]
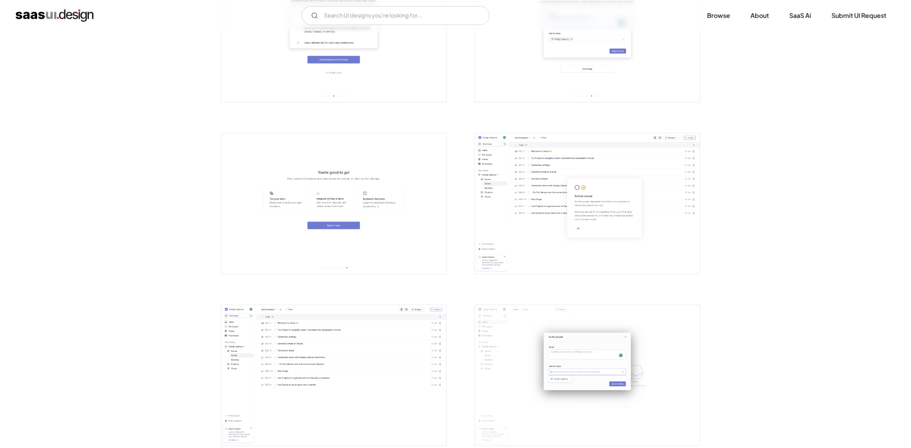
scroll to position [743, 0]
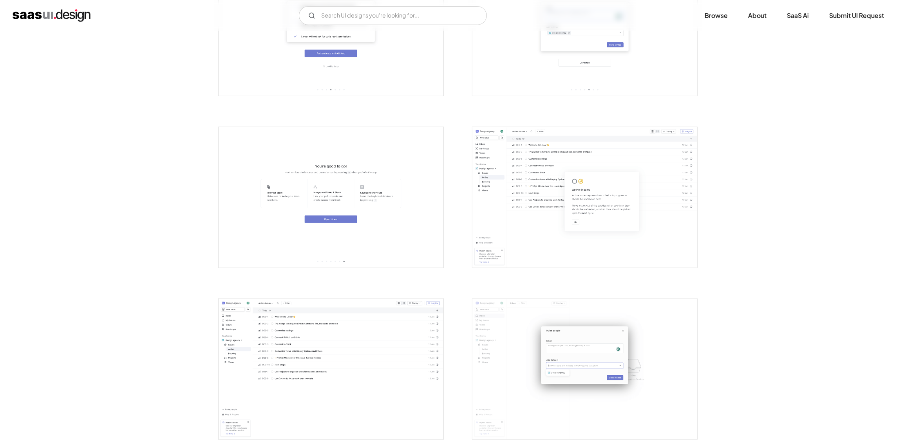
click at [511, 231] on img "open lightbox" at bounding box center [584, 197] width 225 height 141
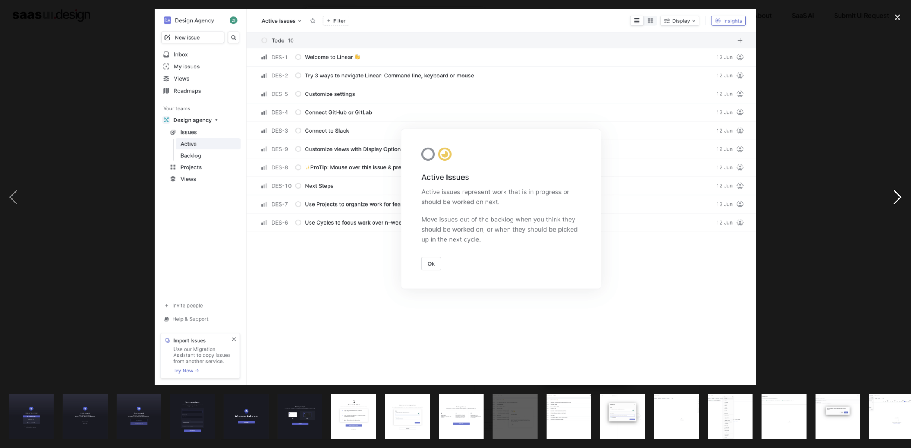
click at [895, 195] on div "next image" at bounding box center [898, 197] width 27 height 377
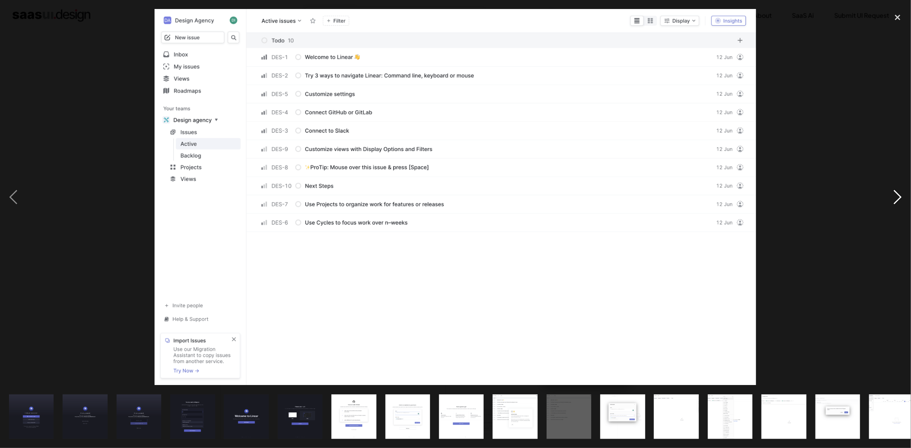
click at [895, 195] on div "next image" at bounding box center [898, 197] width 27 height 377
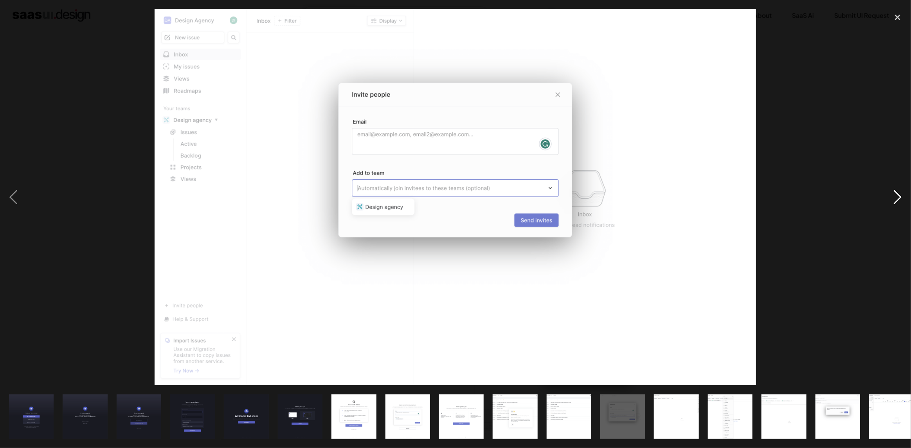
click at [895, 195] on div "next image" at bounding box center [898, 197] width 27 height 377
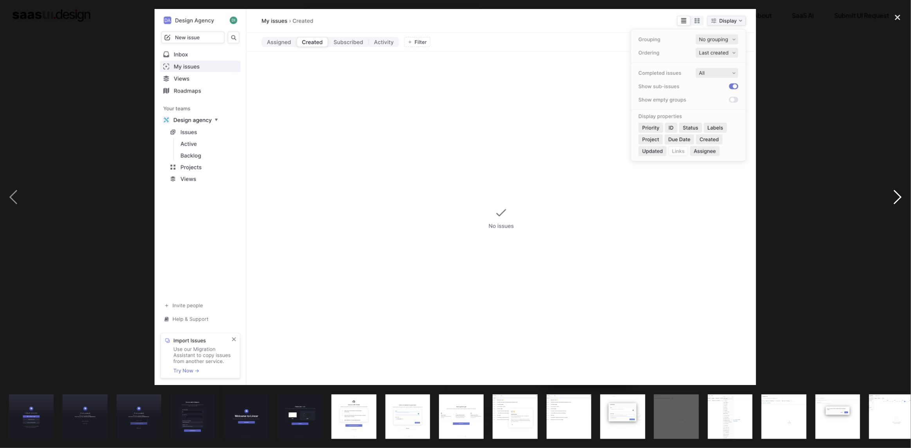
click at [895, 195] on div "next image" at bounding box center [898, 197] width 27 height 377
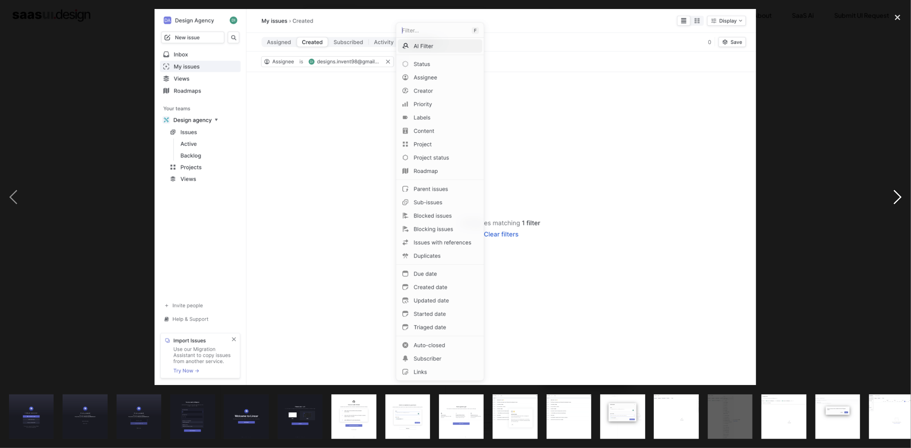
click at [895, 195] on div "next image" at bounding box center [898, 197] width 27 height 377
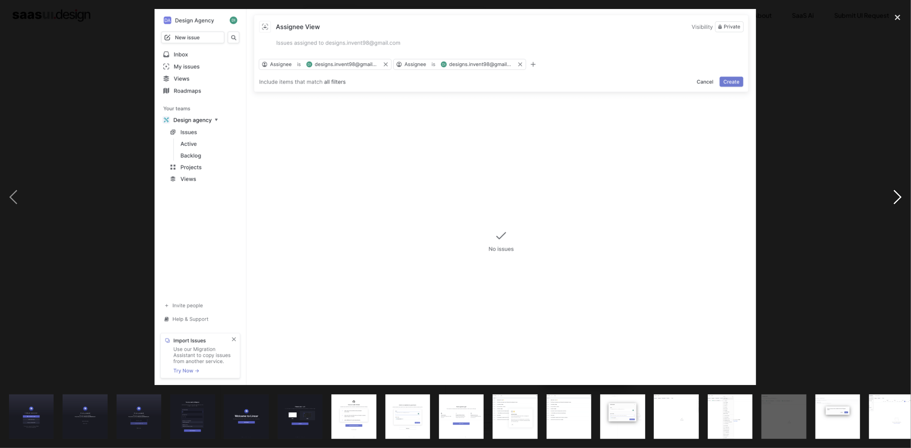
drag, startPoint x: 895, startPoint y: 195, endPoint x: 886, endPoint y: 195, distance: 9.0
click at [886, 195] on div "next image" at bounding box center [898, 197] width 27 height 377
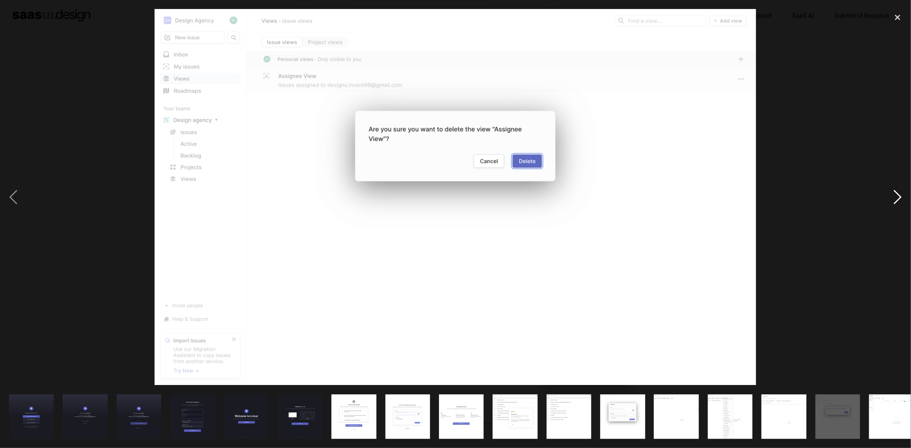
click at [886, 195] on div "next image" at bounding box center [898, 197] width 27 height 377
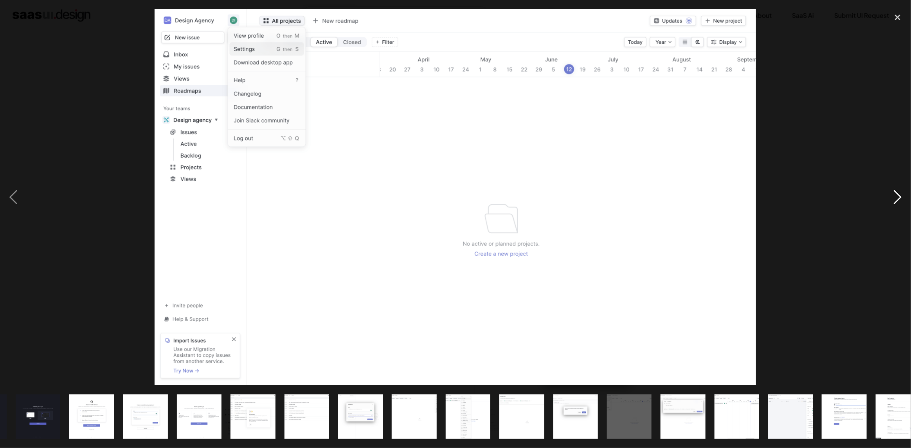
scroll to position [0, 335]
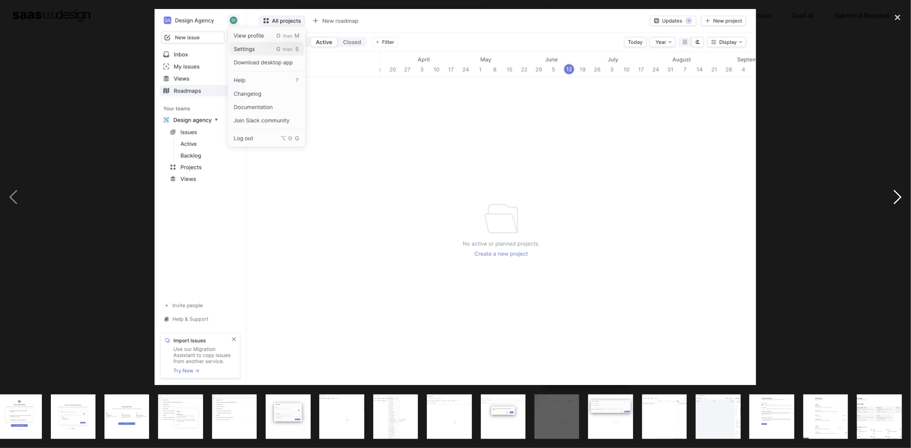
click at [886, 195] on div "next image" at bounding box center [898, 197] width 27 height 377
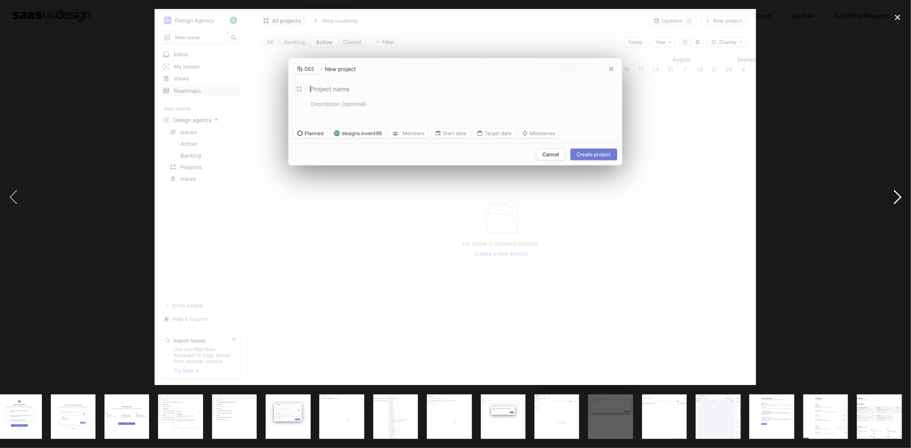
click at [886, 195] on div "next image" at bounding box center [898, 197] width 27 height 377
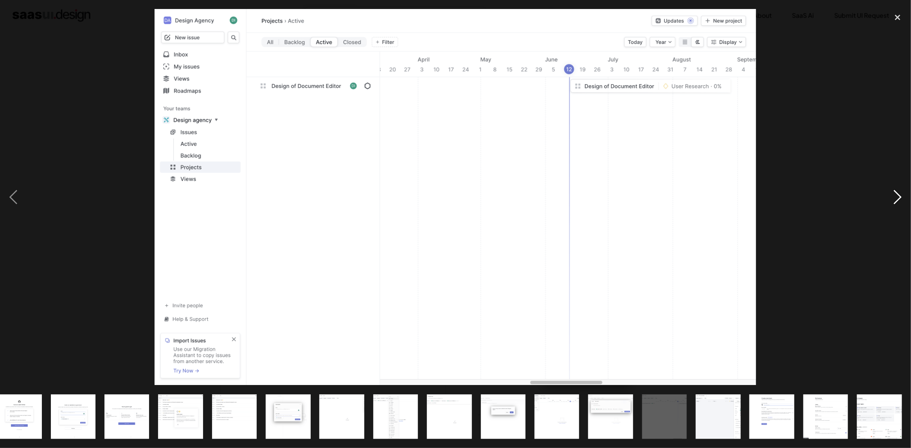
click at [886, 195] on div "next image" at bounding box center [898, 197] width 27 height 377
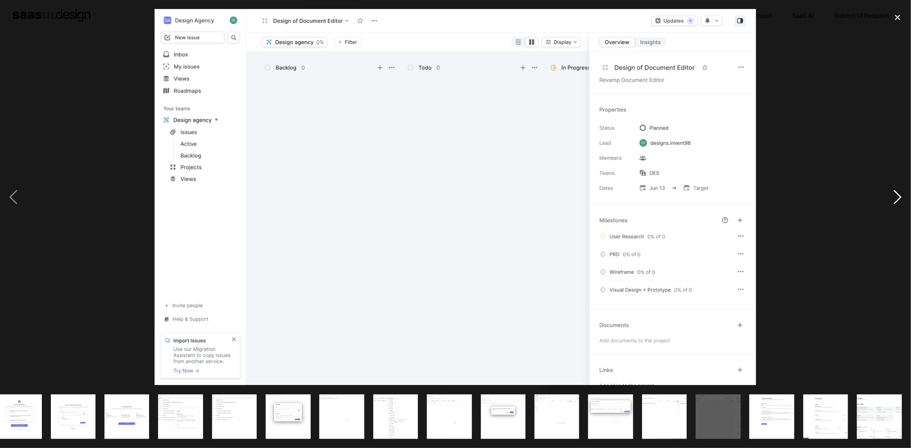
click at [886, 195] on div "next image" at bounding box center [898, 197] width 27 height 377
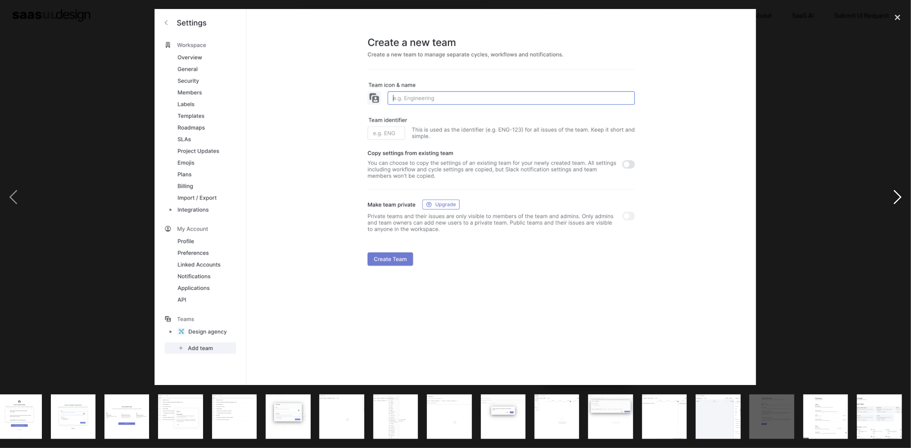
click at [886, 195] on div "next image" at bounding box center [898, 197] width 27 height 377
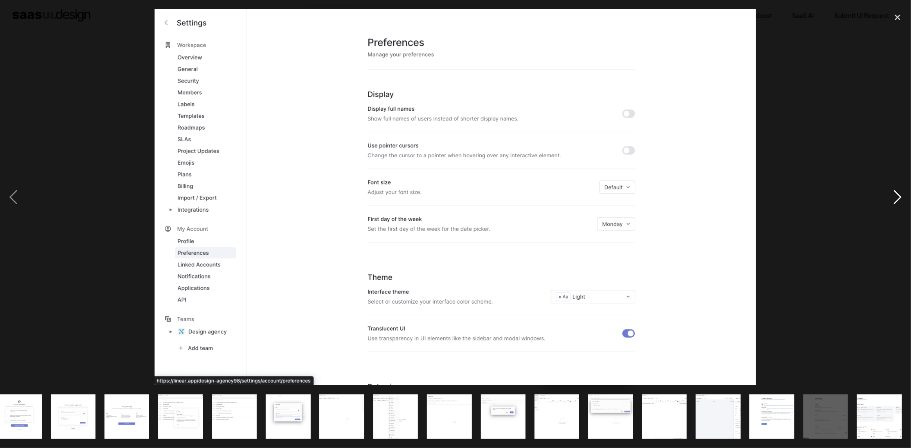
click at [886, 195] on div "next image" at bounding box center [898, 197] width 27 height 377
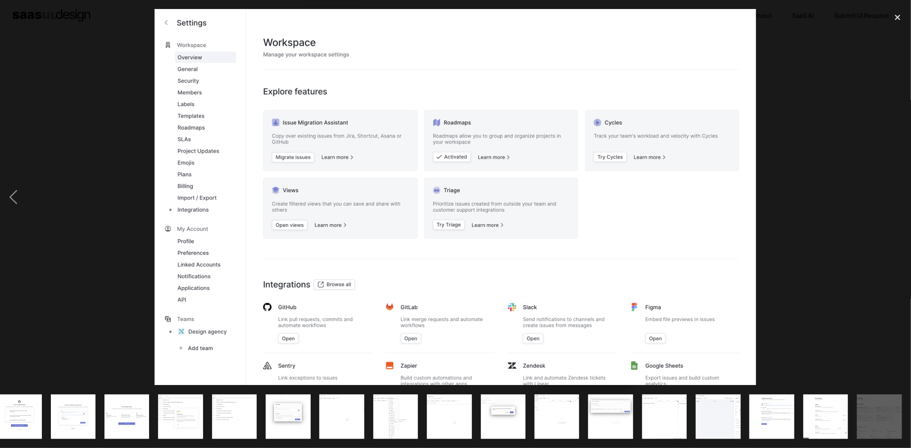
click at [886, 195] on div "next image" at bounding box center [898, 197] width 27 height 377
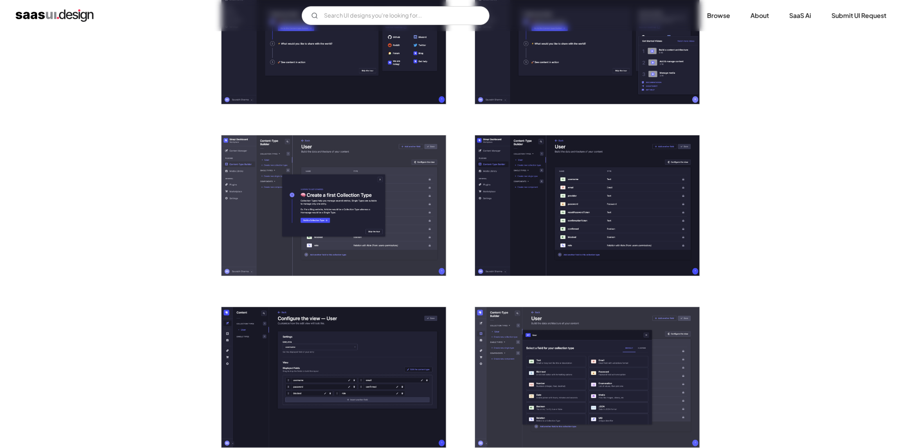
scroll to position [235, 0]
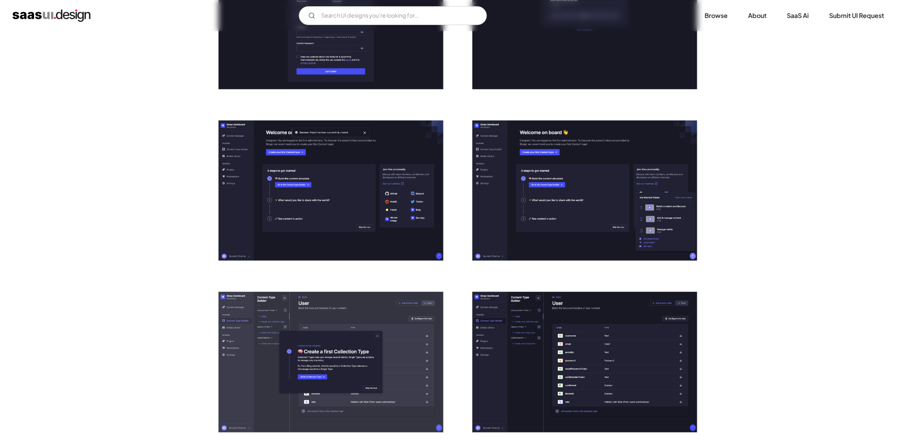
click at [484, 214] on img "open lightbox" at bounding box center [584, 191] width 225 height 141
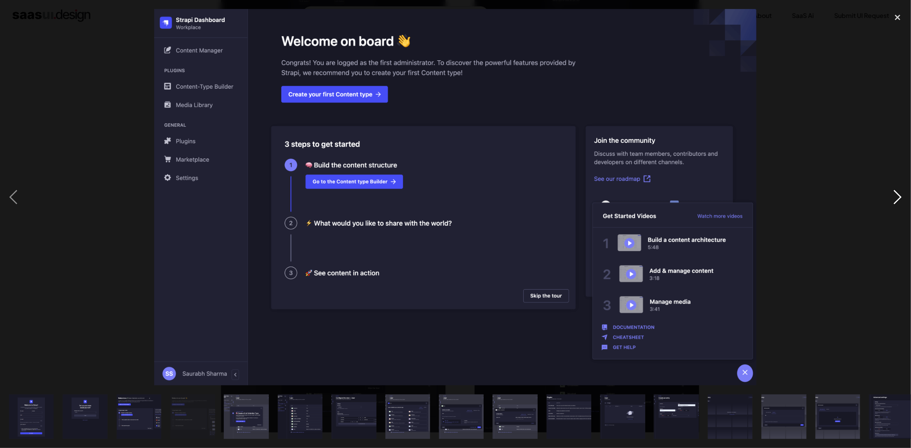
click at [899, 193] on div "next image" at bounding box center [898, 197] width 27 height 377
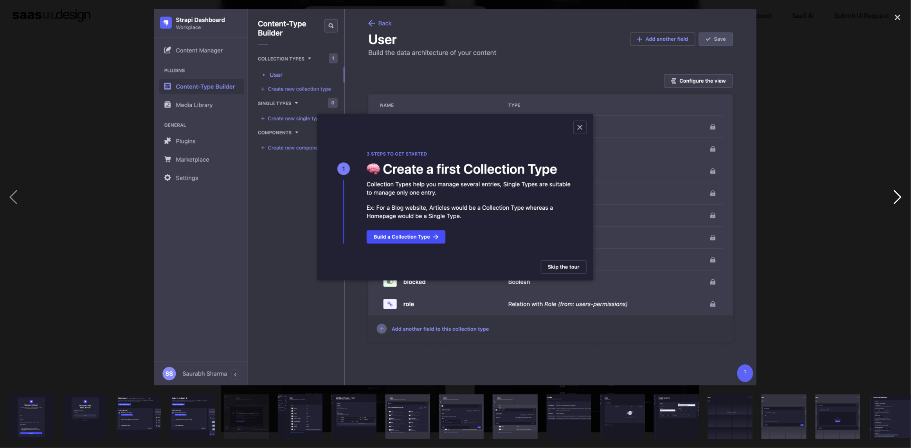
click at [899, 193] on div "next image" at bounding box center [898, 197] width 27 height 377
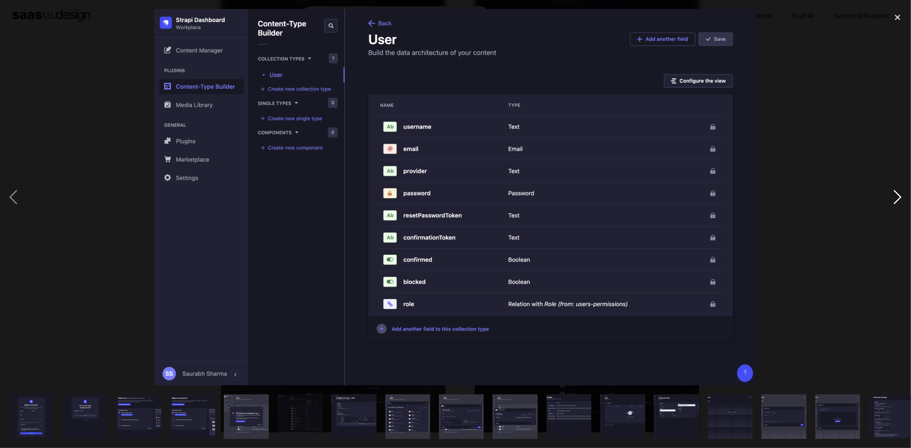
click at [899, 193] on div "next image" at bounding box center [898, 197] width 27 height 377
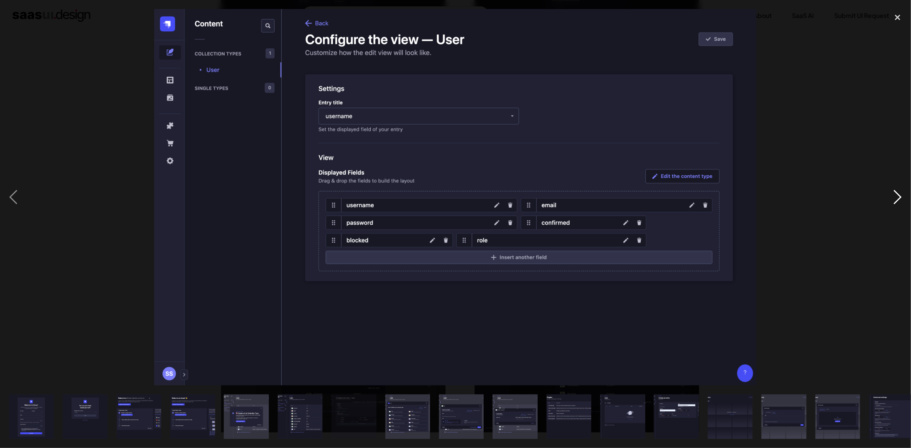
click at [899, 193] on div "next image" at bounding box center [898, 197] width 27 height 377
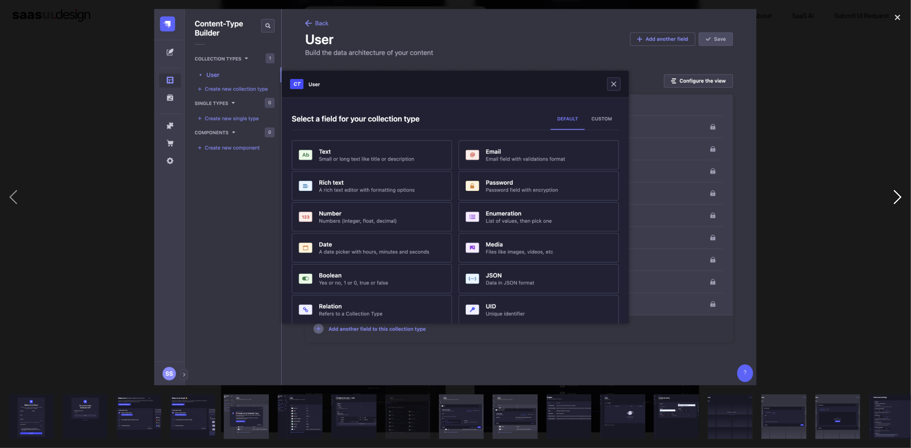
click at [899, 193] on div "next image" at bounding box center [898, 197] width 27 height 377
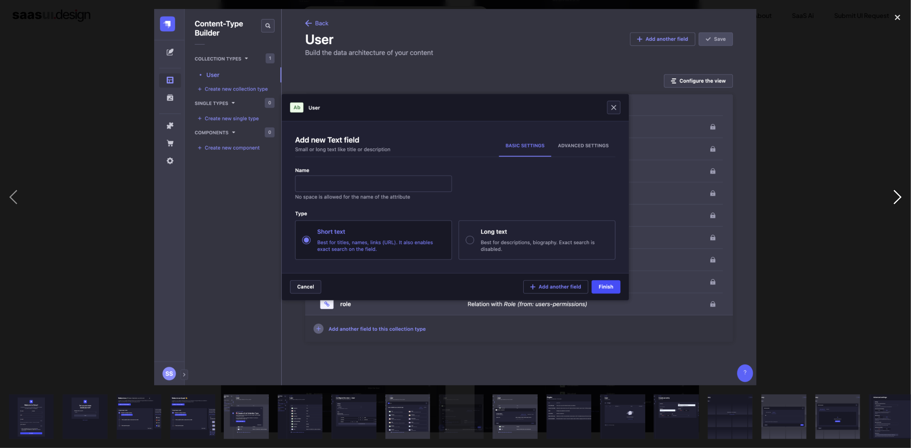
click at [899, 193] on div "next image" at bounding box center [898, 197] width 27 height 377
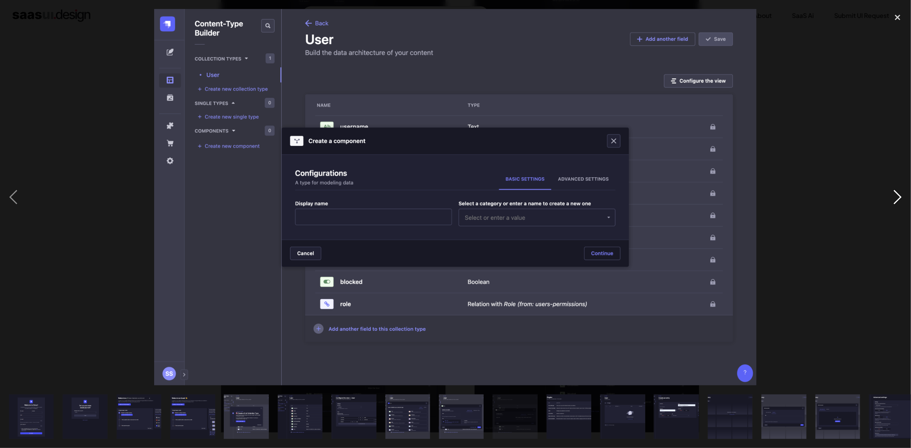
click at [899, 193] on div "next image" at bounding box center [898, 197] width 27 height 377
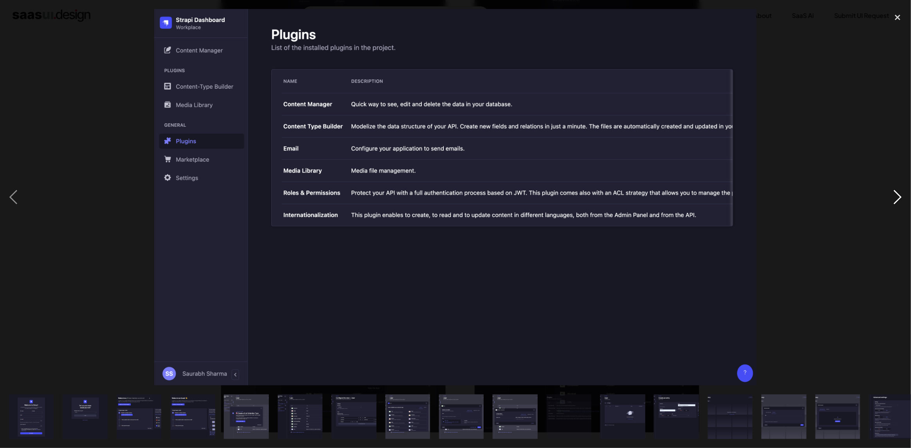
click at [899, 193] on div "next image" at bounding box center [898, 197] width 27 height 377
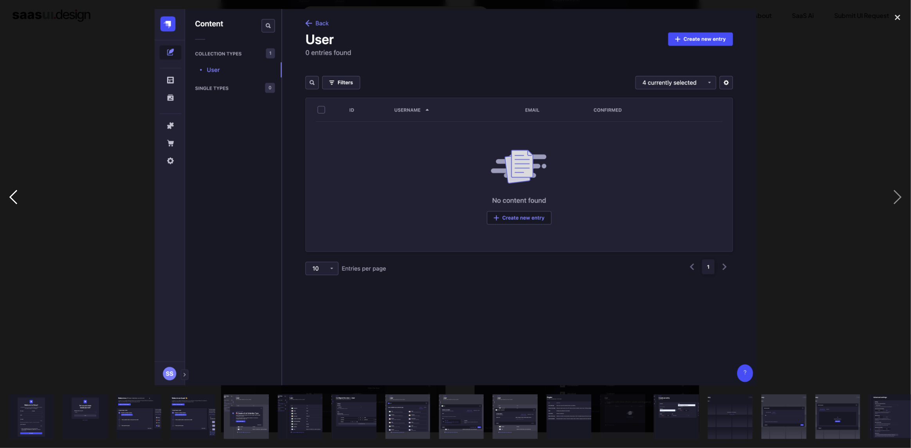
click at [5, 194] on div "previous image" at bounding box center [13, 197] width 27 height 377
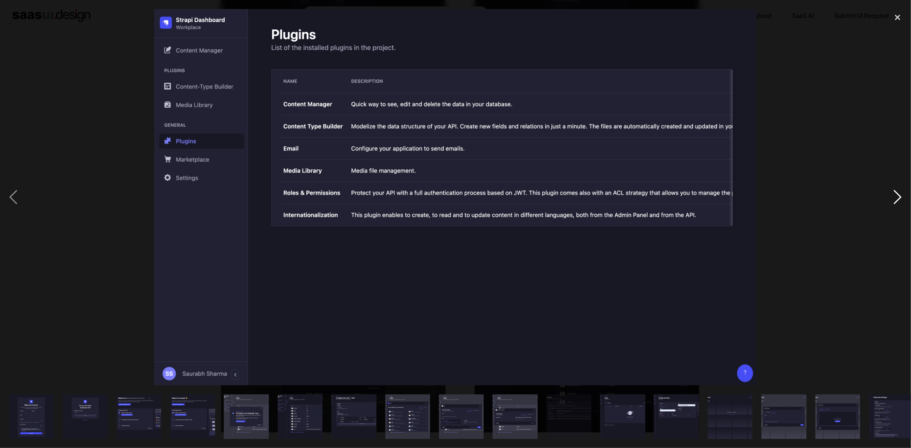
click at [896, 196] on div "next image" at bounding box center [898, 197] width 27 height 377
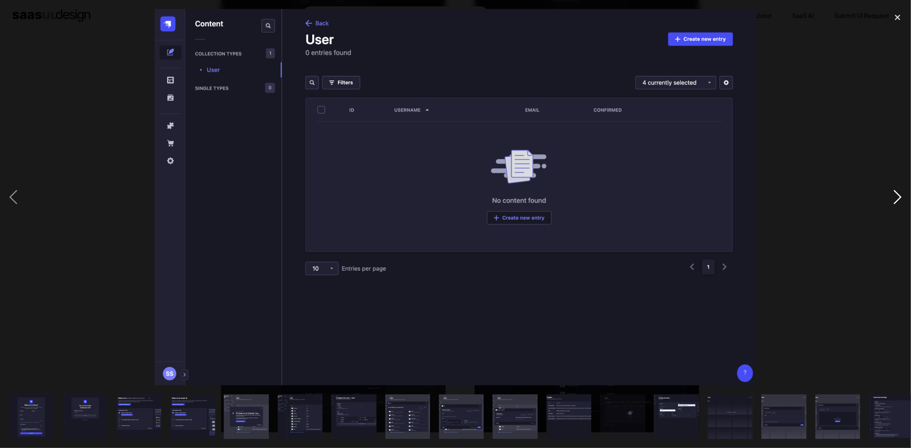
click at [896, 196] on div "next image" at bounding box center [898, 197] width 27 height 377
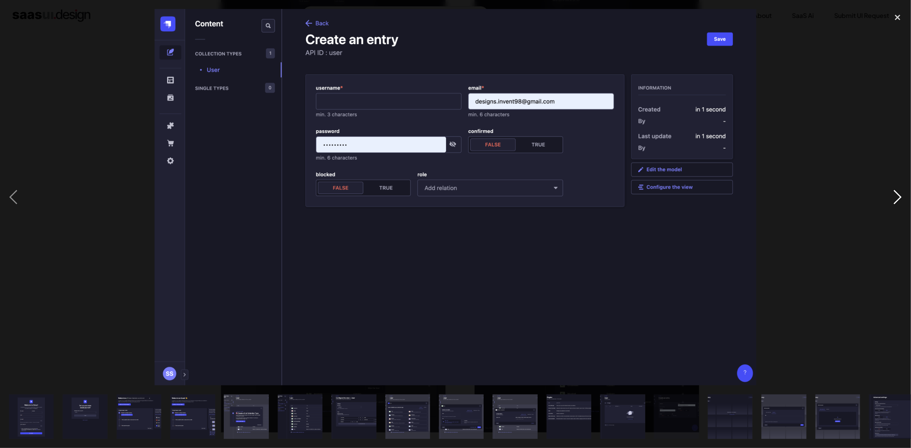
click at [896, 196] on div "next image" at bounding box center [898, 197] width 27 height 377
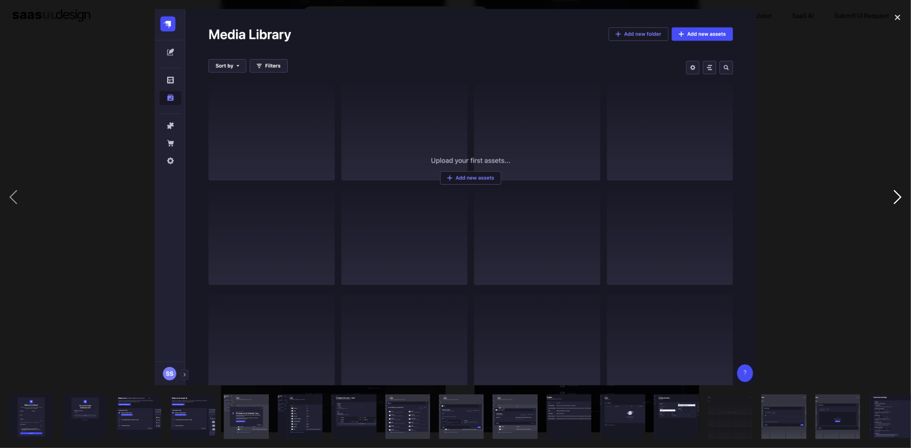
click at [896, 196] on div "next image" at bounding box center [898, 197] width 27 height 377
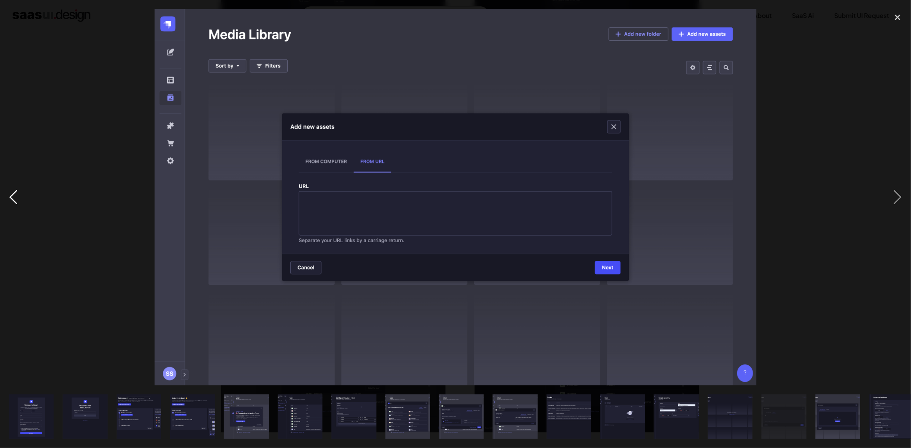
click at [8, 194] on div "previous image" at bounding box center [13, 197] width 27 height 377
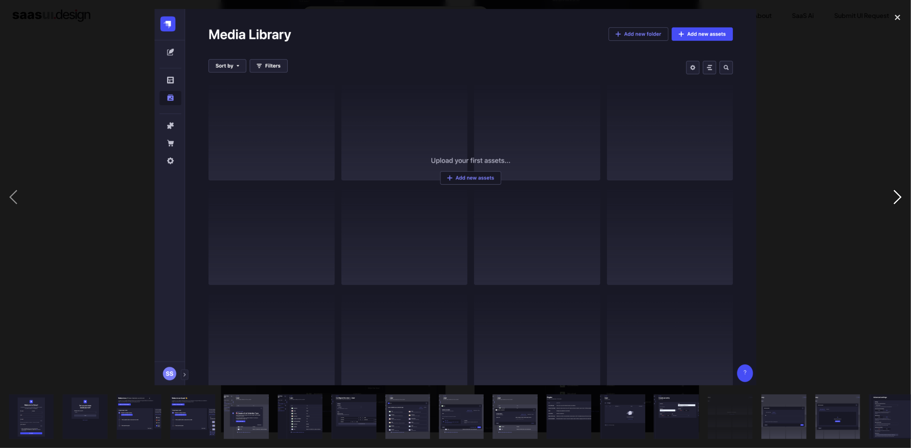
click at [894, 195] on div "next image" at bounding box center [898, 197] width 27 height 377
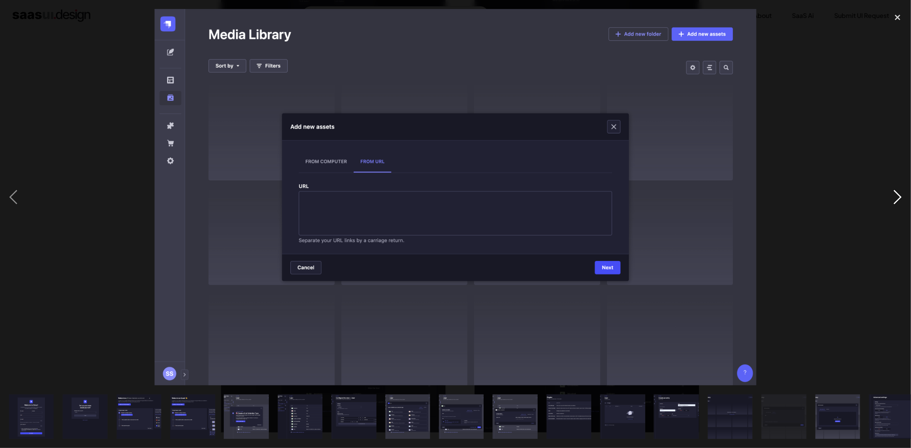
click at [894, 195] on div "next image" at bounding box center [898, 197] width 27 height 377
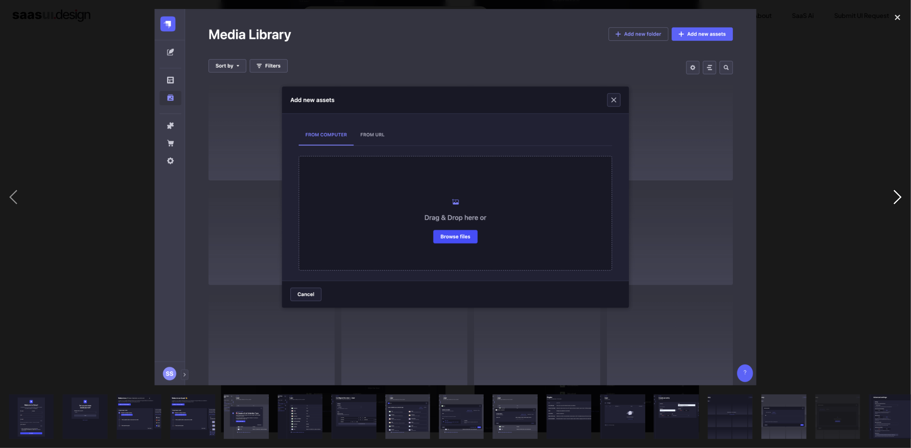
click at [894, 195] on div "next image" at bounding box center [898, 197] width 27 height 377
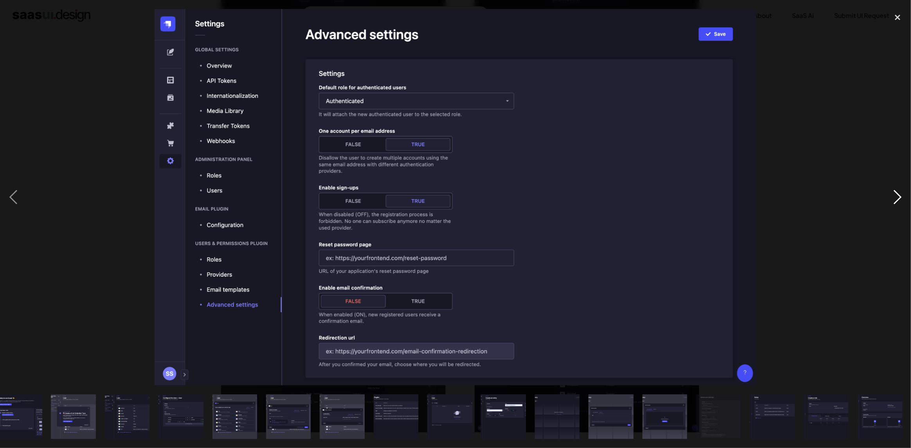
scroll to position [0, 173]
click at [894, 195] on div "next image" at bounding box center [898, 197] width 27 height 377
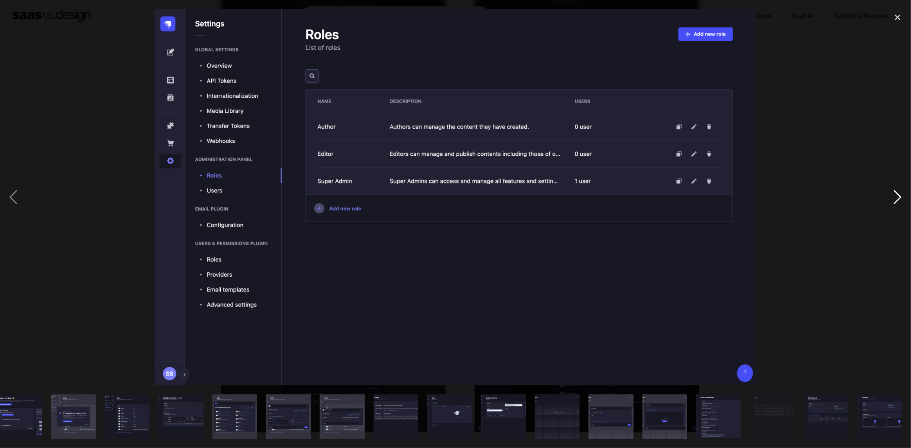
click at [894, 195] on div "next image" at bounding box center [898, 197] width 27 height 377
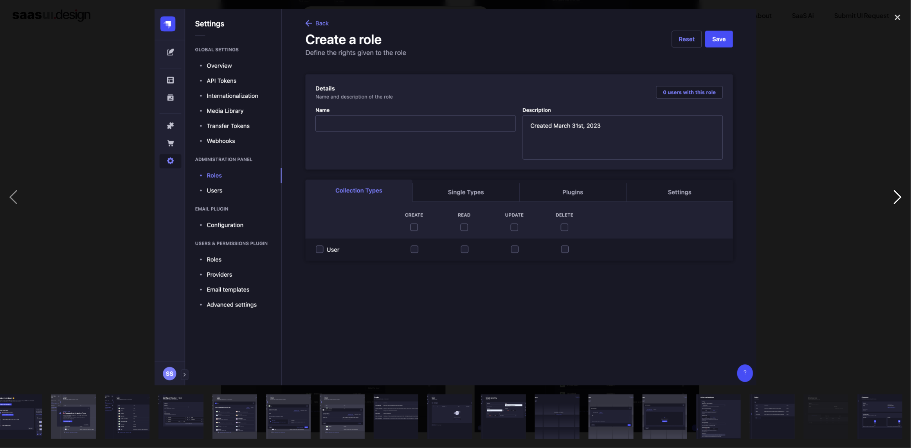
click at [894, 195] on div "next image" at bounding box center [898, 197] width 27 height 377
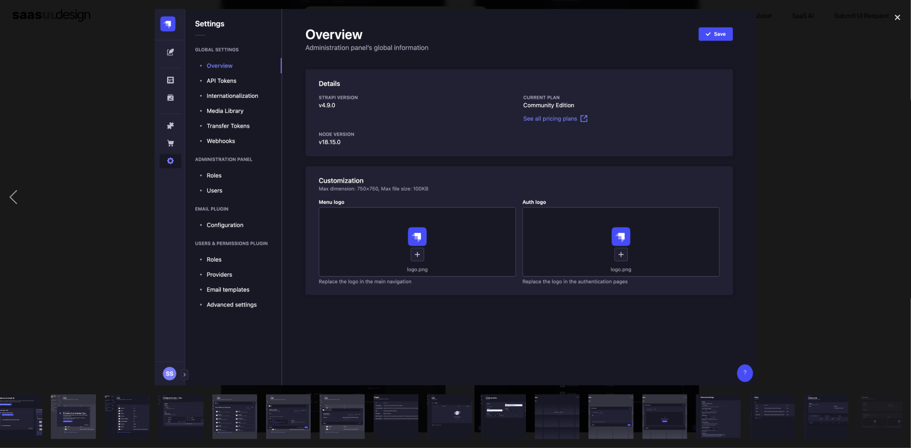
click at [894, 195] on div "next image" at bounding box center [898, 197] width 27 height 377
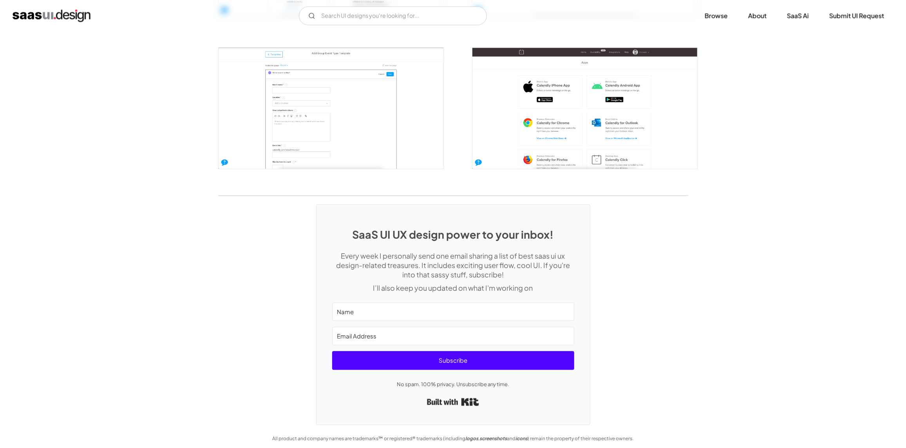
scroll to position [1662, 0]
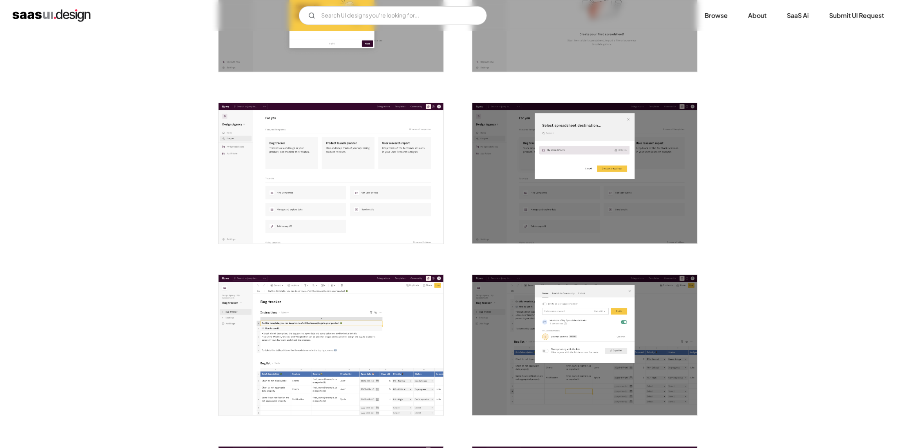
scroll to position [900, 0]
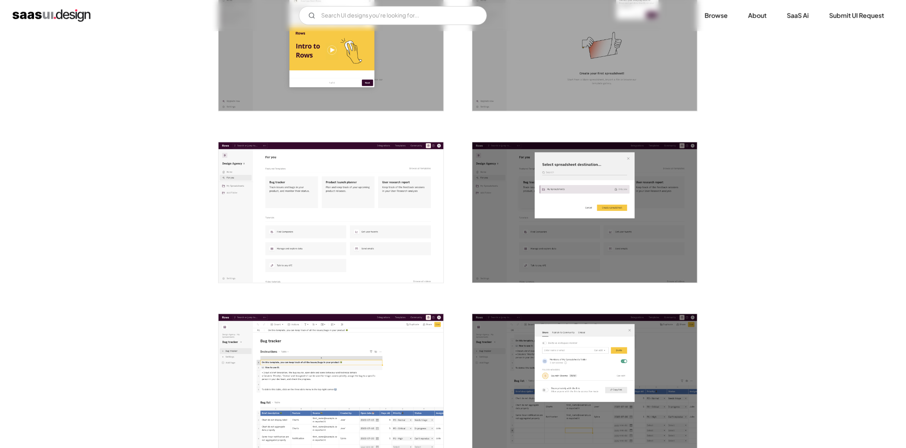
click at [581, 253] on img "open lightbox" at bounding box center [584, 213] width 225 height 141
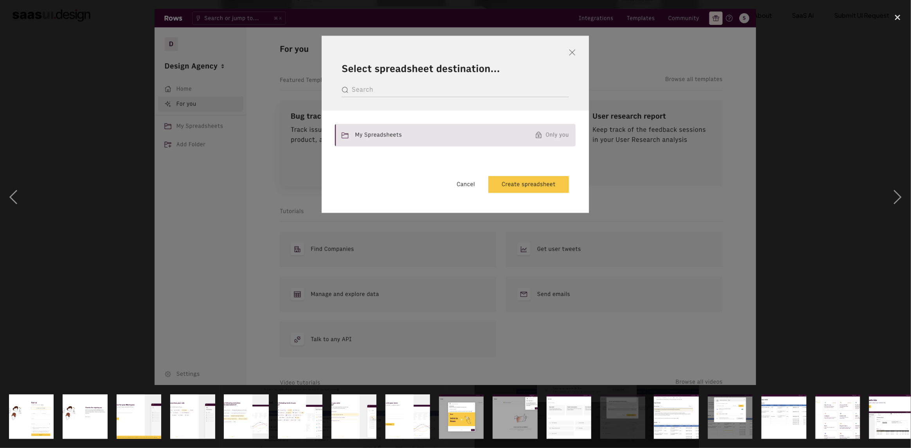
click at [705, 193] on img at bounding box center [456, 197] width 602 height 377
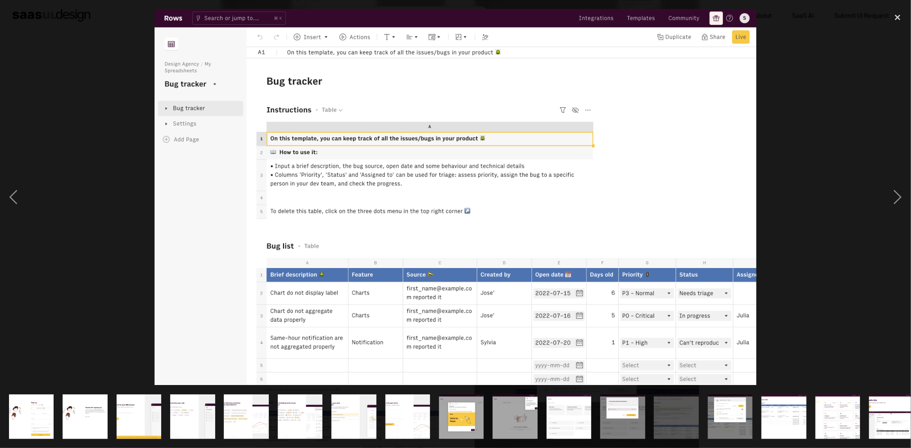
click at [813, 189] on div at bounding box center [455, 197] width 911 height 377
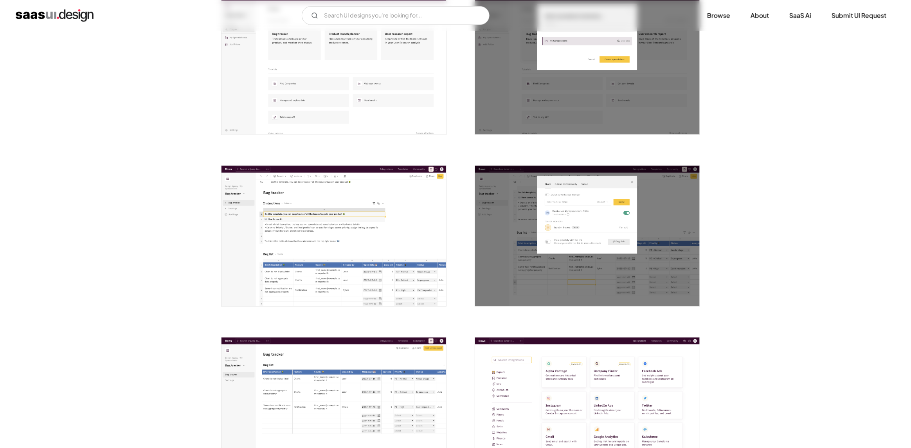
scroll to position [1057, 0]
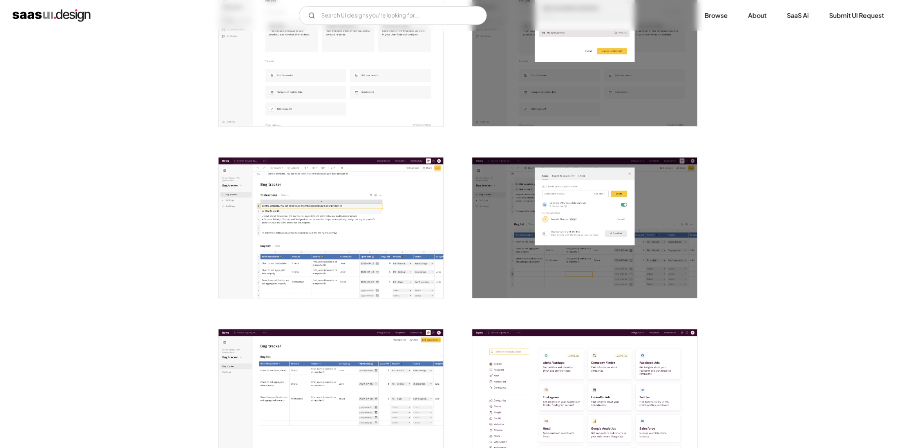
click at [605, 281] on img "open lightbox" at bounding box center [584, 228] width 225 height 141
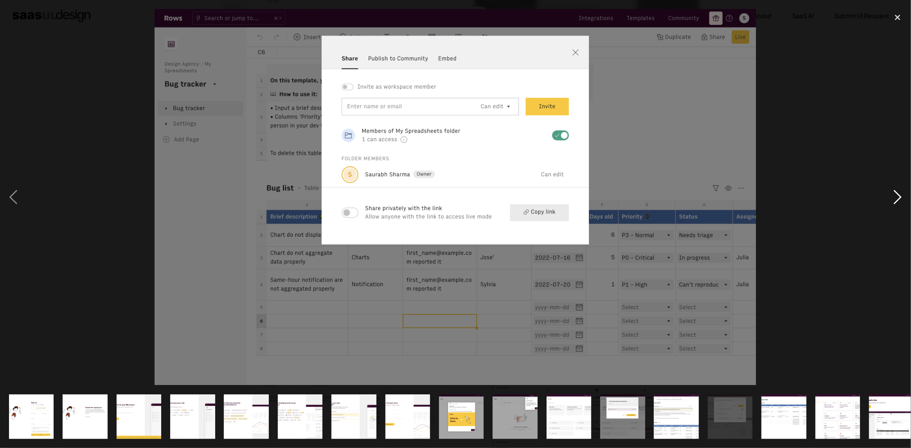
click at [897, 196] on div "next image" at bounding box center [898, 197] width 27 height 377
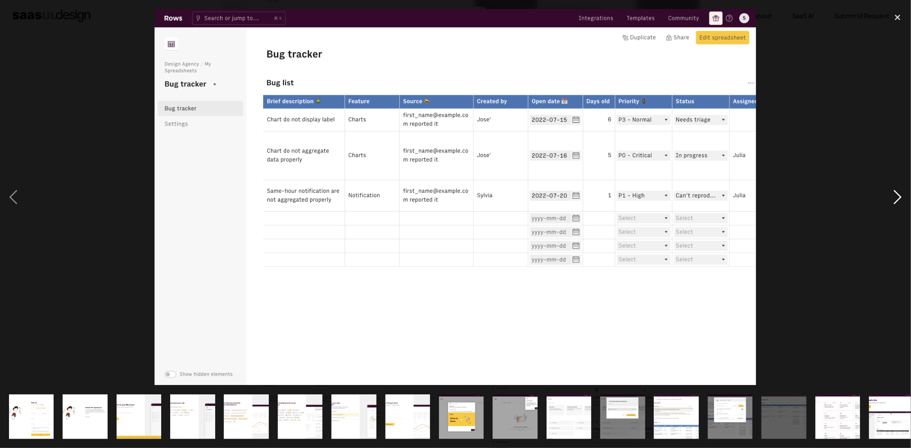
click at [897, 196] on div "next image" at bounding box center [898, 197] width 27 height 377
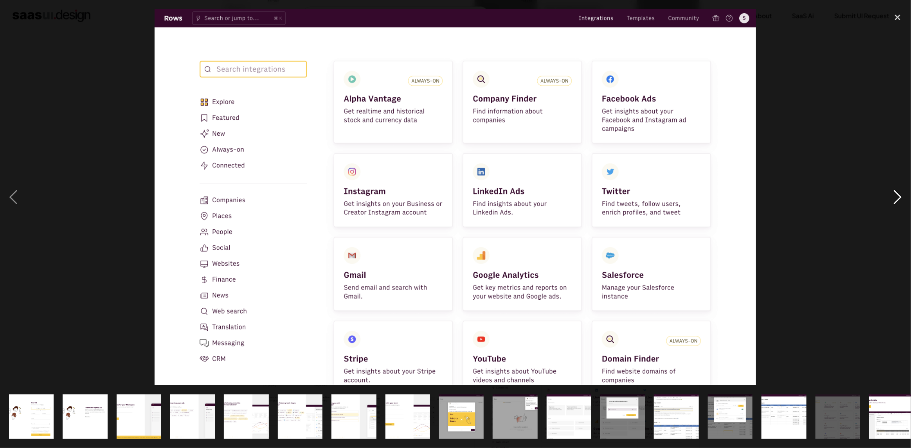
click at [897, 196] on div "next image" at bounding box center [898, 197] width 27 height 377
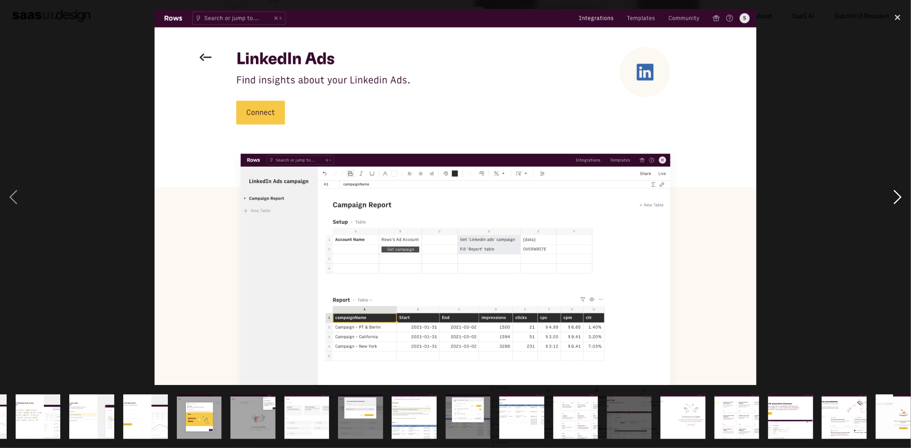
scroll to position [0, 335]
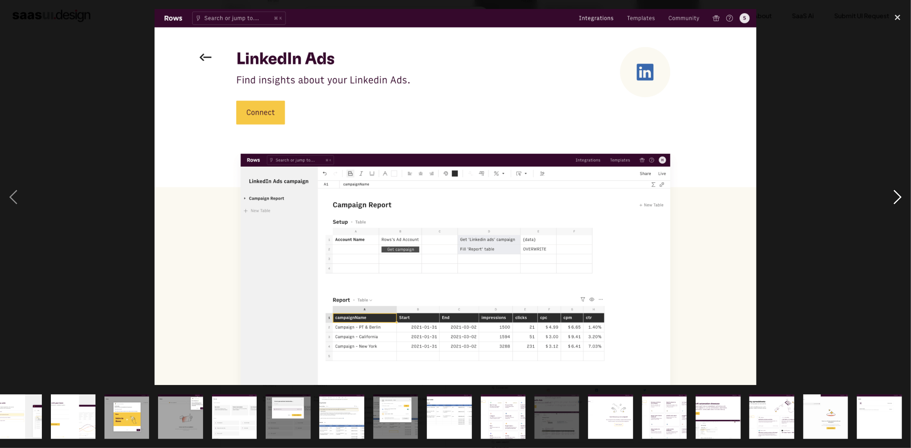
click at [897, 196] on div "next image" at bounding box center [898, 197] width 27 height 377
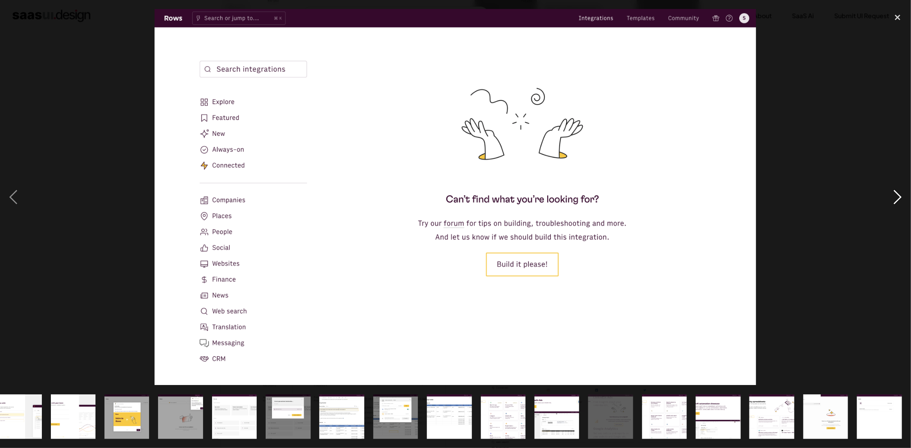
click at [897, 196] on div "next image" at bounding box center [898, 197] width 27 height 377
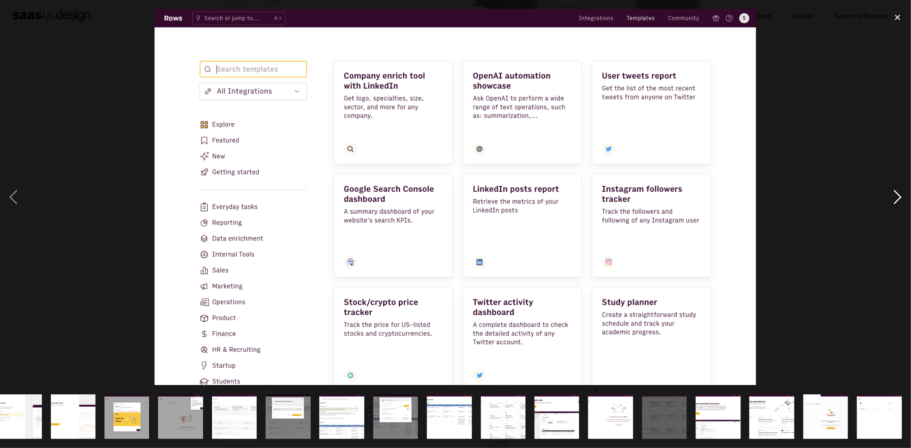
click at [897, 196] on div "next image" at bounding box center [898, 197] width 27 height 377
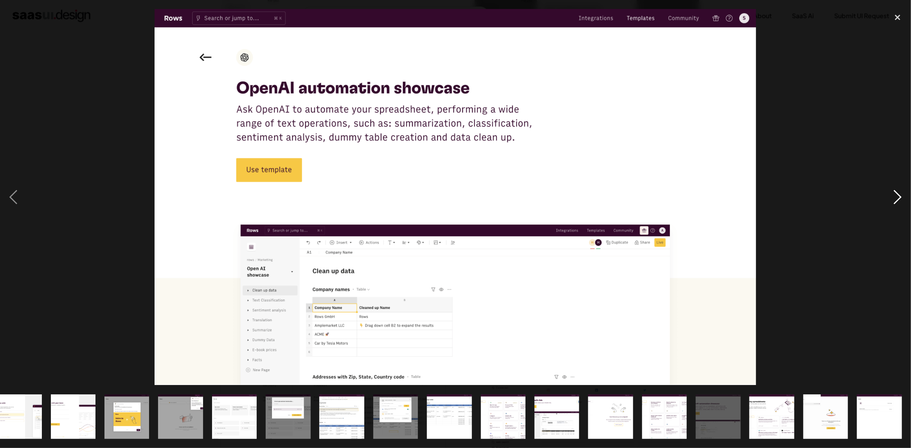
click at [897, 196] on div "next image" at bounding box center [898, 197] width 27 height 377
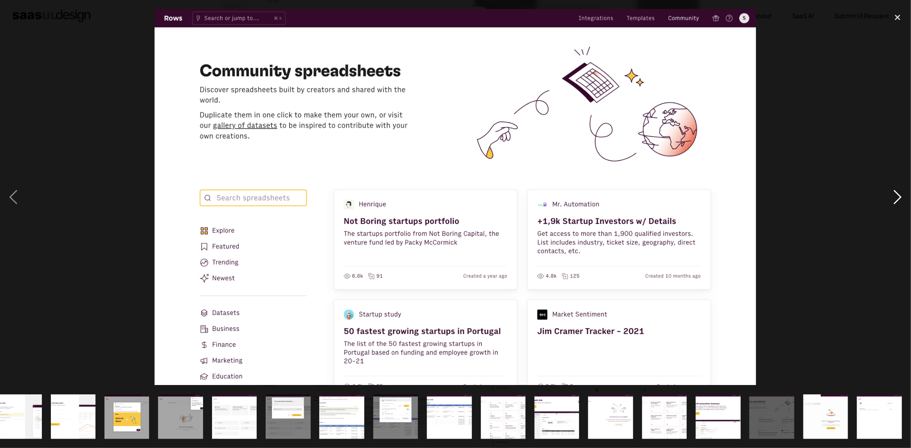
click at [897, 196] on div "next image" at bounding box center [898, 197] width 27 height 377
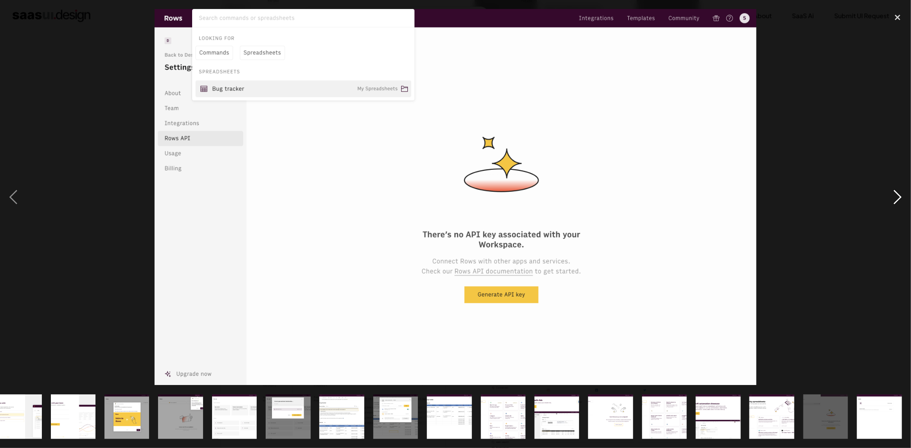
click at [897, 196] on div "next image" at bounding box center [898, 197] width 27 height 377
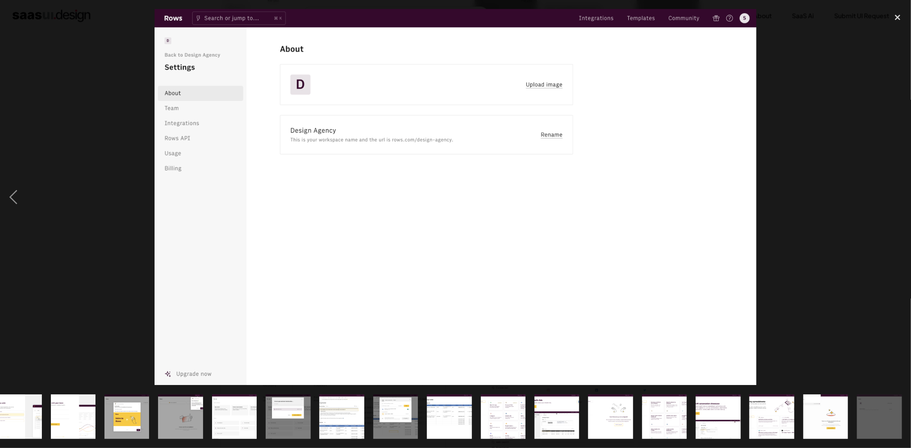
click at [897, 196] on div "next image" at bounding box center [898, 197] width 27 height 377
click at [341, 407] on img "show item 13 of 23" at bounding box center [342, 417] width 72 height 45
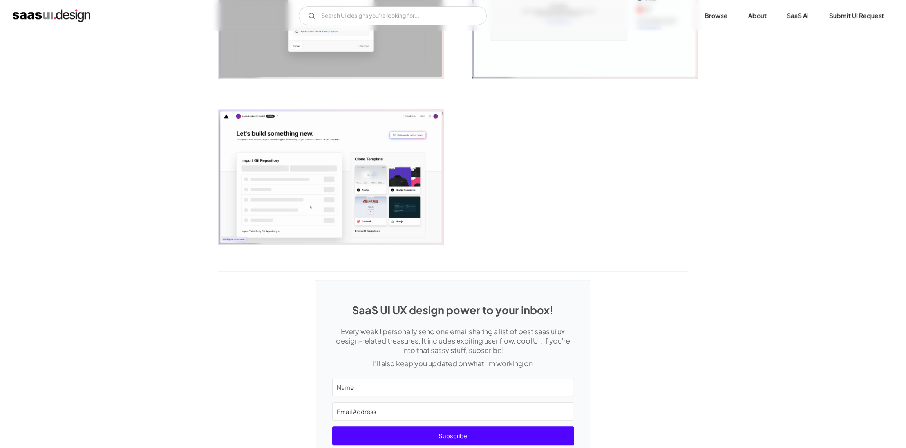
scroll to position [1974, 0]
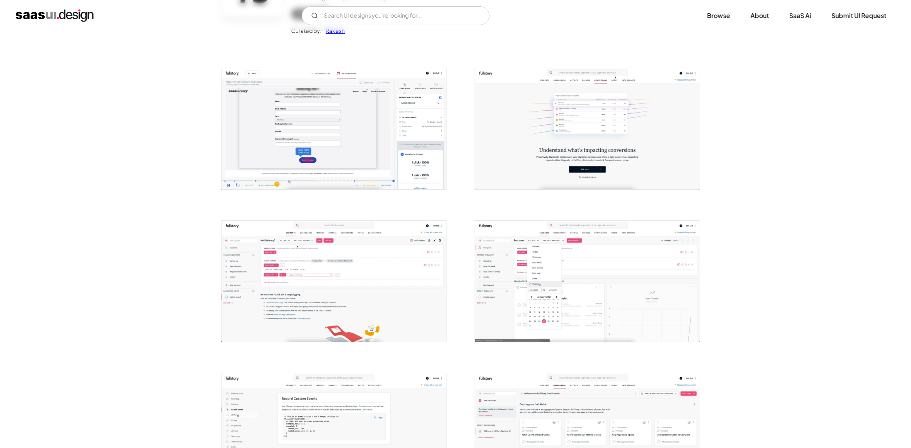
scroll to position [117, 0]
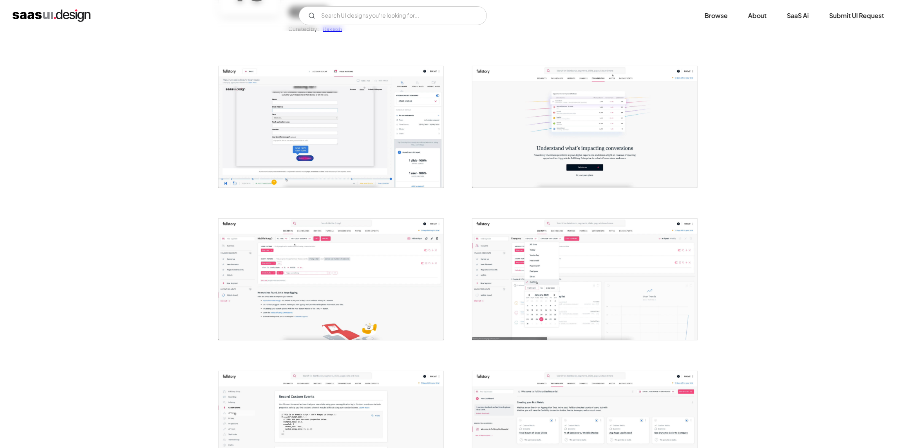
click at [369, 131] on img "open lightbox" at bounding box center [330, 126] width 225 height 121
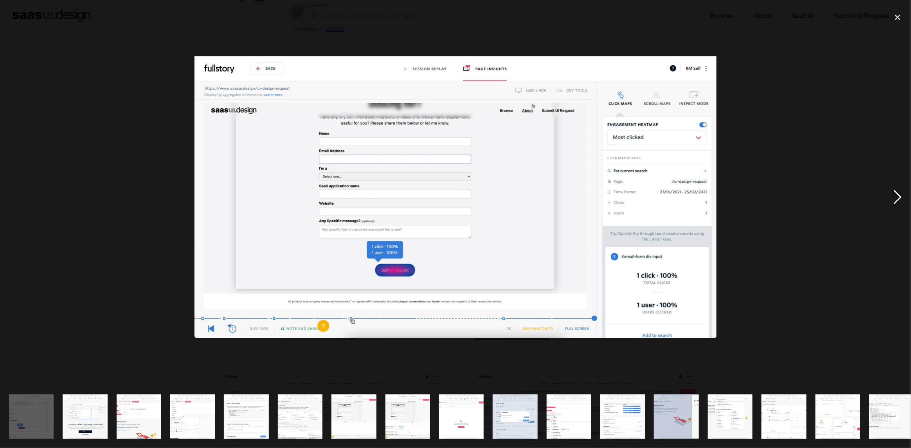
click at [899, 199] on div "next image" at bounding box center [898, 197] width 27 height 377
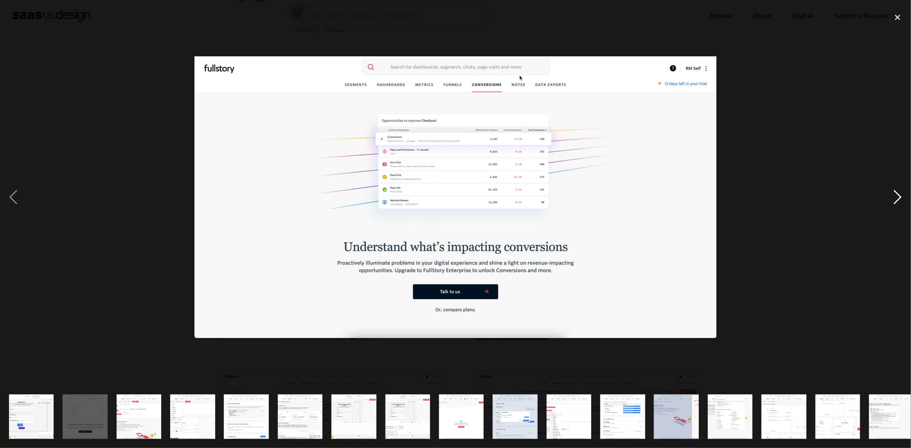
click at [899, 199] on div "next image" at bounding box center [898, 197] width 27 height 377
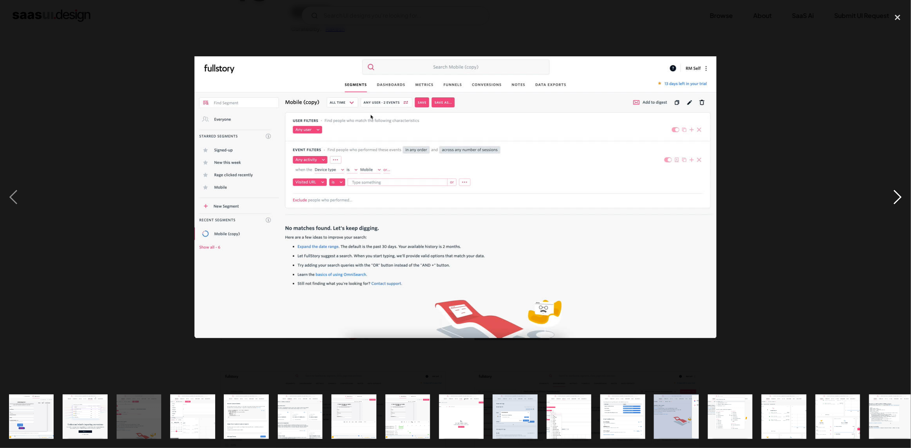
click at [899, 199] on div "next image" at bounding box center [898, 197] width 27 height 377
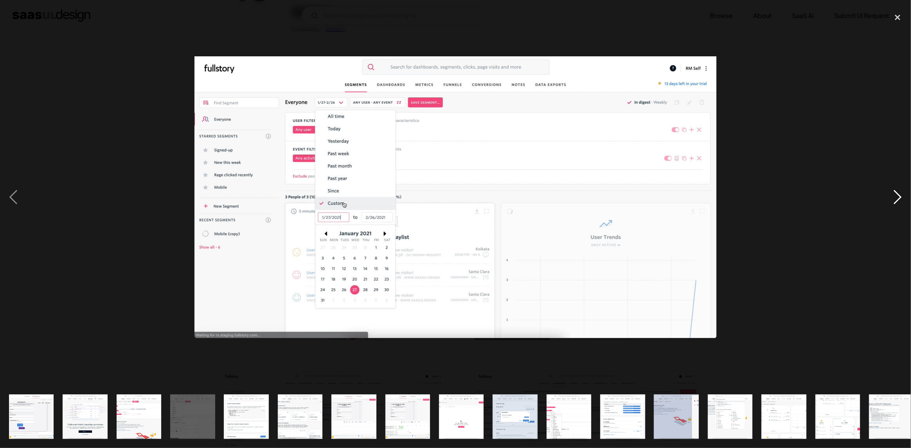
click at [899, 199] on div "next image" at bounding box center [898, 197] width 27 height 377
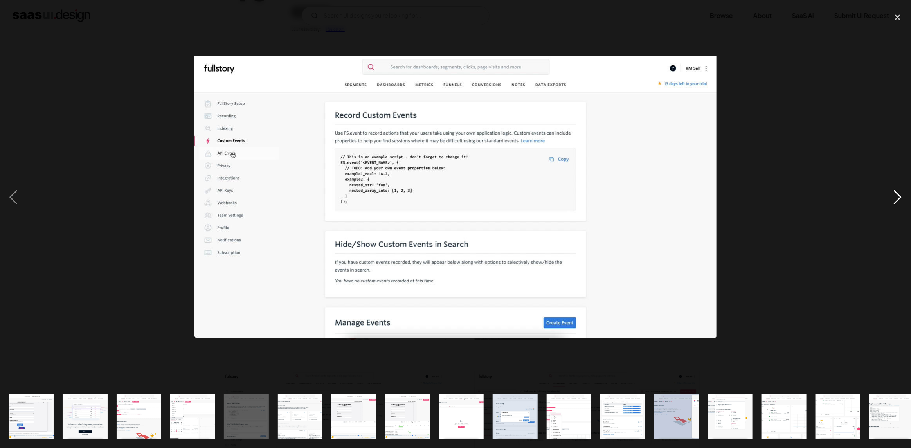
click at [899, 199] on div "next image" at bounding box center [898, 197] width 27 height 377
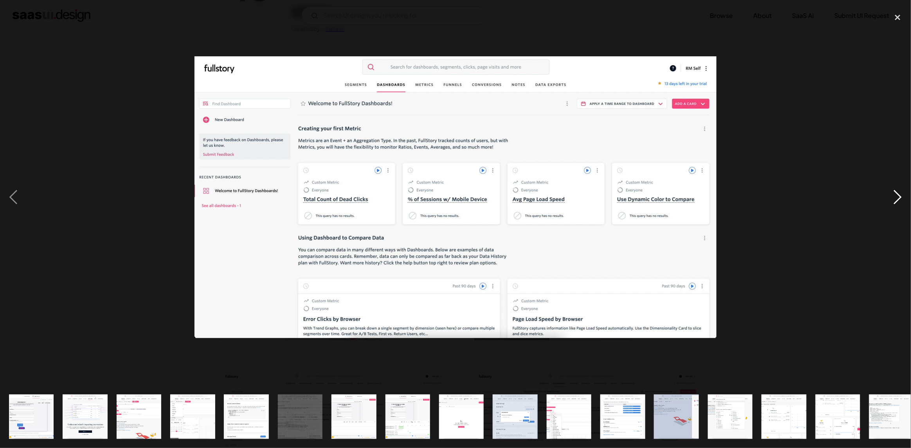
click at [899, 199] on div "next image" at bounding box center [898, 197] width 27 height 377
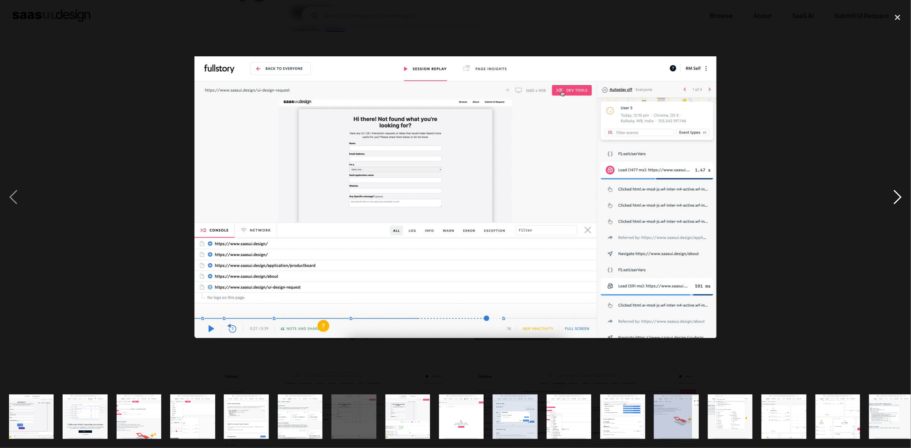
click at [899, 199] on div "next image" at bounding box center [898, 197] width 27 height 377
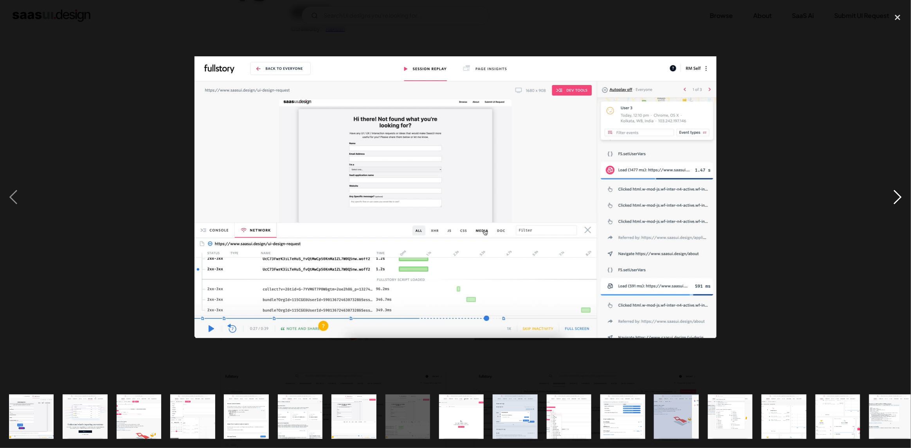
click at [899, 199] on div "next image" at bounding box center [898, 197] width 27 height 377
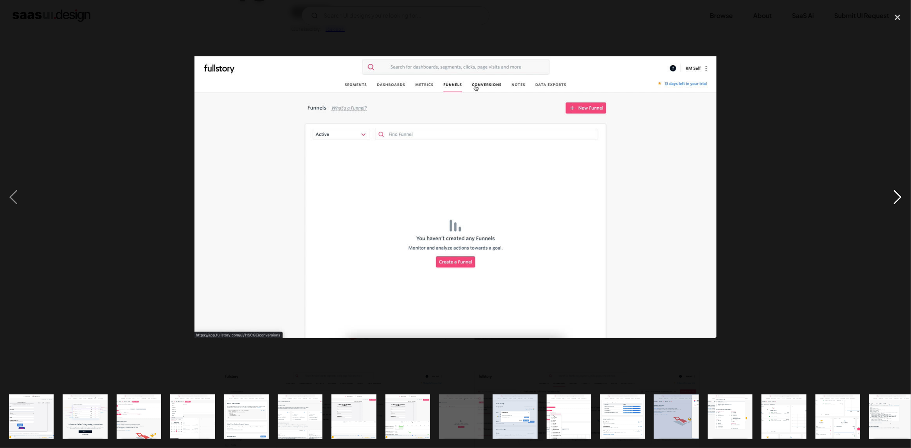
click at [899, 199] on div "next image" at bounding box center [898, 197] width 27 height 377
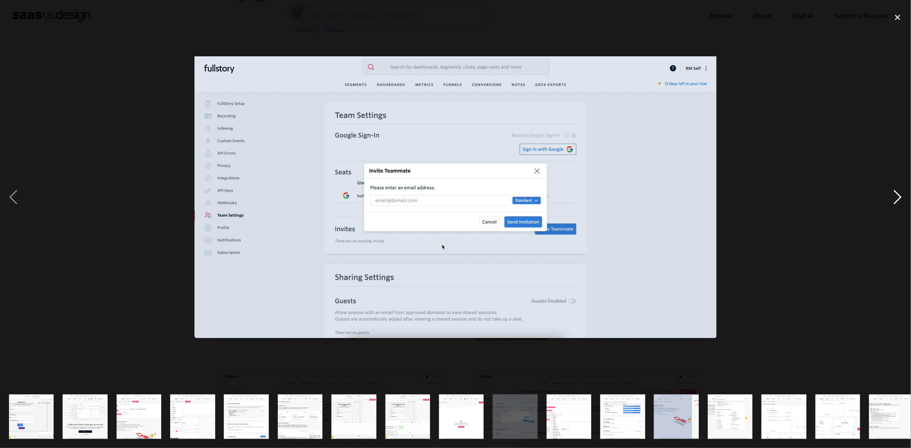
click at [899, 199] on div "next image" at bounding box center [898, 197] width 27 height 377
